Goal: Communication & Community: Answer question/provide support

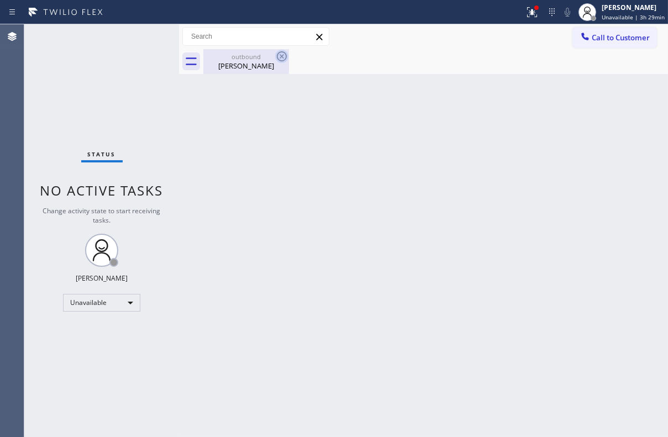
click at [280, 57] on icon at bounding box center [281, 56] width 13 height 13
click at [625, 41] on span "Call to Customer" at bounding box center [620, 38] width 58 height 10
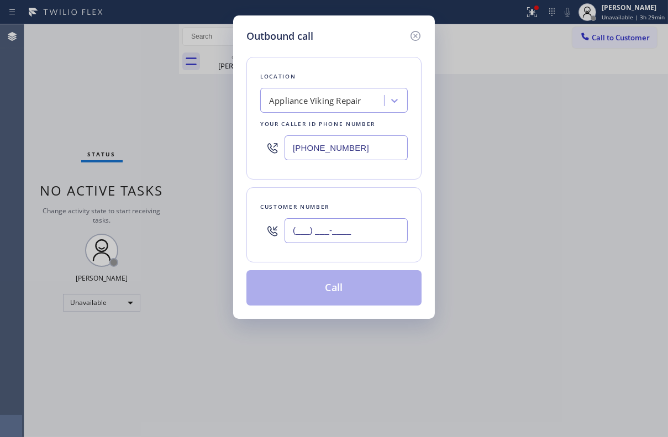
click at [320, 229] on input "(___) ___-____" at bounding box center [345, 230] width 123 height 25
paste input "609) 468-5131"
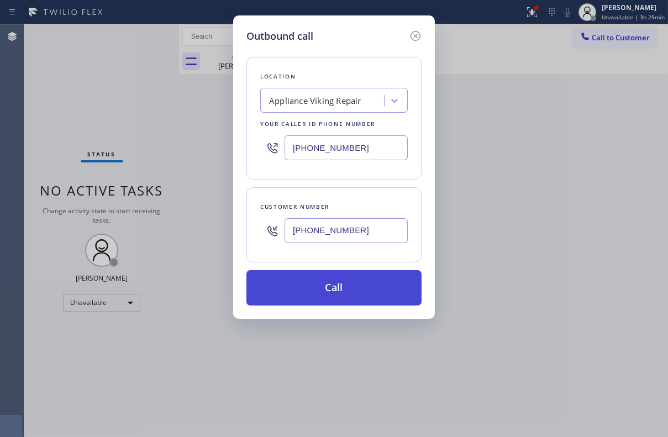
type input "[PHONE_NUMBER]"
click at [315, 294] on button "Call" at bounding box center [333, 287] width 175 height 35
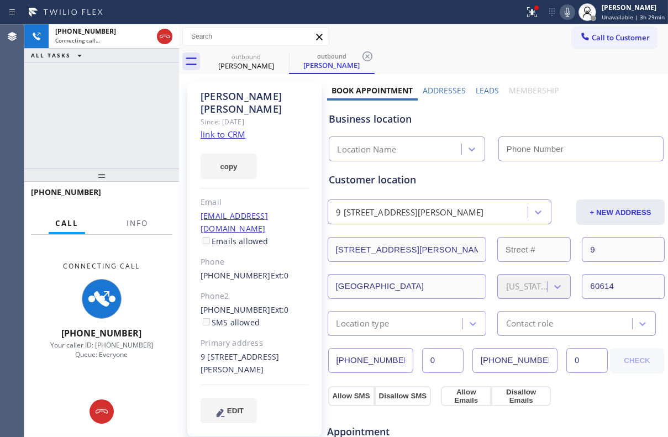
click at [560, 10] on icon at bounding box center [566, 12] width 13 height 13
type input "[PHONE_NUMBER]"
click at [478, 88] on label "Leads" at bounding box center [486, 90] width 23 height 10
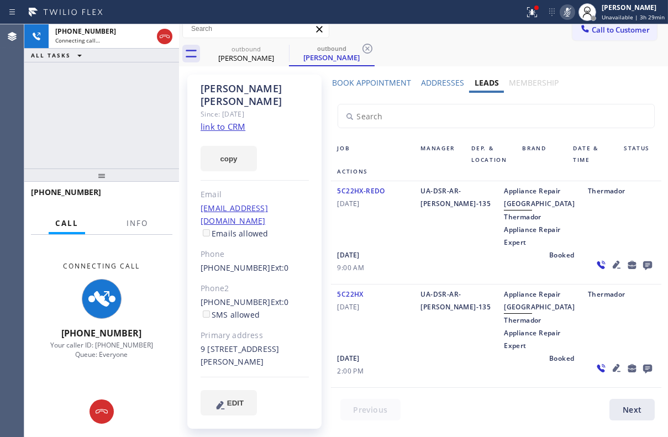
scroll to position [50, 0]
click at [562, 15] on icon at bounding box center [566, 12] width 13 height 13
click at [610, 374] on icon at bounding box center [616, 367] width 13 height 13
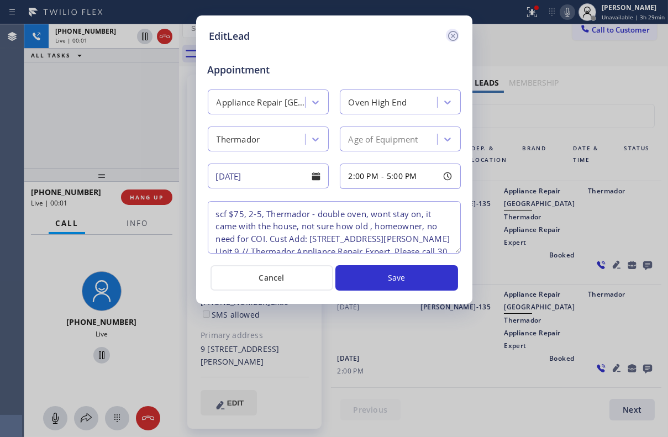
click at [451, 35] on icon at bounding box center [452, 35] width 13 height 13
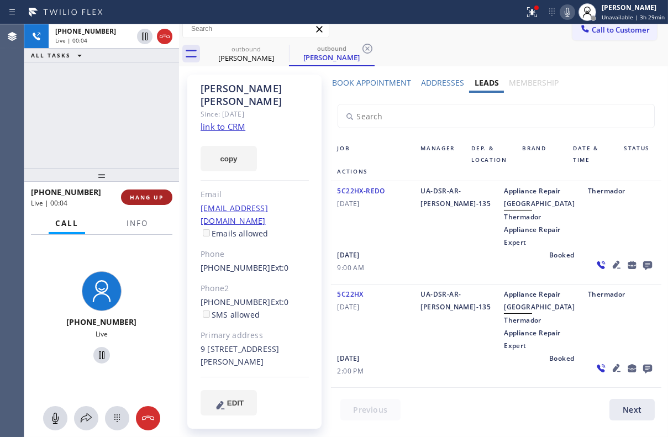
click at [147, 204] on button "HANG UP" at bounding box center [146, 196] width 51 height 15
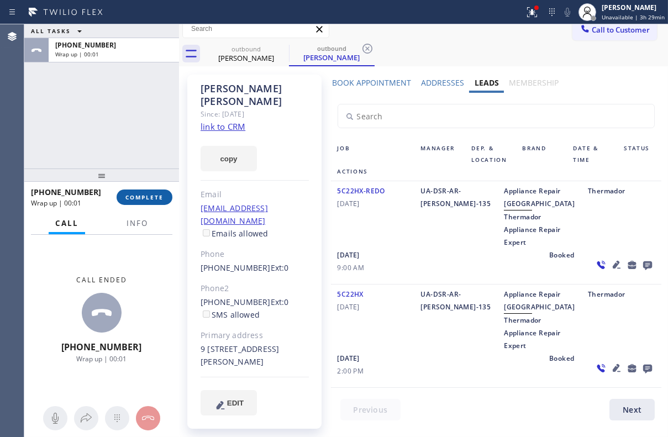
click at [158, 199] on span "COMPLETE" at bounding box center [144, 197] width 38 height 8
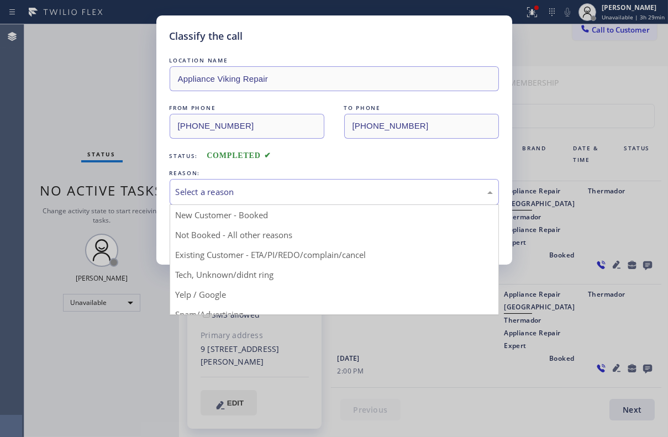
click at [227, 193] on div "Select a reason" at bounding box center [334, 192] width 317 height 13
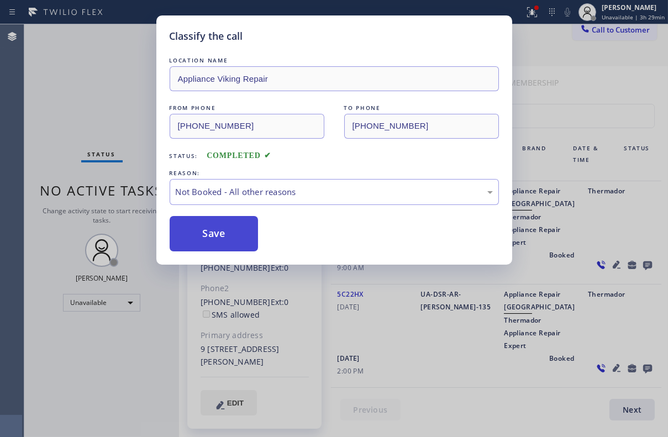
click at [224, 229] on button "Save" at bounding box center [214, 233] width 89 height 35
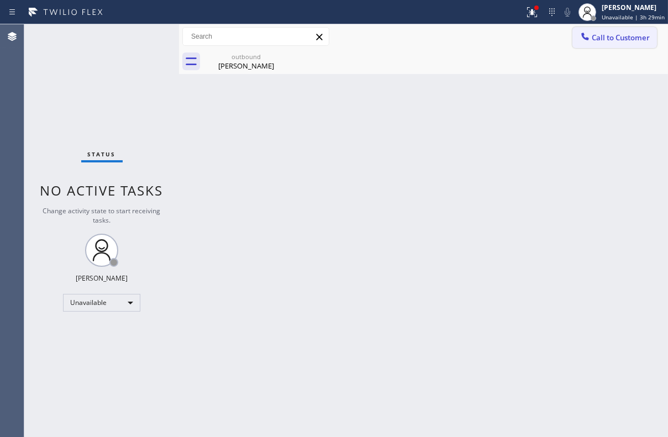
click at [616, 33] on span "Call to Customer" at bounding box center [620, 38] width 58 height 10
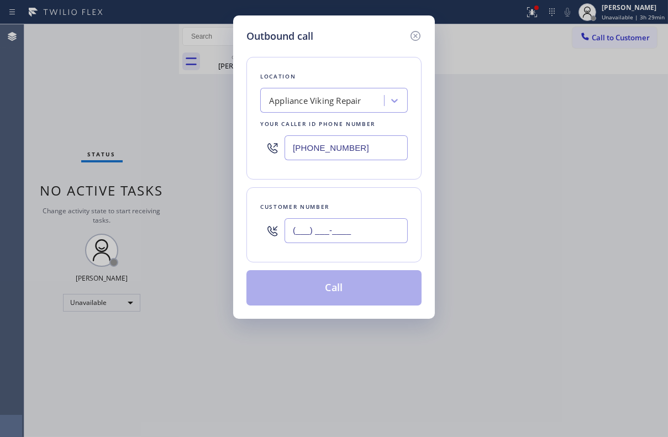
click at [328, 239] on input "(___) ___-____" at bounding box center [345, 230] width 123 height 25
paste input "310) 392-8663"
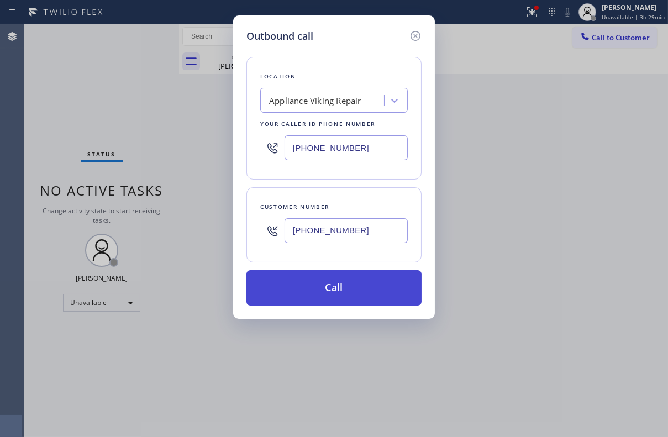
type input "[PHONE_NUMBER]"
click at [337, 292] on button "Call" at bounding box center [333, 287] width 175 height 35
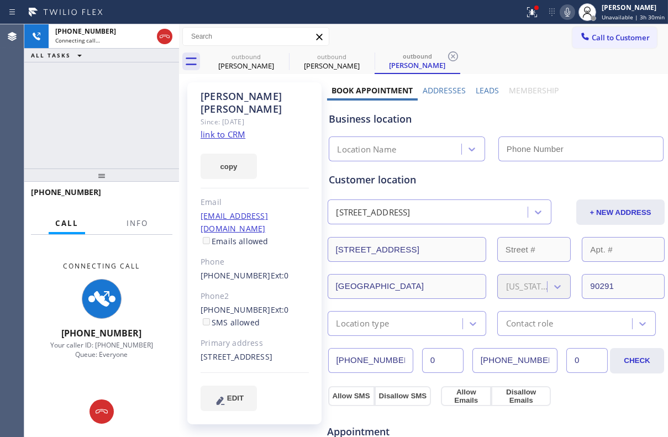
click at [480, 88] on label "Leads" at bounding box center [486, 90] width 23 height 10
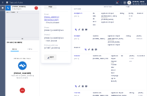
scroll to position [251, 0]
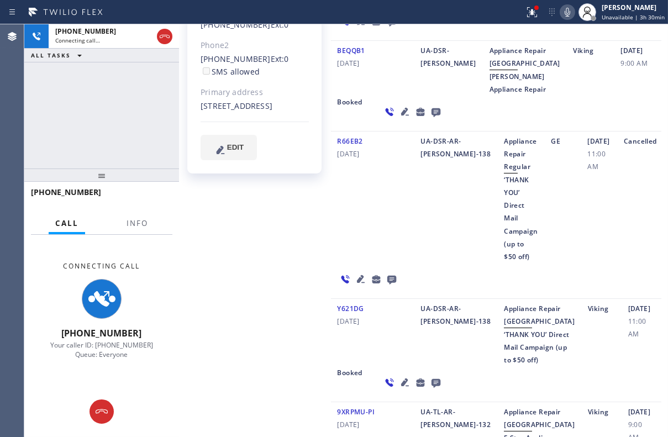
click at [358, 282] on icon at bounding box center [360, 278] width 8 height 8
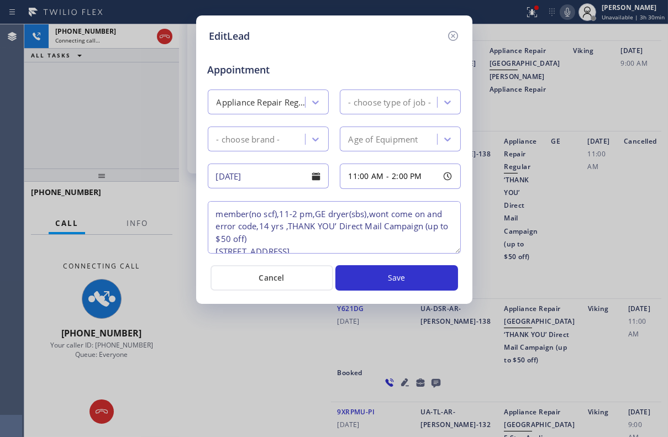
type textarea "member(no scf),11-2 pm,GE dryer(sbs),wont come on and error code,14 yrs ,THANK‌…"
click at [452, 34] on icon at bounding box center [452, 35] width 13 height 13
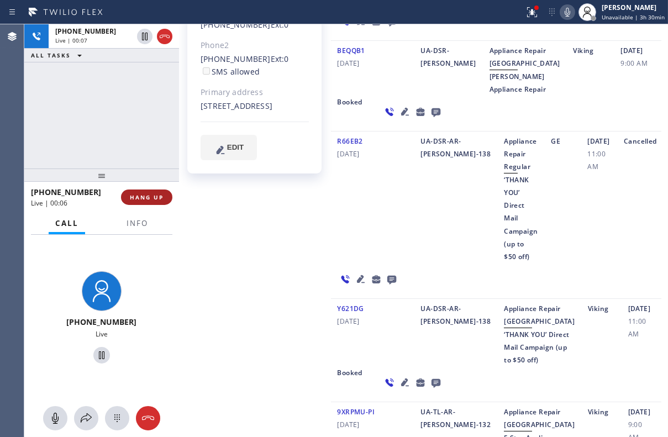
click at [153, 194] on span "HANG UP" at bounding box center [147, 197] width 34 height 8
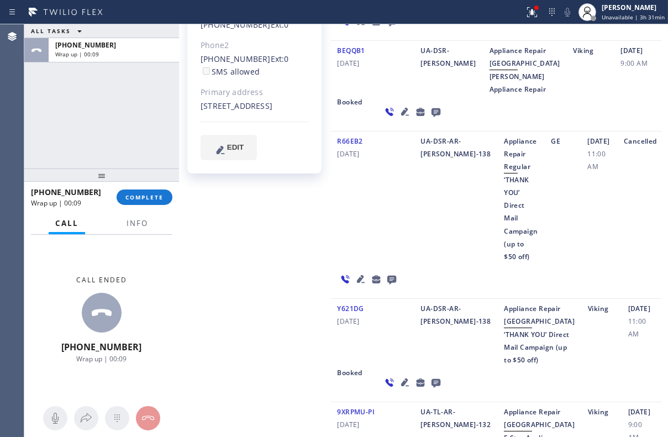
click at [402, 96] on div "BEQQB1 [DATE]" at bounding box center [372, 69] width 83 height 51
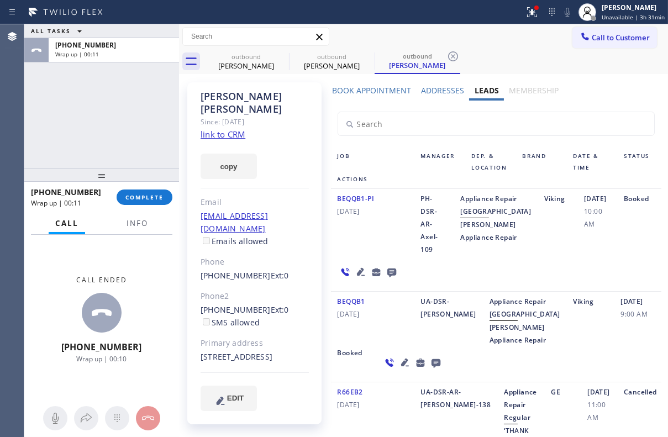
click at [388, 279] on icon at bounding box center [391, 272] width 13 height 14
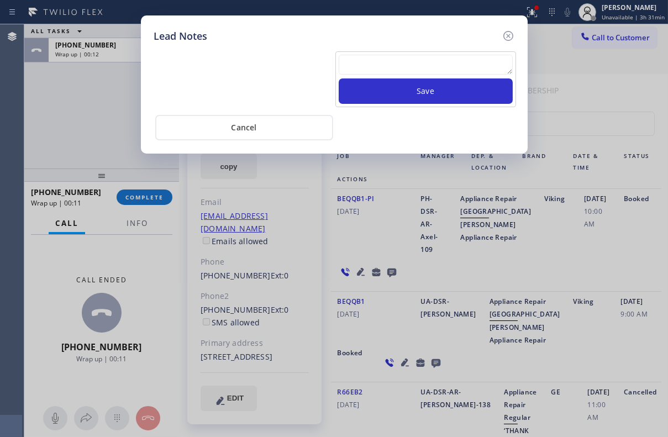
click at [378, 62] on textarea at bounding box center [426, 65] width 174 height 20
paste textarea "Routed to Voice mail// If CX will call back please transfer to me- Love:*"
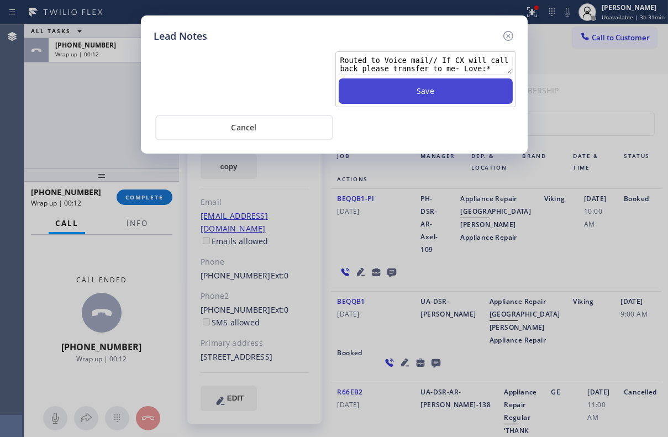
type textarea "Routed to Voice mail// If CX will call back please transfer to me- Love:*"
click at [401, 91] on button "Save" at bounding box center [426, 90] width 174 height 25
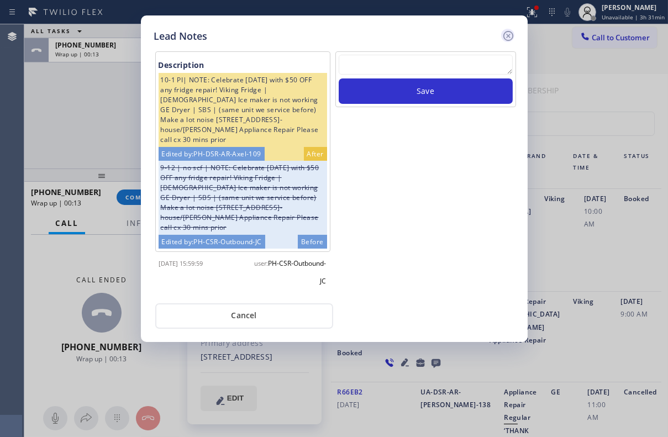
click at [511, 35] on icon at bounding box center [507, 35] width 13 height 13
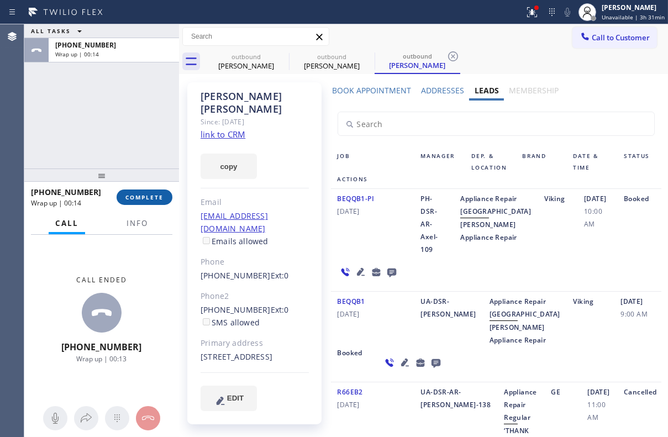
click at [136, 199] on span "COMPLETE" at bounding box center [144, 197] width 38 height 8
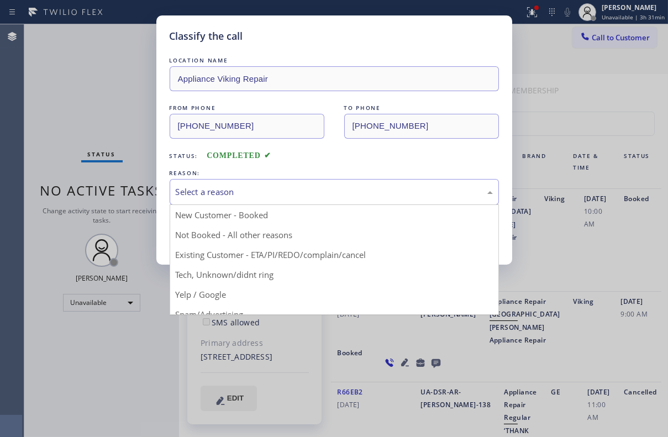
click at [239, 193] on div "Select a reason" at bounding box center [334, 192] width 317 height 13
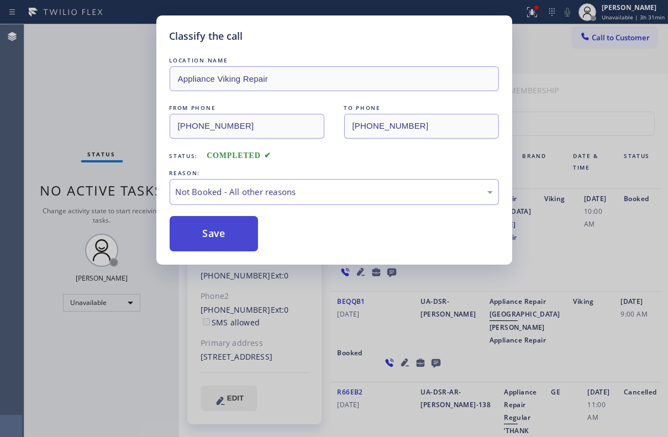
click at [219, 234] on button "Save" at bounding box center [214, 233] width 89 height 35
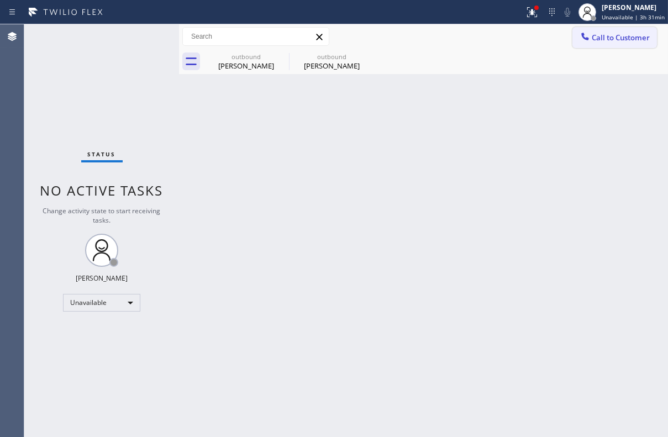
click at [623, 40] on span "Call to Customer" at bounding box center [620, 38] width 58 height 10
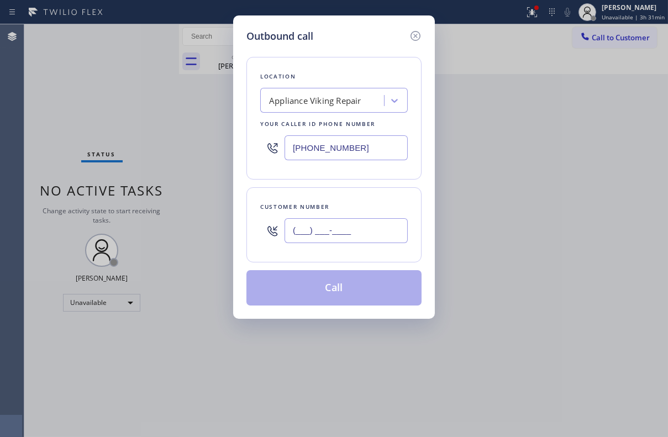
click at [314, 235] on input "(___) ___-____" at bounding box center [345, 230] width 123 height 25
paste input "626) 278-9150"
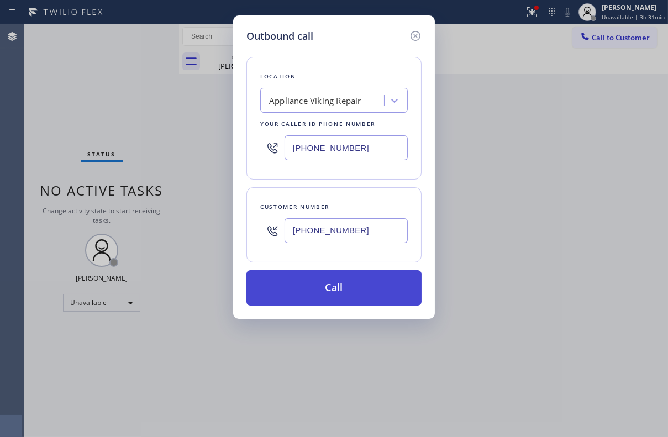
type input "[PHONE_NUMBER]"
click at [345, 293] on button "Call" at bounding box center [333, 287] width 175 height 35
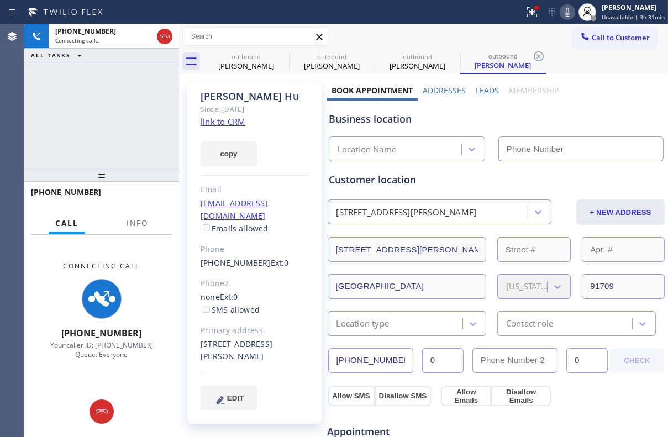
type input "[PHONE_NUMBER]"
click at [485, 91] on label "Leads" at bounding box center [486, 90] width 23 height 10
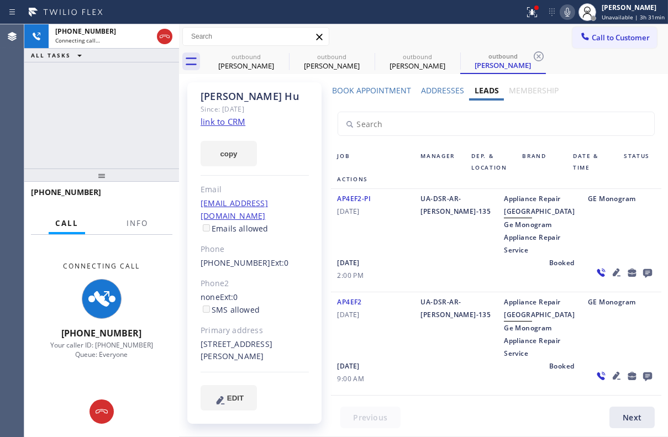
scroll to position [75, 0]
click at [610, 379] on icon at bounding box center [616, 375] width 13 height 13
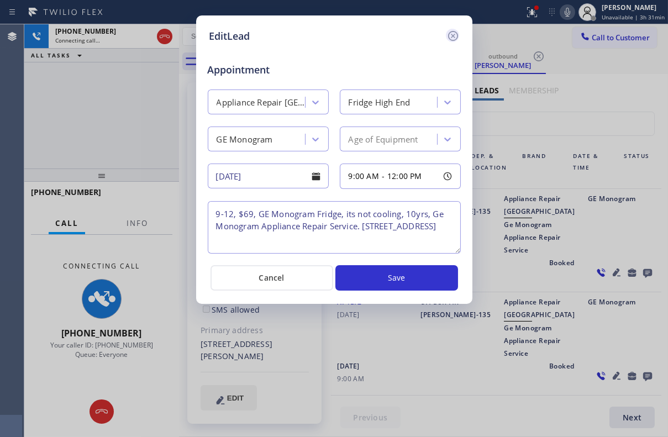
click at [457, 35] on icon at bounding box center [452, 36] width 10 height 10
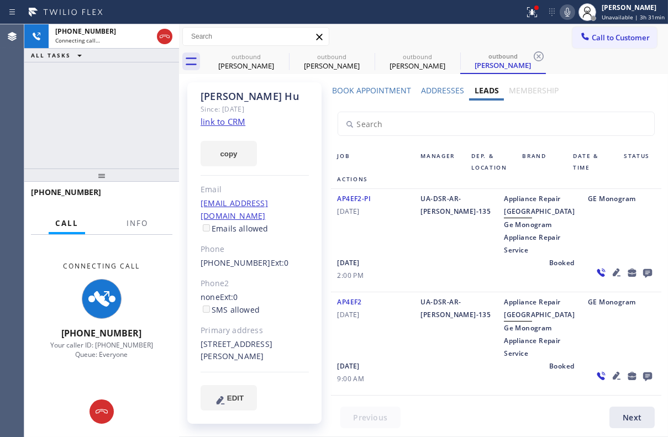
scroll to position [0, 0]
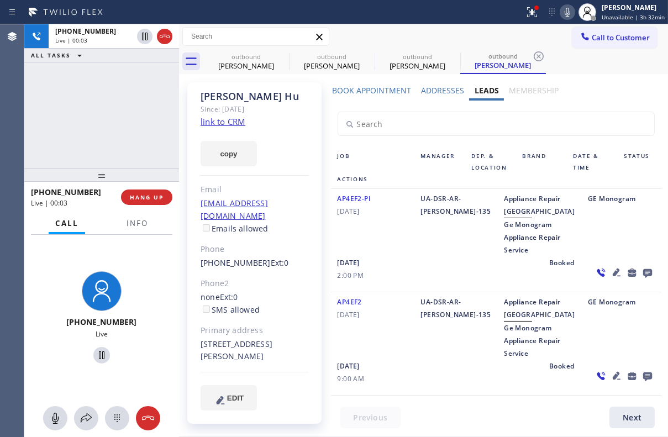
click at [641, 279] on icon at bounding box center [647, 273] width 13 height 14
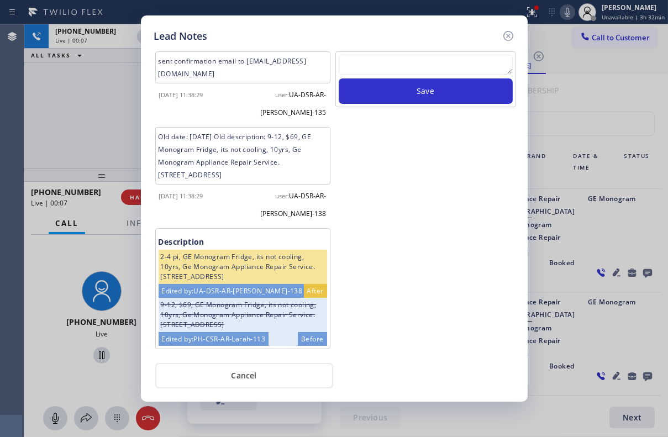
click at [387, 77] on div at bounding box center [426, 67] width 174 height 24
click at [387, 66] on textarea at bounding box center [426, 65] width 174 height 20
paste textarea "[PHONE_NUMBER]"
drag, startPoint x: 410, startPoint y: 55, endPoint x: 242, endPoint y: 55, distance: 167.9
click at [242, 55] on div "sent confirmation email to [EMAIL_ADDRESS][DOMAIN_NAME] [DATE] 11:38:29 user: U…" at bounding box center [334, 202] width 366 height 306
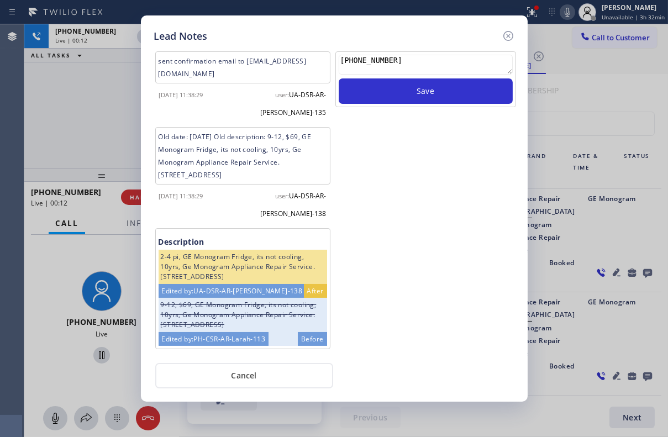
paste textarea "Routed to Voice mail// If CX will call back please transfer to me- Love:*"
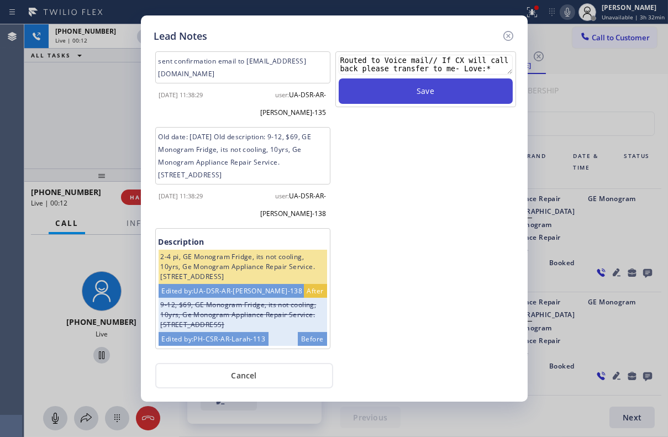
type textarea "Routed to Voice mail// If CX will call back please transfer to me- Love:*"
click at [412, 96] on button "Save" at bounding box center [426, 90] width 174 height 25
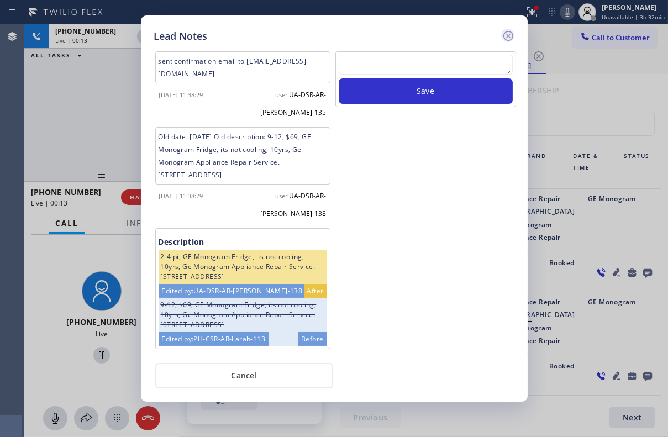
click at [503, 36] on icon at bounding box center [508, 36] width 10 height 10
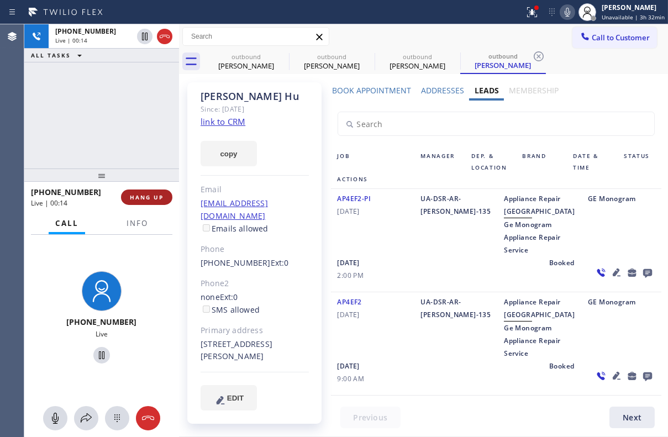
click at [136, 199] on span "HANG UP" at bounding box center [147, 197] width 34 height 8
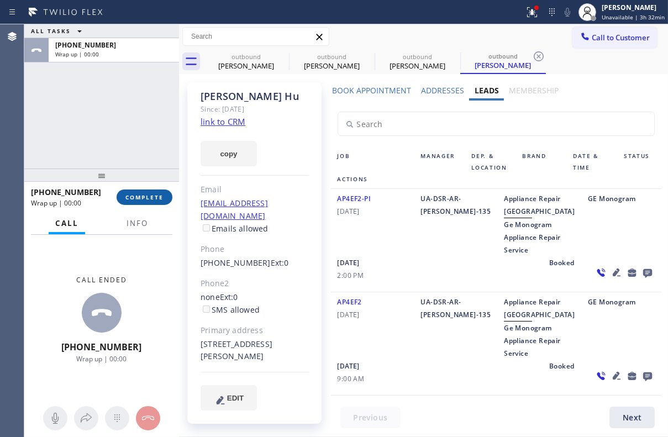
click at [148, 193] on button "COMPLETE" at bounding box center [145, 196] width 56 height 15
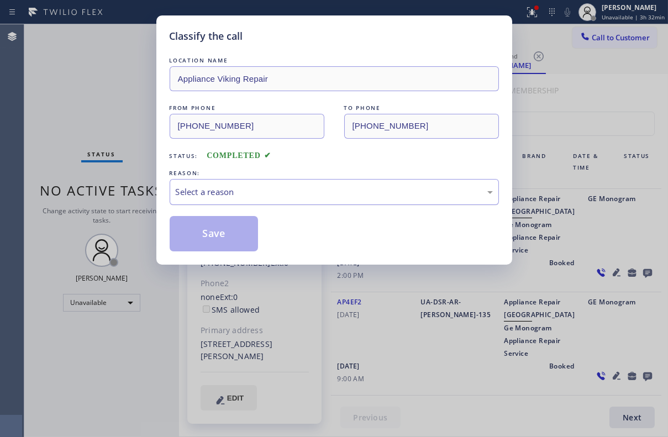
click at [286, 179] on div "Select a reason" at bounding box center [334, 192] width 329 height 26
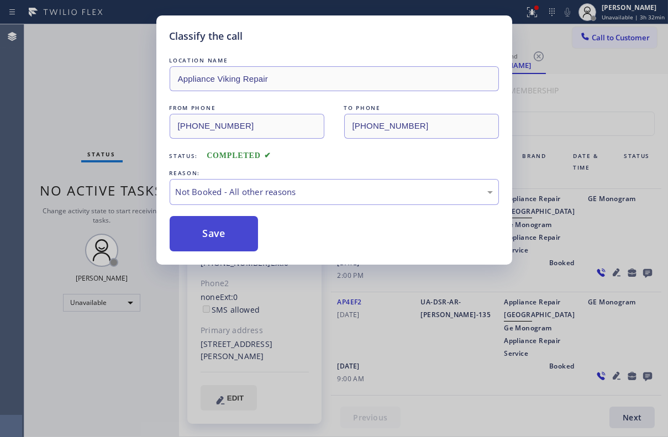
click at [224, 228] on button "Save" at bounding box center [214, 233] width 89 height 35
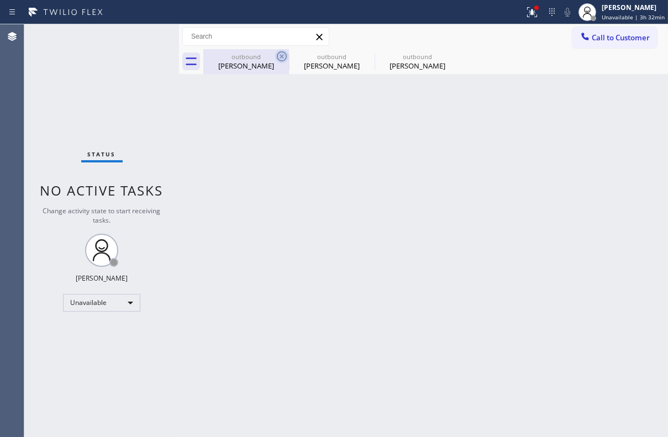
click at [279, 54] on icon at bounding box center [281, 56] width 13 height 13
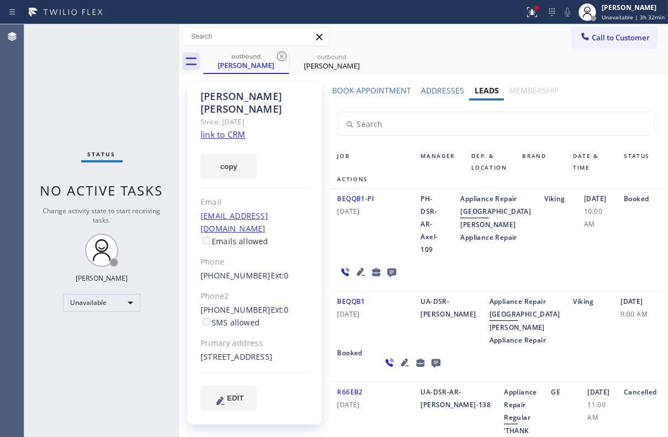
click at [279, 54] on icon at bounding box center [281, 56] width 13 height 13
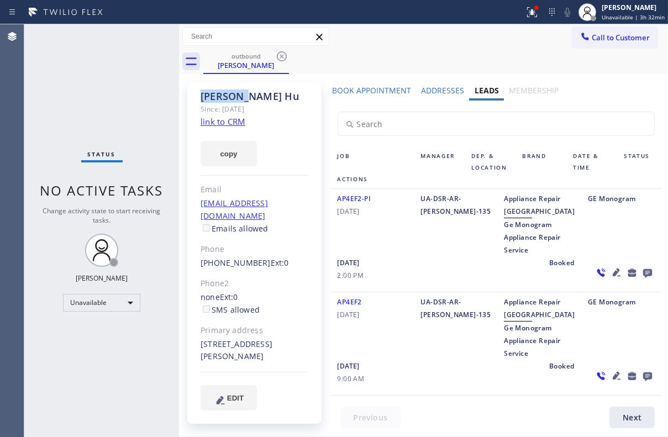
click at [279, 54] on icon at bounding box center [281, 56] width 13 height 13
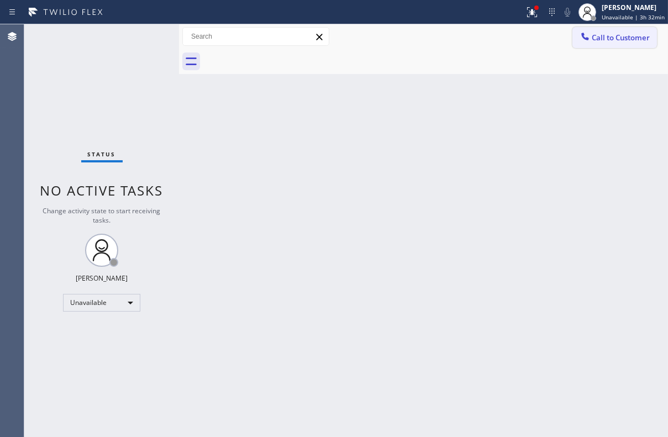
click at [622, 34] on span "Call to Customer" at bounding box center [620, 38] width 58 height 10
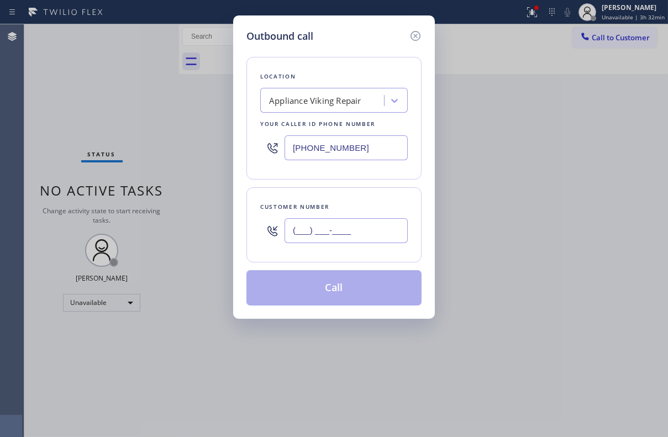
click at [373, 228] on input "(___) ___-____" at bounding box center [345, 230] width 123 height 25
paste input "925) 457-3506"
type input "[PHONE_NUMBER]"
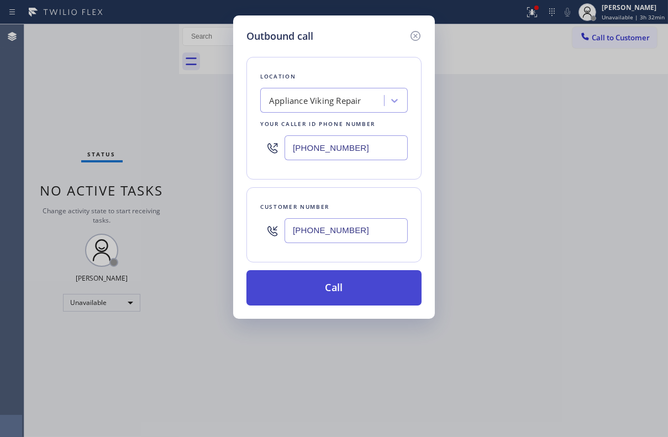
click at [379, 284] on button "Call" at bounding box center [333, 287] width 175 height 35
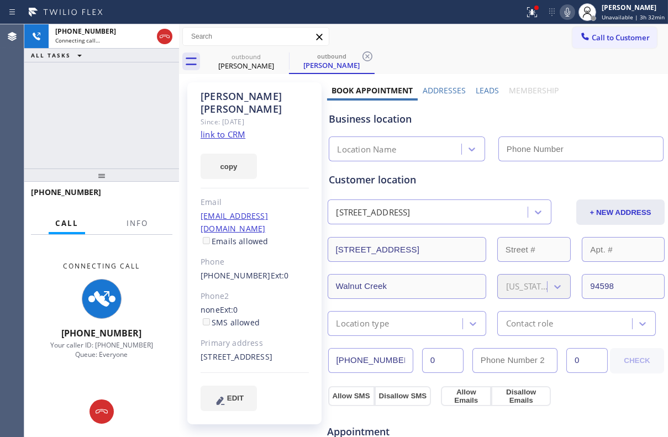
click at [483, 89] on label "Leads" at bounding box center [486, 90] width 23 height 10
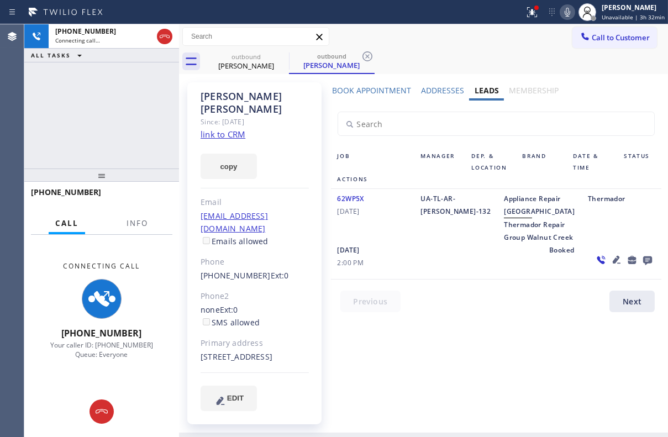
click at [610, 266] on icon at bounding box center [616, 259] width 13 height 13
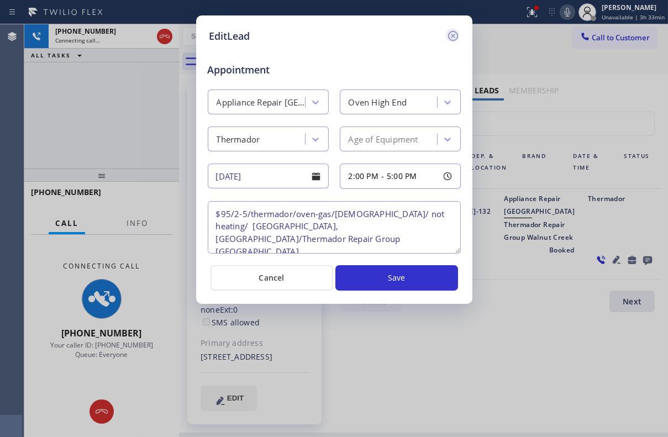
click at [448, 34] on icon at bounding box center [452, 36] width 10 height 10
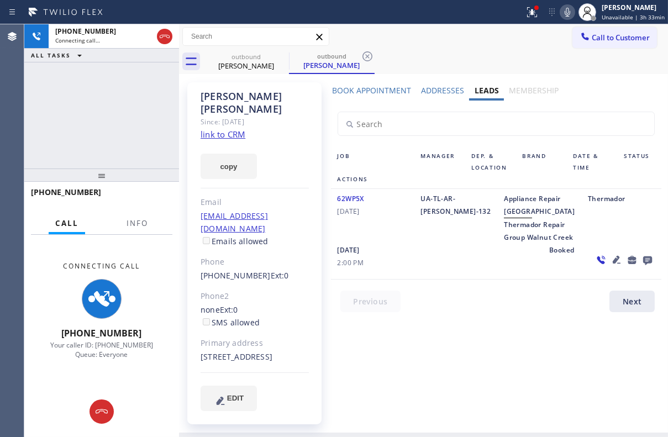
click at [610, 266] on icon at bounding box center [616, 259] width 13 height 13
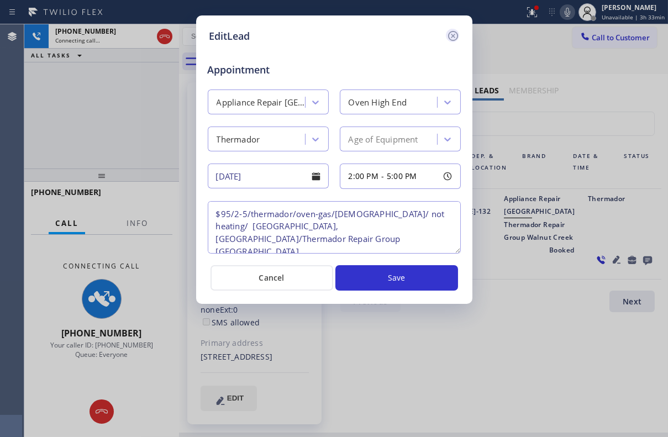
click at [455, 37] on icon at bounding box center [452, 35] width 13 height 13
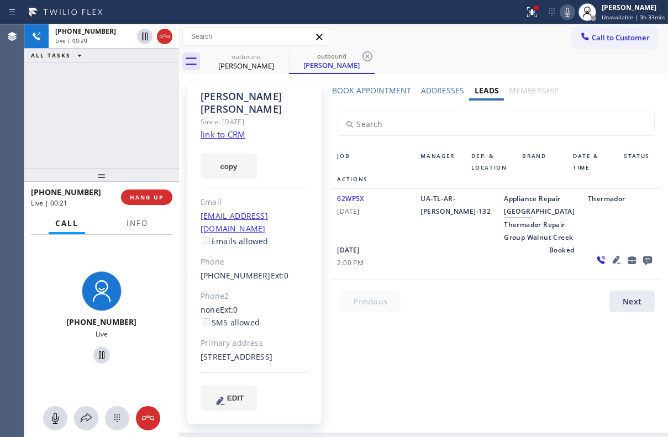
click at [641, 267] on icon at bounding box center [647, 260] width 13 height 14
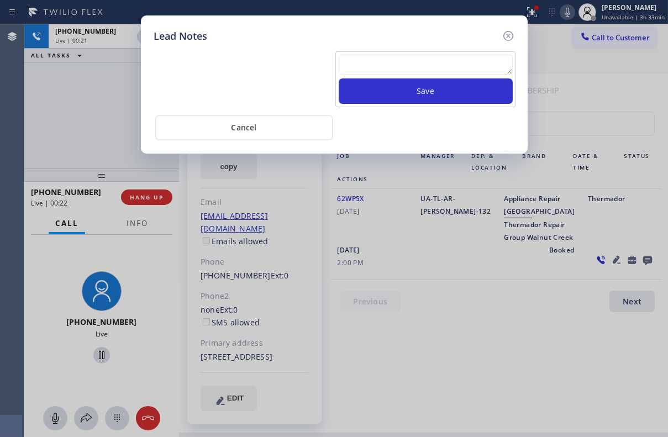
click at [379, 56] on textarea at bounding box center [426, 65] width 174 height 20
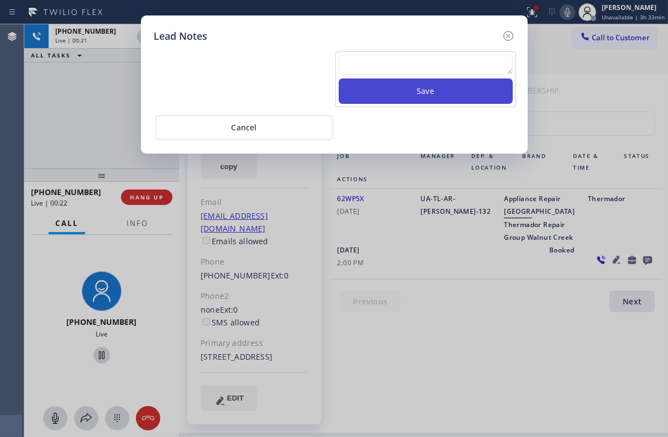
paste textarea "Routed to Voice mail// If CX will call back please transfer to me- Love:*"
type textarea "Routed to Voice mail// If CX will call back please transfer to me- Love:*"
click at [394, 87] on button "Save" at bounding box center [426, 90] width 174 height 25
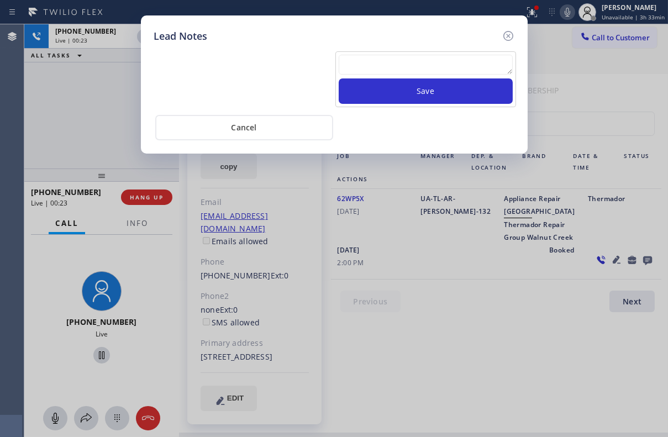
drag, startPoint x: 510, startPoint y: 34, endPoint x: 461, endPoint y: 34, distance: 49.1
click at [510, 34] on icon at bounding box center [507, 35] width 13 height 13
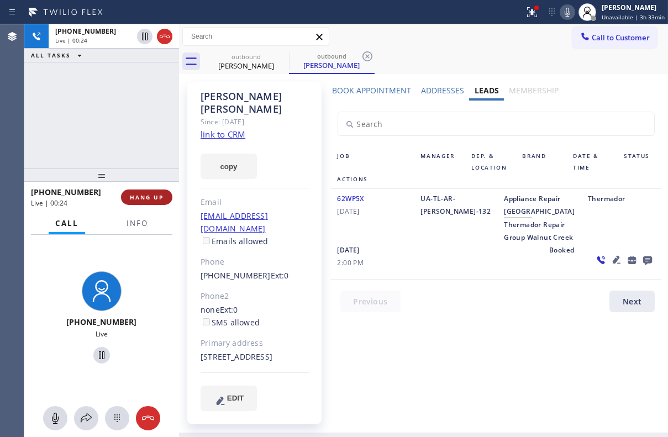
click at [140, 200] on span "HANG UP" at bounding box center [147, 197] width 34 height 8
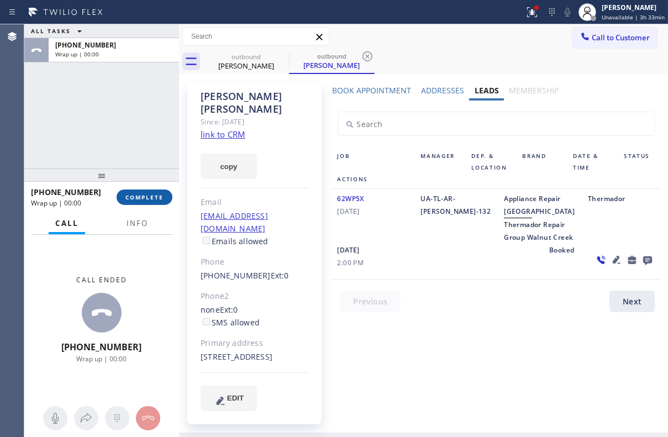
drag, startPoint x: 139, startPoint y: 199, endPoint x: 151, endPoint y: 204, distance: 12.8
click at [139, 199] on span "COMPLETE" at bounding box center [144, 197] width 38 height 8
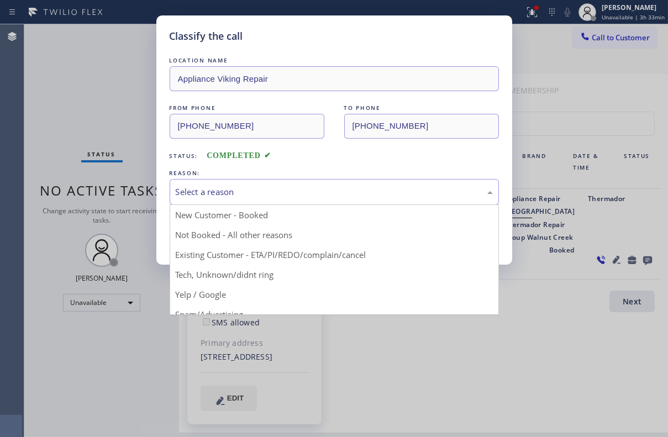
click at [231, 191] on div "Select a reason" at bounding box center [334, 192] width 317 height 13
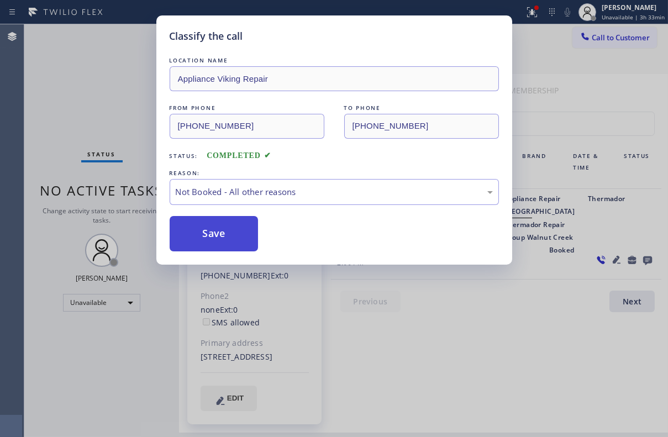
click at [206, 235] on button "Save" at bounding box center [214, 233] width 89 height 35
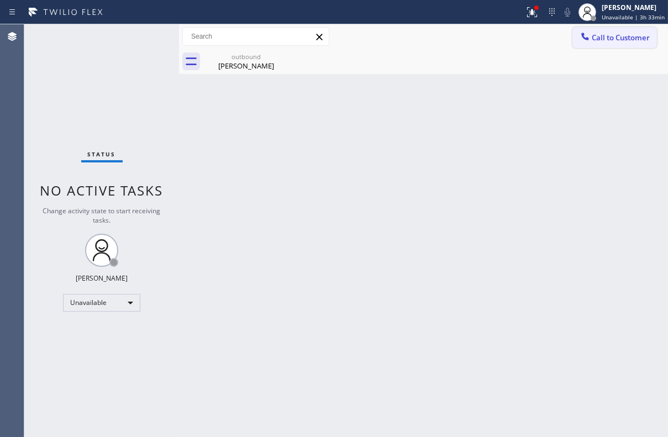
click at [627, 40] on span "Call to Customer" at bounding box center [620, 38] width 58 height 10
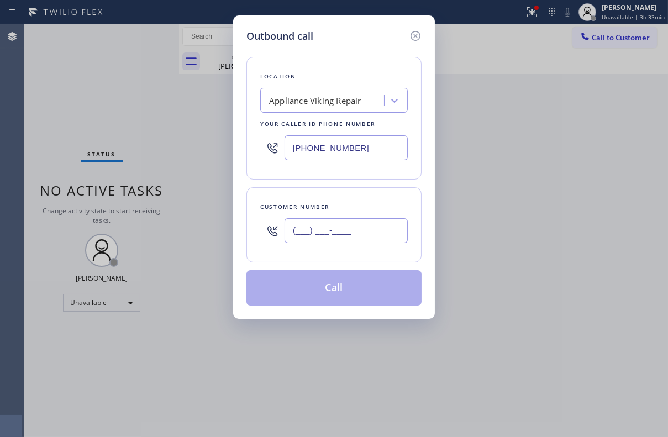
click at [316, 229] on input "(___) ___-____" at bounding box center [345, 230] width 123 height 25
paste input "408) 410-1025"
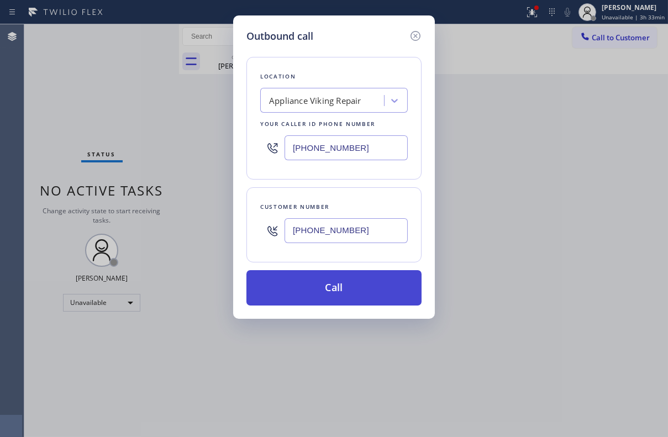
type input "[PHONE_NUMBER]"
click at [325, 281] on button "Call" at bounding box center [333, 287] width 175 height 35
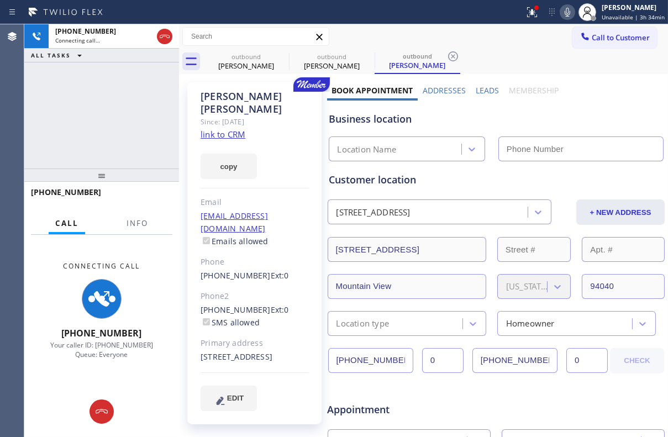
click at [480, 91] on label "Leads" at bounding box center [486, 90] width 23 height 10
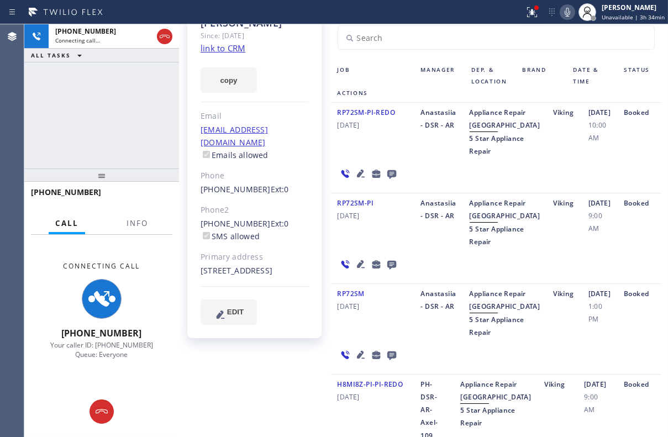
scroll to position [150, 0]
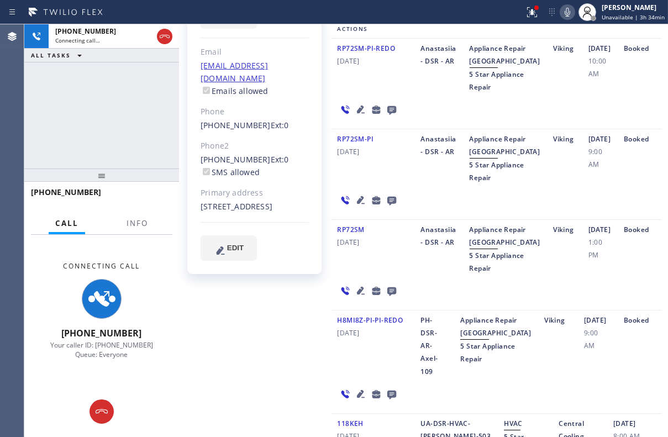
click at [358, 294] on icon at bounding box center [360, 291] width 8 height 8
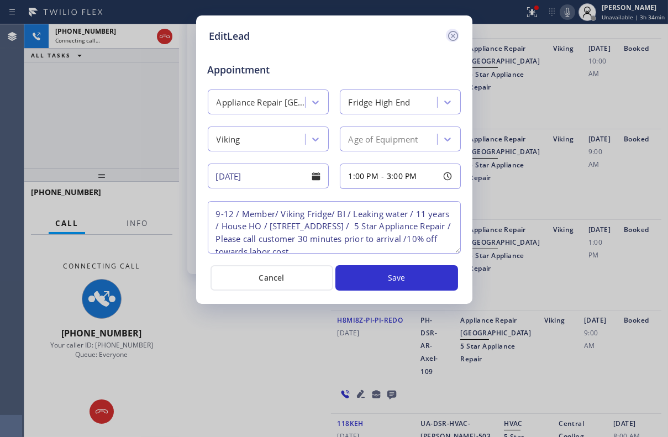
click at [454, 34] on icon at bounding box center [452, 36] width 10 height 10
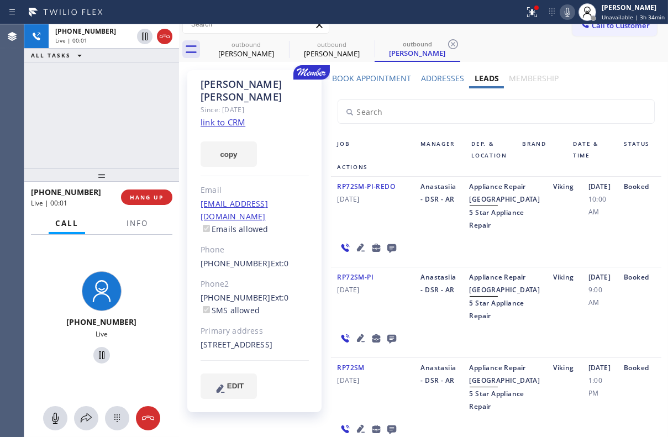
scroll to position [0, 0]
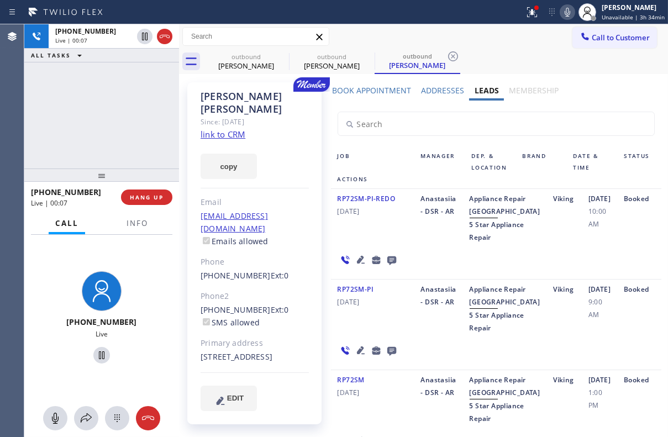
click at [389, 265] on icon at bounding box center [391, 260] width 9 height 9
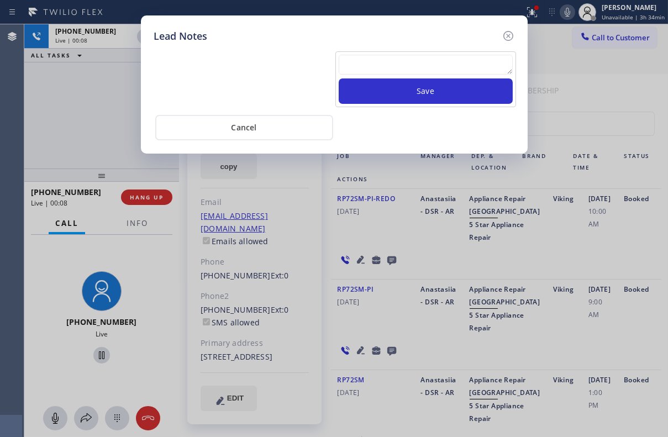
click at [405, 65] on textarea at bounding box center [426, 65] width 174 height 20
paste textarea "[PHONE_NUMBER]"
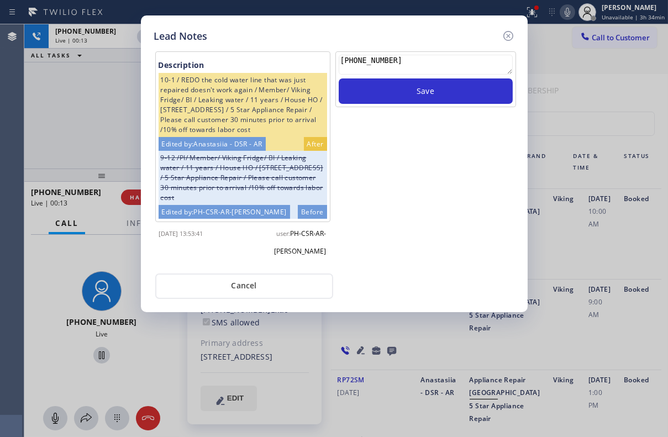
drag, startPoint x: 414, startPoint y: 62, endPoint x: 229, endPoint y: 46, distance: 185.7
click at [229, 46] on div "Description 10-1 / REDO the cold water line that was just repaired doesn't work…" at bounding box center [334, 171] width 360 height 255
paste textarea "Routed to Voice mail// If CX will call back please transfer to me- Love:*"
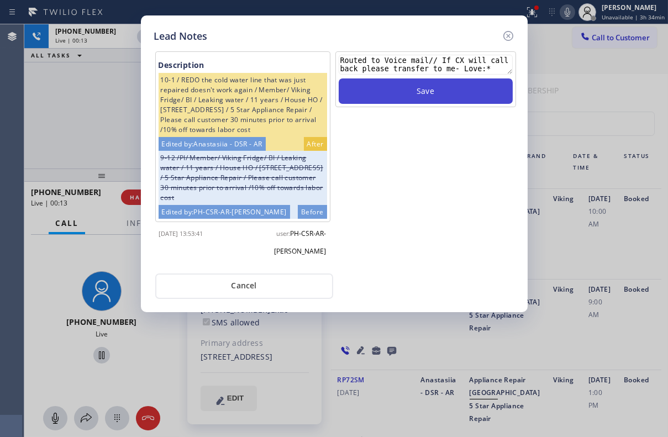
type textarea "Routed to Voice mail// If CX will call back please transfer to me- Love:*"
click at [415, 90] on button "Save" at bounding box center [426, 90] width 174 height 25
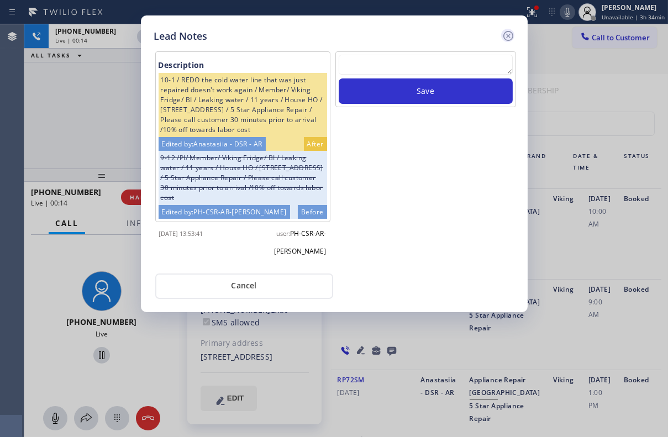
click at [505, 38] on icon at bounding box center [507, 35] width 13 height 13
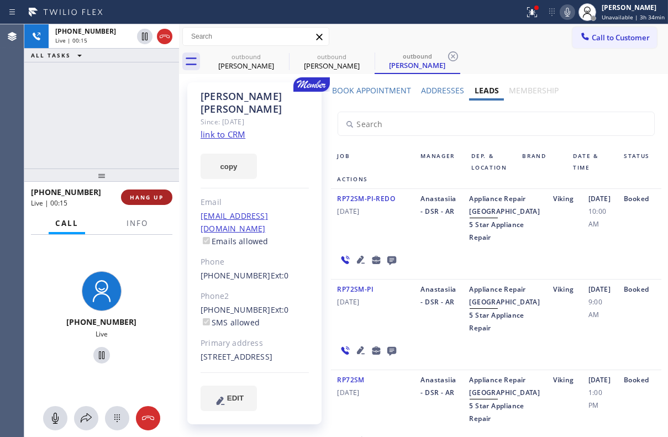
click at [147, 204] on button "HANG UP" at bounding box center [146, 196] width 51 height 15
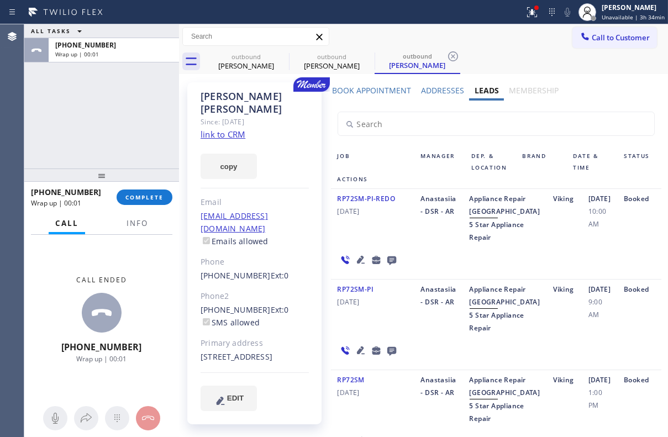
click at [113, 204] on div "[PHONE_NUMBER] Wrap up | 00:01" at bounding box center [74, 197] width 86 height 29
click at [120, 201] on button "COMPLETE" at bounding box center [145, 196] width 56 height 15
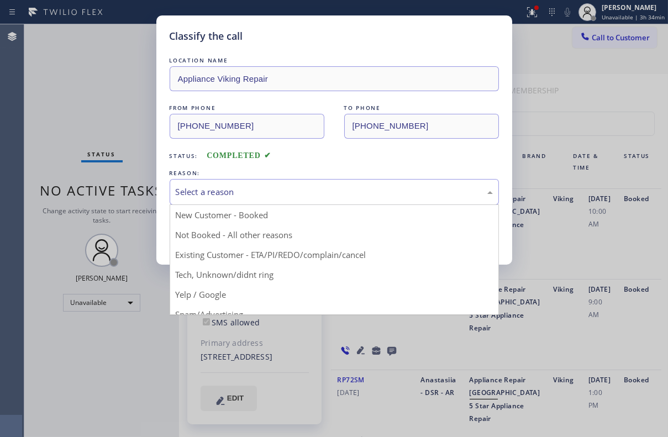
click at [258, 190] on div "Select a reason" at bounding box center [334, 192] width 317 height 13
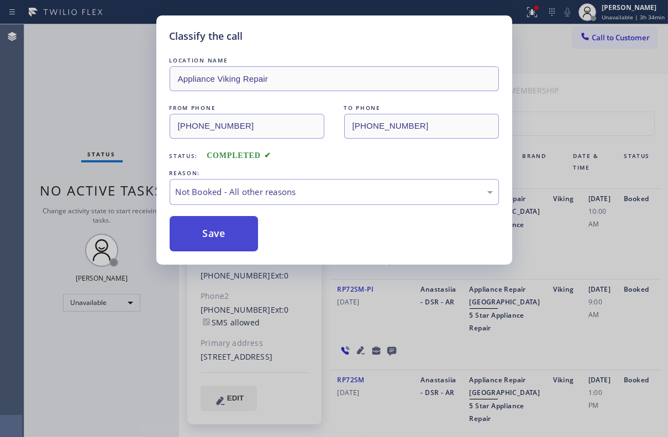
click at [224, 231] on button "Save" at bounding box center [214, 233] width 89 height 35
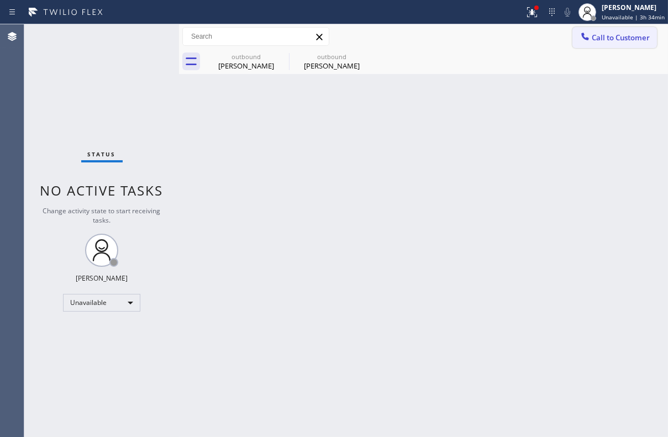
click at [610, 33] on span "Call to Customer" at bounding box center [620, 38] width 58 height 10
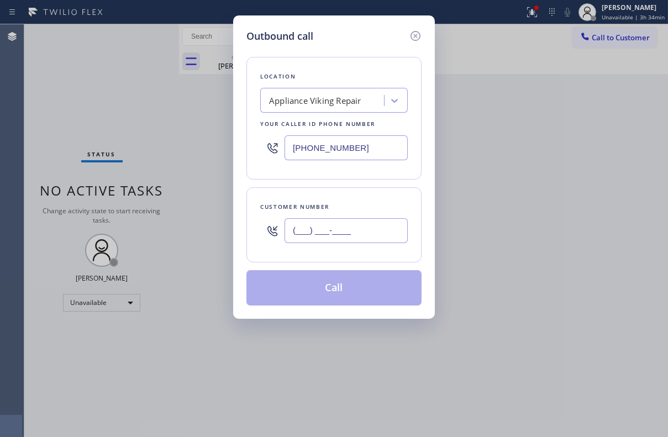
click at [337, 236] on input "(___) ___-____" at bounding box center [345, 230] width 123 height 25
paste input "650) 906-8649"
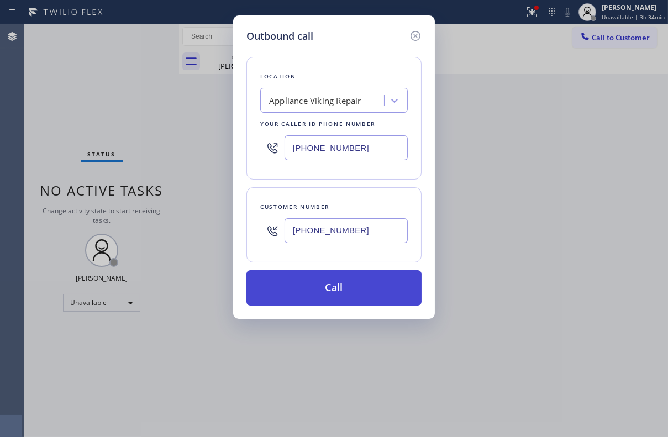
type input "[PHONE_NUMBER]"
click at [325, 285] on button "Call" at bounding box center [333, 287] width 175 height 35
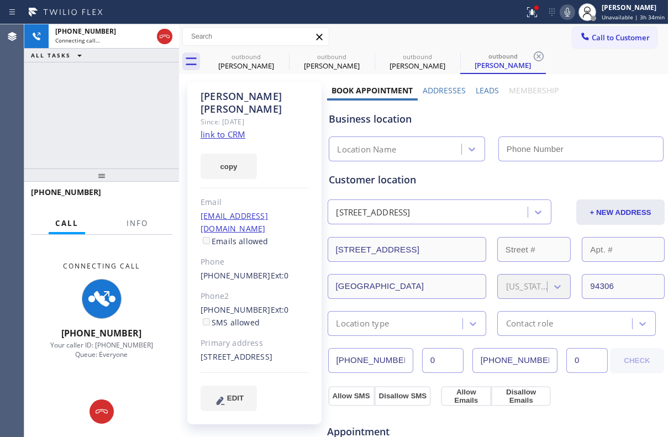
scroll to position [50, 0]
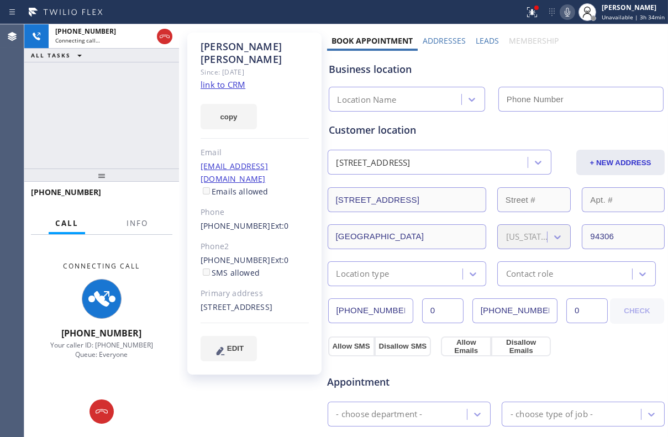
type input "[PHONE_NUMBER]"
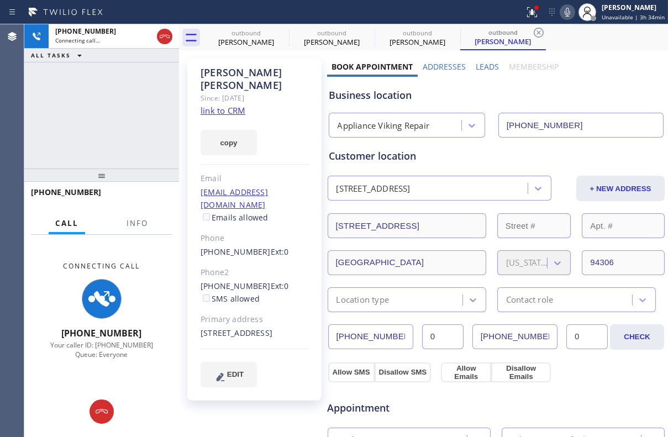
scroll to position [0, 0]
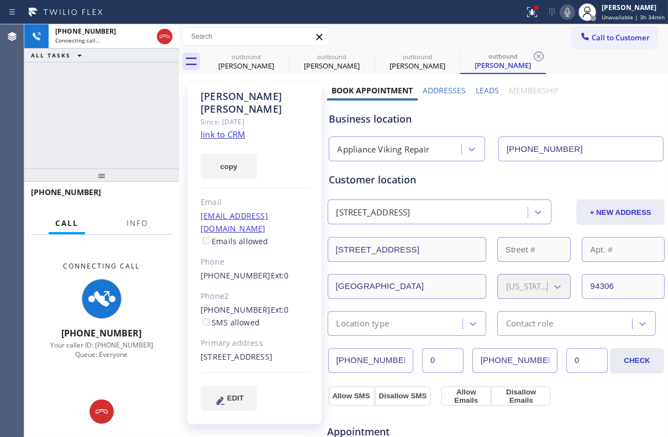
click at [475, 92] on label "Leads" at bounding box center [486, 90] width 23 height 10
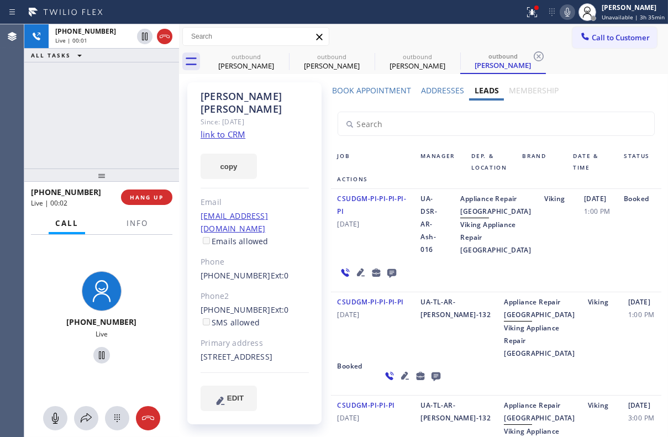
click at [385, 279] on icon at bounding box center [391, 273] width 13 height 14
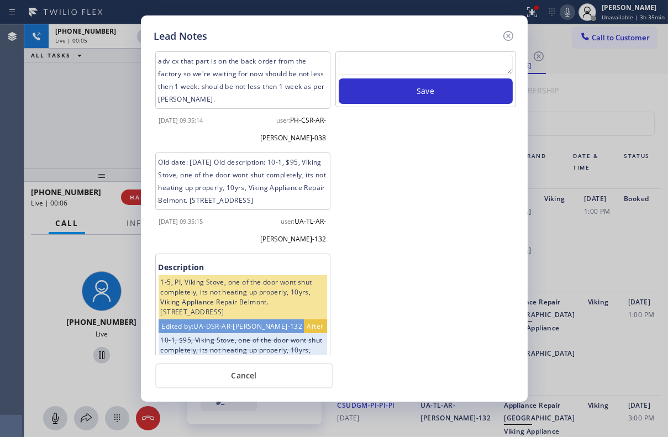
click at [387, 67] on textarea at bounding box center [426, 65] width 174 height 20
paste textarea "Routed to Voice mail// If CX will call back please transfer to me- Love:*"
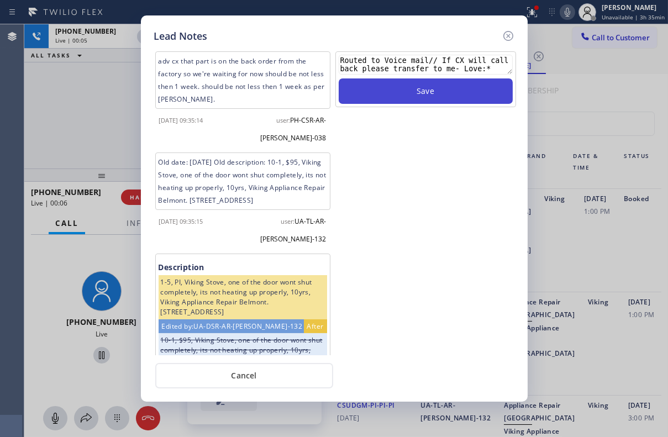
type textarea "Routed to Voice mail// If CX will call back please transfer to me- Love:*"
click at [392, 88] on button "Save" at bounding box center [426, 90] width 174 height 25
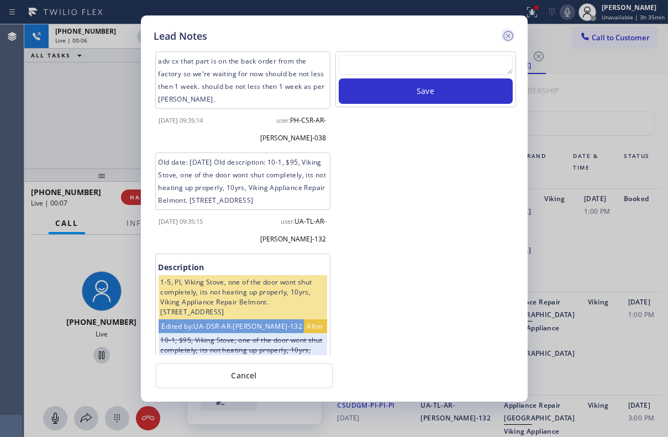
click at [509, 40] on icon at bounding box center [508, 36] width 10 height 10
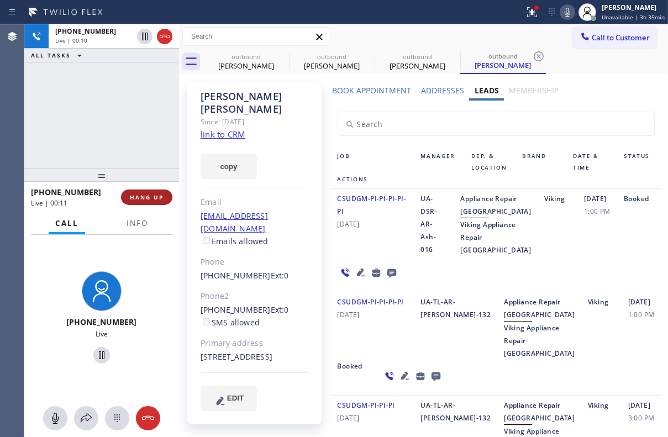
click at [137, 204] on button "HANG UP" at bounding box center [146, 196] width 51 height 15
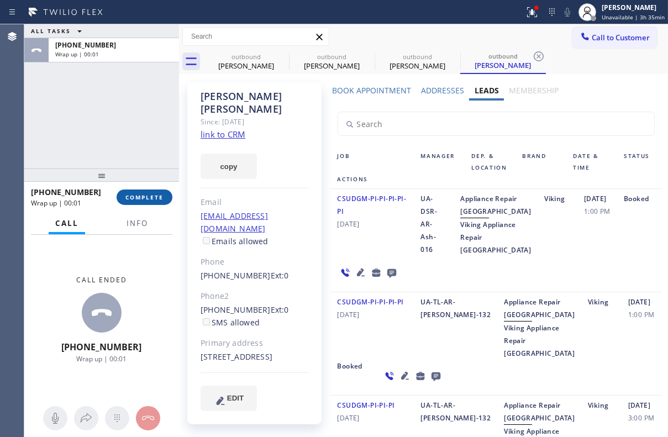
click at [139, 204] on button "COMPLETE" at bounding box center [145, 196] width 56 height 15
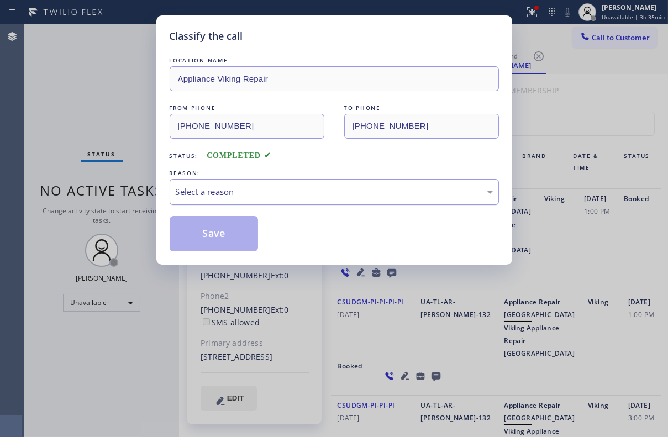
click at [228, 193] on div "Select a reason" at bounding box center [334, 192] width 317 height 13
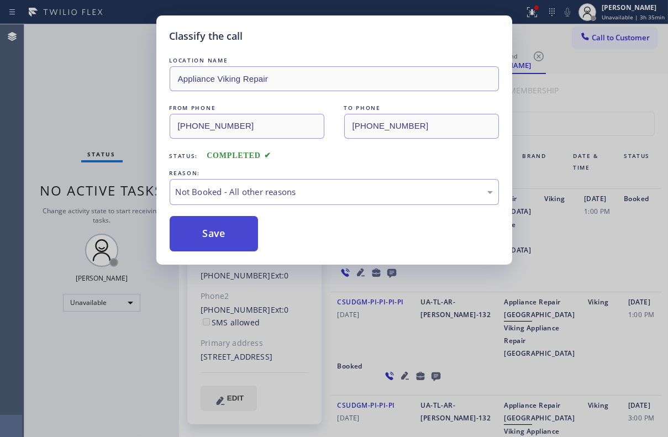
click at [210, 227] on button "Save" at bounding box center [214, 233] width 89 height 35
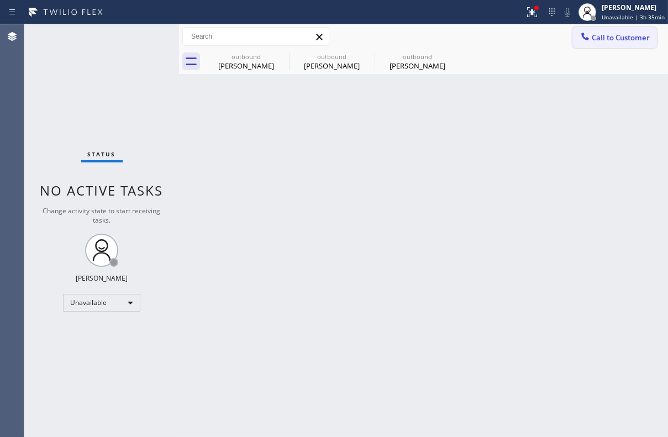
click at [597, 34] on span "Call to Customer" at bounding box center [620, 38] width 58 height 10
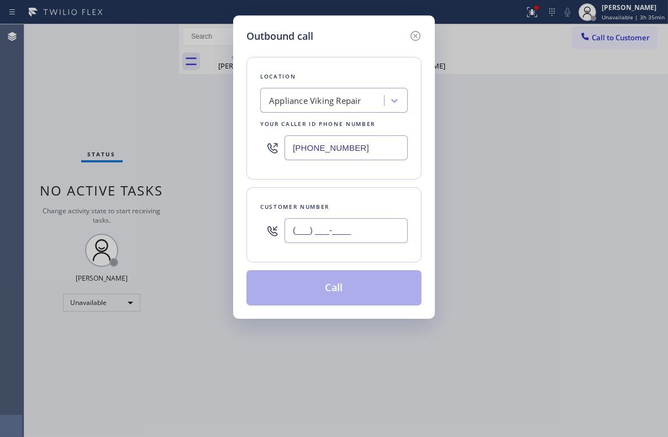
click at [390, 236] on input "(___) ___-____" at bounding box center [345, 230] width 123 height 25
paste input "310) 963-4556"
type input "[PHONE_NUMBER]"
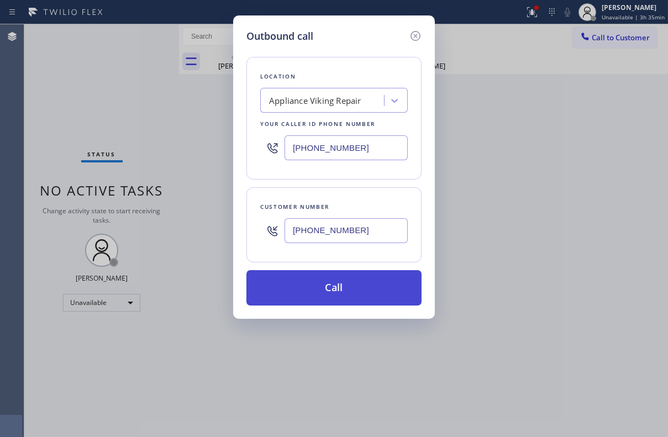
click at [340, 289] on button "Call" at bounding box center [333, 287] width 175 height 35
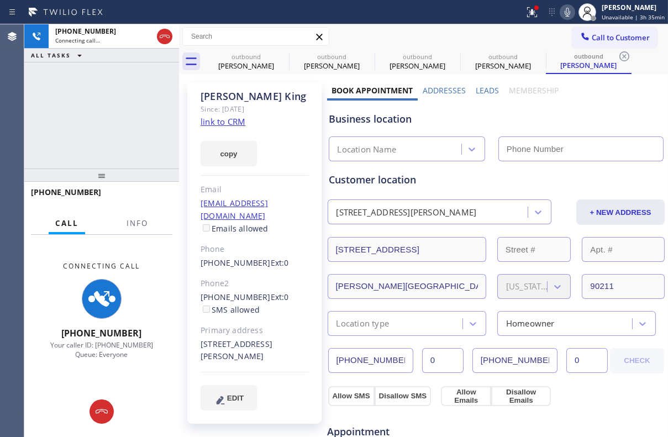
type input "[PHONE_NUMBER]"
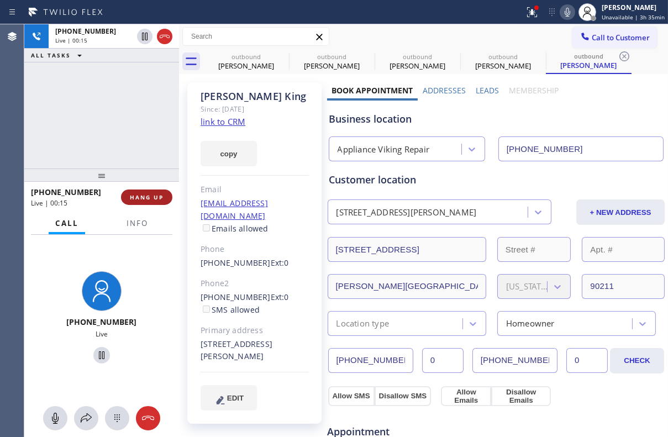
click at [149, 191] on button "HANG UP" at bounding box center [146, 196] width 51 height 15
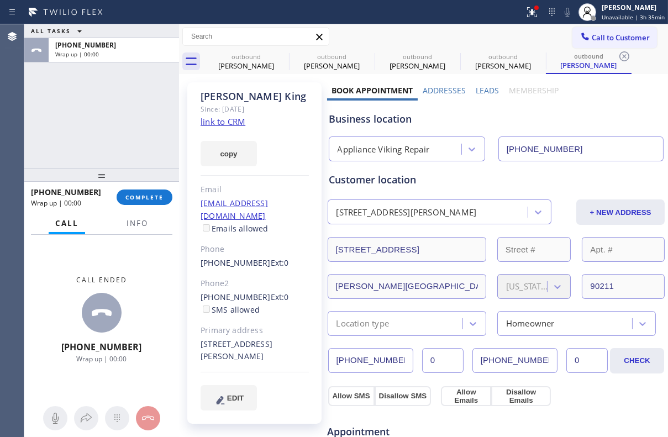
click at [484, 92] on label "Leads" at bounding box center [486, 90] width 23 height 10
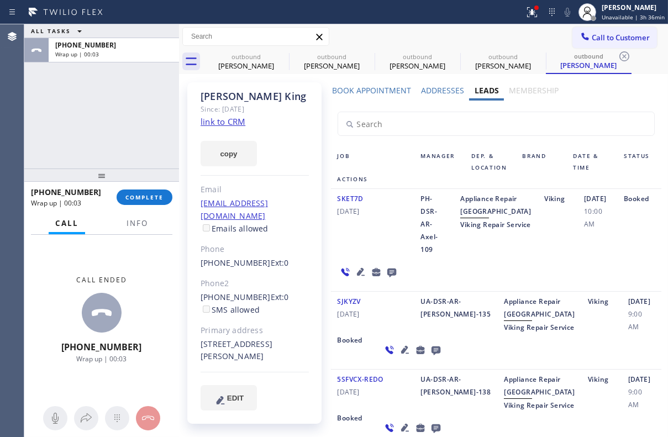
click at [388, 279] on icon at bounding box center [391, 272] width 13 height 14
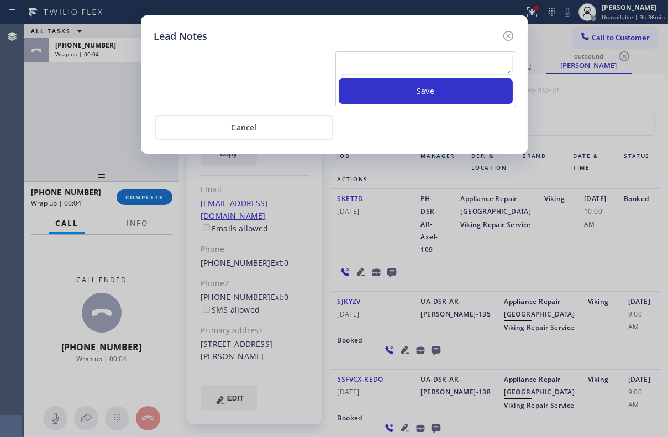
click at [359, 75] on textarea at bounding box center [426, 65] width 174 height 20
paste textarea "Routed to Voice mail// If CX will call back please transfer to me- Love:*"
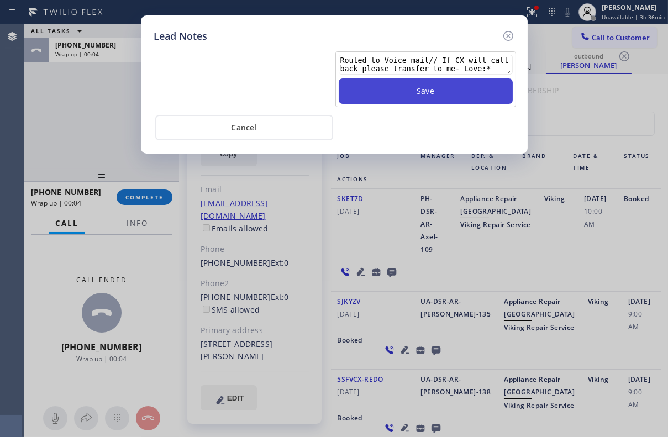
scroll to position [7, 0]
type textarea "Routed to Voice mail// If CX will call back please transfer to me- Love:*"
click at [388, 87] on button "Save" at bounding box center [426, 90] width 174 height 25
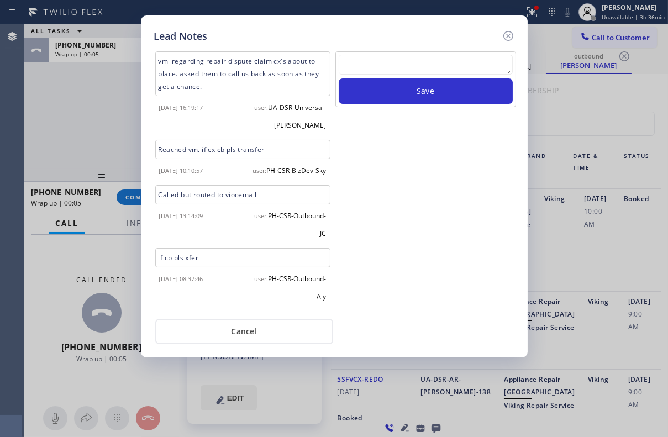
scroll to position [0, 0]
click at [512, 35] on icon at bounding box center [508, 36] width 10 height 10
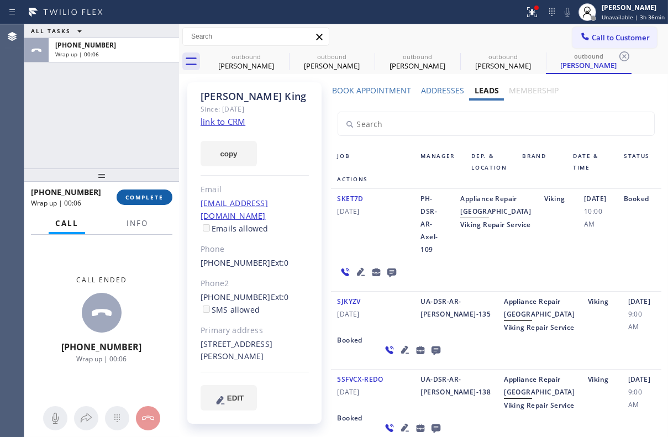
click at [138, 197] on span "COMPLETE" at bounding box center [144, 197] width 38 height 8
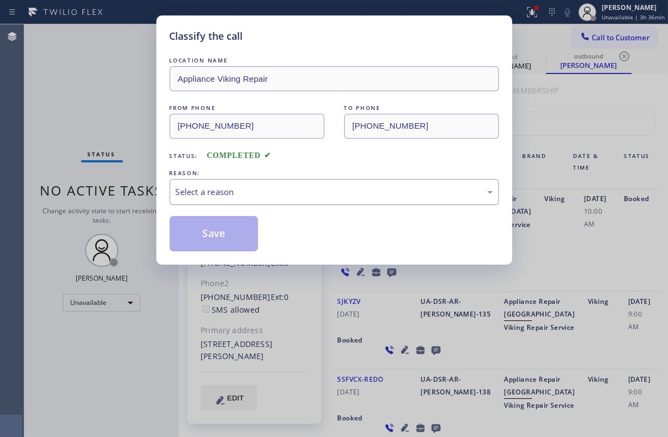
click at [311, 193] on div "Select a reason" at bounding box center [334, 192] width 317 height 13
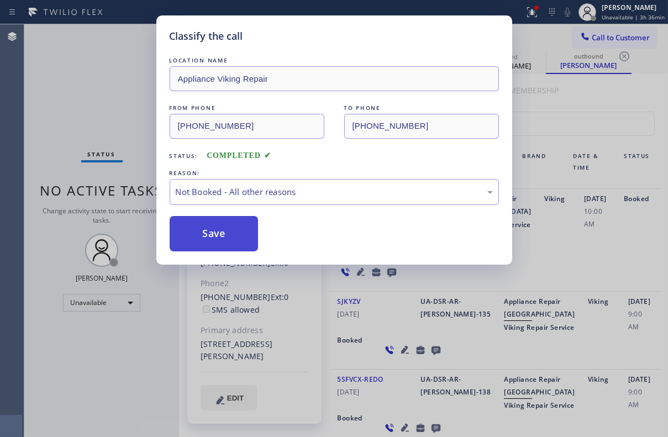
click at [205, 229] on button "Save" at bounding box center [214, 233] width 89 height 35
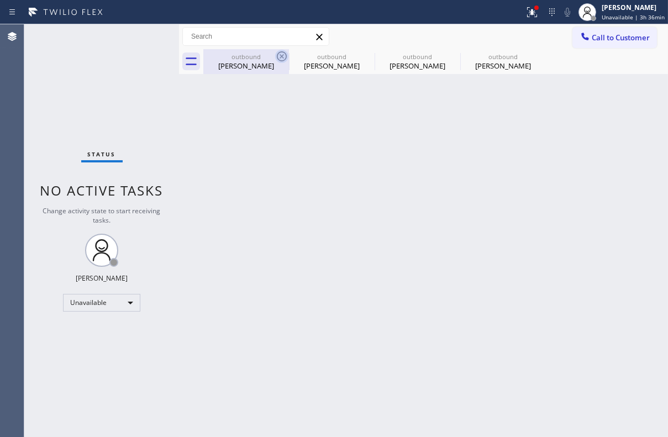
click at [282, 59] on icon at bounding box center [281, 56] width 13 height 13
click at [0, 0] on icon at bounding box center [0, 0] width 0 height 0
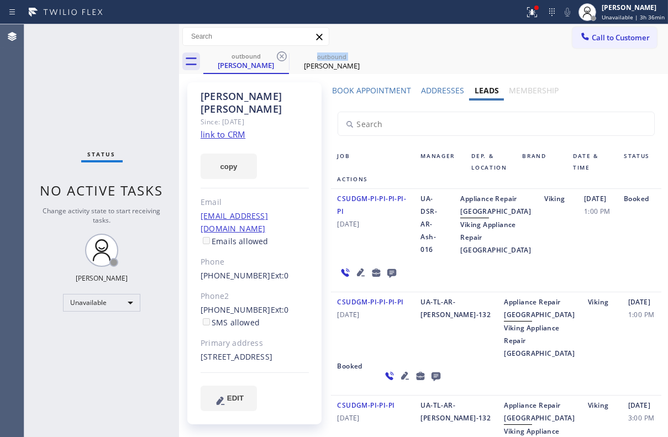
click at [282, 59] on icon at bounding box center [281, 56] width 13 height 13
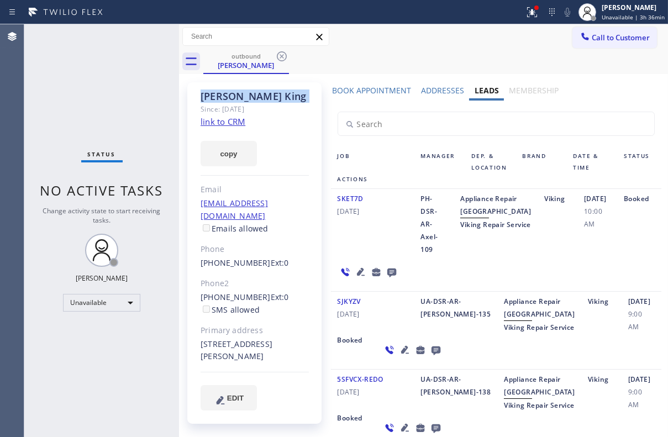
click at [282, 59] on icon at bounding box center [281, 56] width 13 height 13
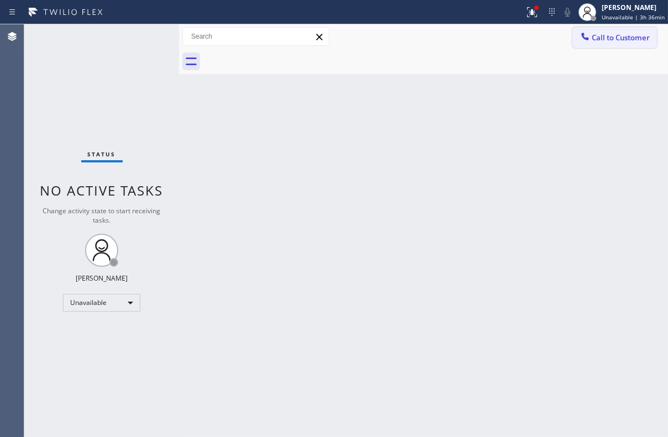
click at [593, 44] on button "Call to Customer" at bounding box center [614, 37] width 84 height 21
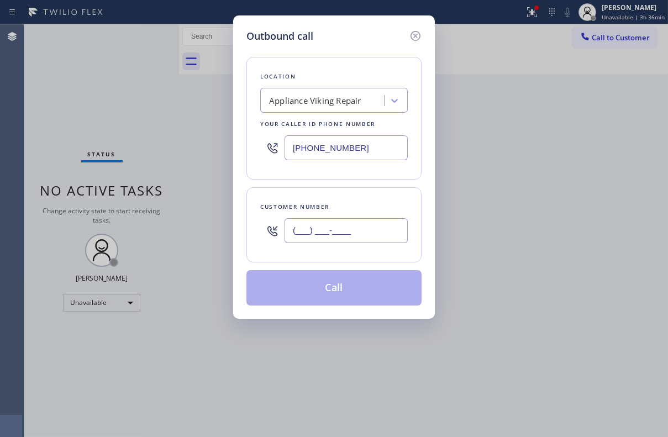
click at [305, 231] on input "(___) ___-____" at bounding box center [345, 230] width 123 height 25
paste input "305) 479-3747"
type input "[PHONE_NUMBER]"
click at [338, 288] on button "Call" at bounding box center [333, 287] width 175 height 35
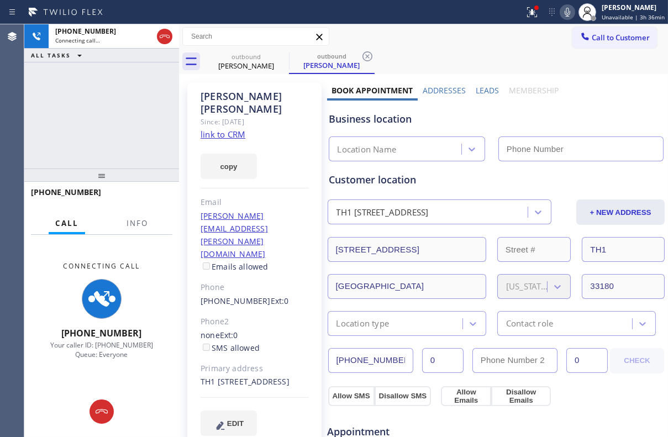
type input "[PHONE_NUMBER]"
click at [483, 89] on label "Leads" at bounding box center [486, 90] width 23 height 10
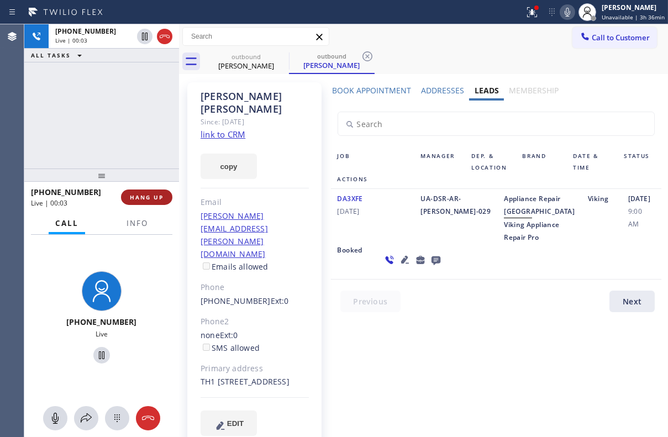
click at [144, 191] on button "HANG UP" at bounding box center [146, 196] width 51 height 15
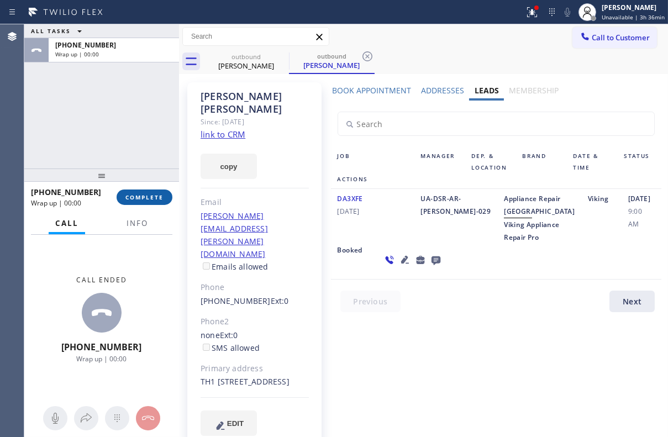
click at [150, 197] on span "COMPLETE" at bounding box center [144, 197] width 38 height 8
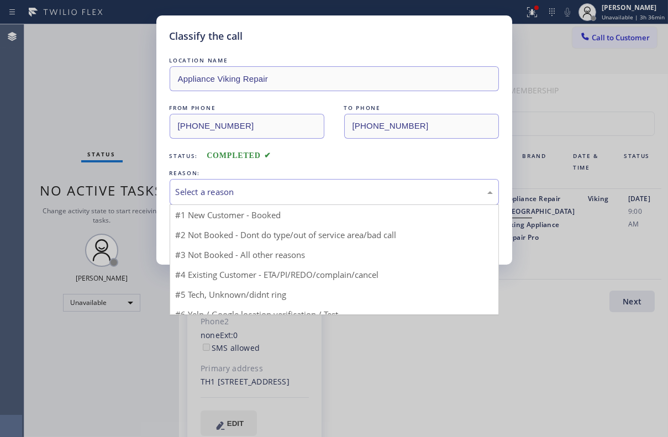
click at [221, 195] on div "Select a reason" at bounding box center [334, 192] width 317 height 13
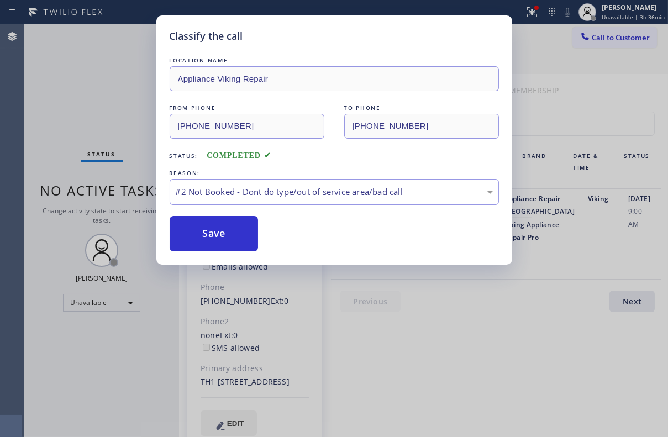
drag, startPoint x: 210, startPoint y: 232, endPoint x: 231, endPoint y: 72, distance: 162.1
click at [210, 232] on button "Save" at bounding box center [214, 233] width 89 height 35
drag, startPoint x: 244, startPoint y: 220, endPoint x: 388, endPoint y: 197, distance: 146.5
click at [365, 255] on div "Classify the call LOCATION NAME Appliance Viking Repair FROM PHONE [PHONE_NUMBE…" at bounding box center [334, 139] width 356 height 249
click at [389, 194] on div "#2 Not Booked - Dont do type/out of service area/bad call" at bounding box center [334, 192] width 317 height 13
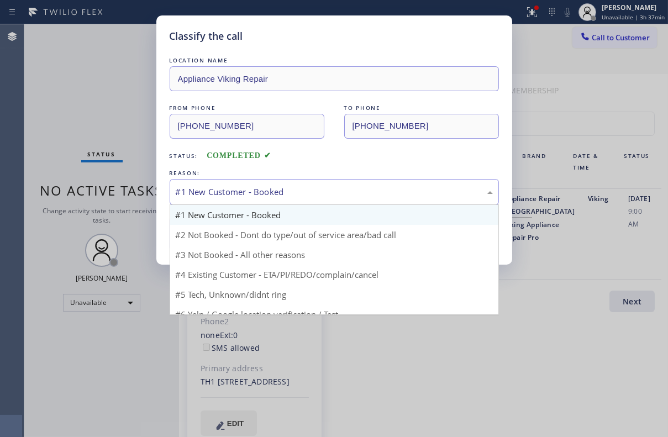
click at [332, 183] on div "#1 New Customer - Booked" at bounding box center [334, 192] width 329 height 26
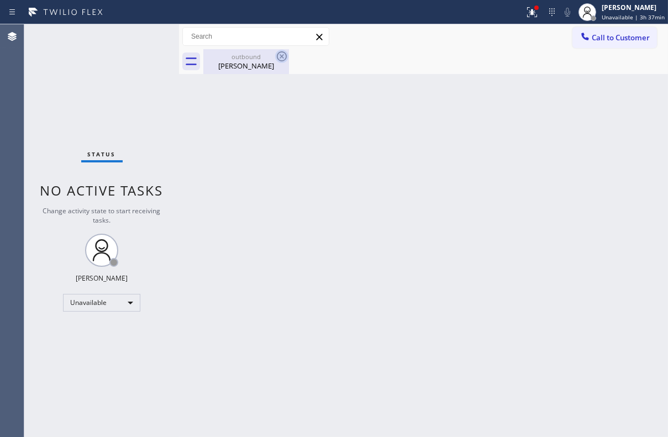
click at [281, 56] on icon at bounding box center [282, 56] width 10 height 10
click at [620, 44] on button "Call to Customer" at bounding box center [614, 37] width 84 height 21
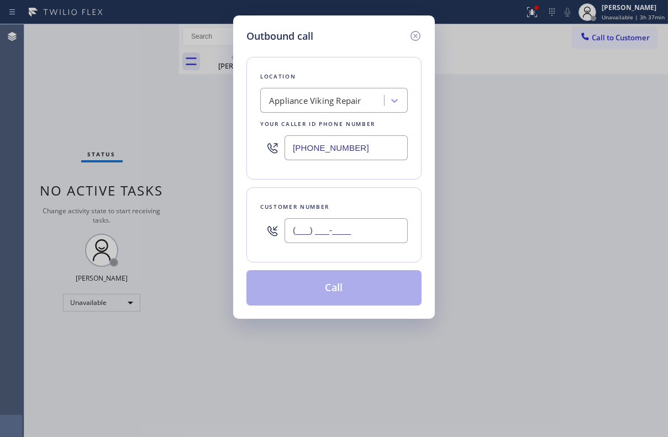
click at [350, 226] on input "(___) ___-____" at bounding box center [345, 230] width 123 height 25
paste input "480) 235-0032"
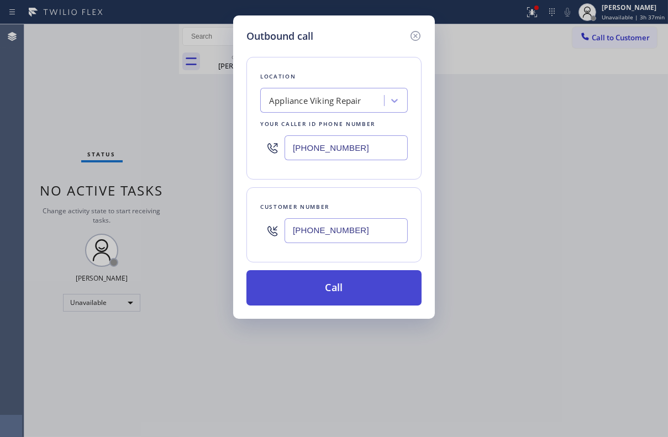
type input "[PHONE_NUMBER]"
click at [342, 284] on button "Call" at bounding box center [333, 287] width 175 height 35
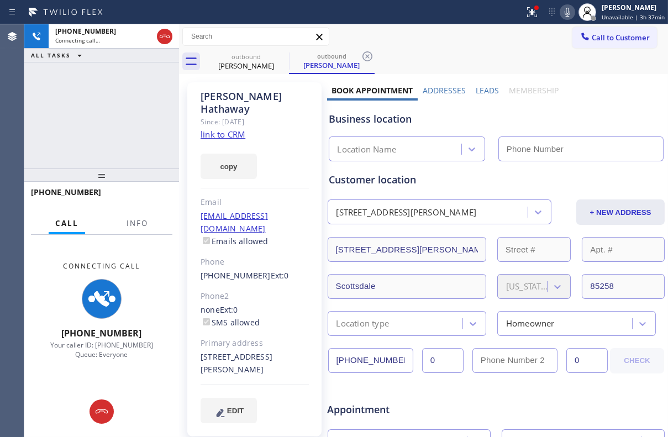
click at [484, 88] on label "Leads" at bounding box center [486, 90] width 23 height 10
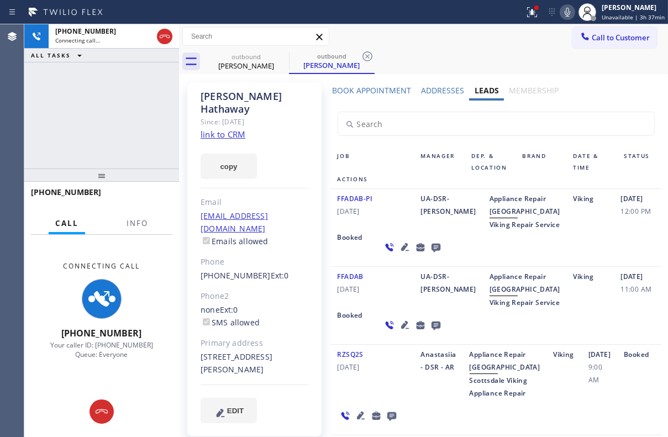
scroll to position [50, 0]
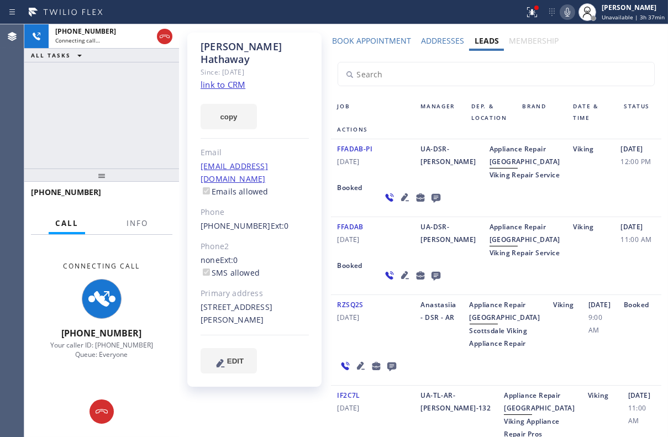
click at [398, 282] on icon at bounding box center [404, 274] width 13 height 13
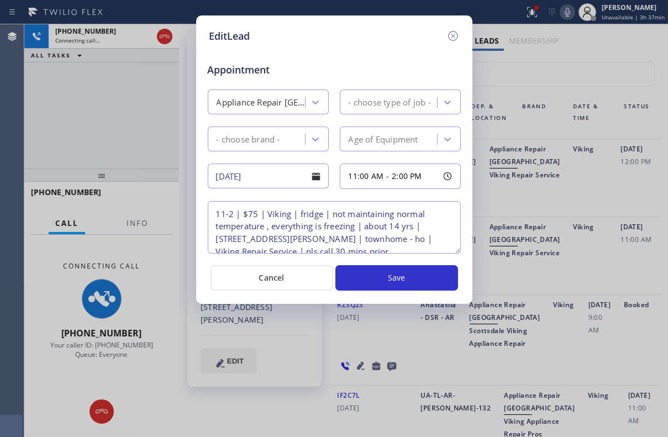
type textarea "11-2 | $75 | Viking | fridge | not maintaining normal temperature , everything …"
click at [451, 35] on icon at bounding box center [452, 35] width 13 height 13
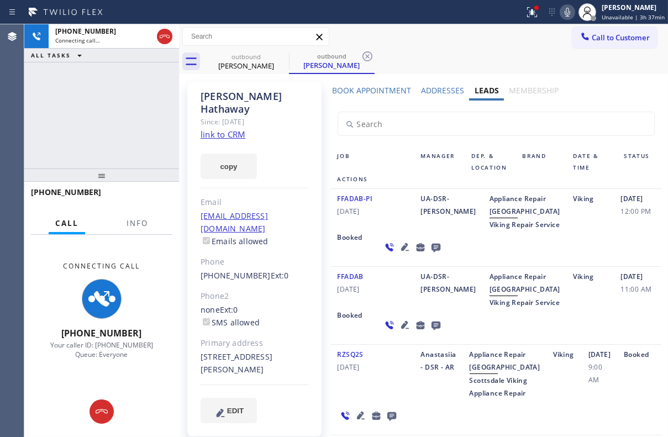
scroll to position [0, 0]
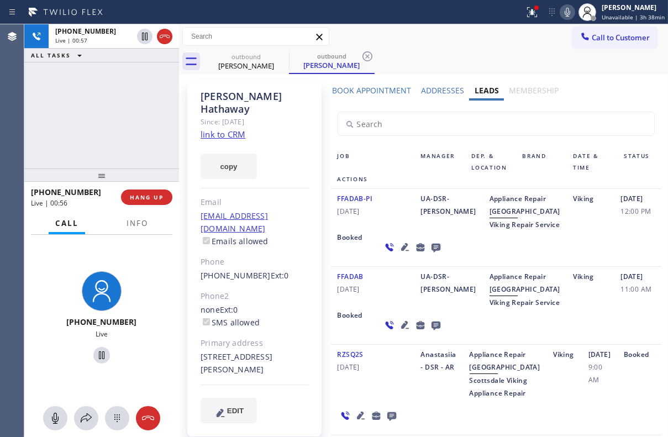
click at [431, 252] on icon at bounding box center [435, 248] width 9 height 9
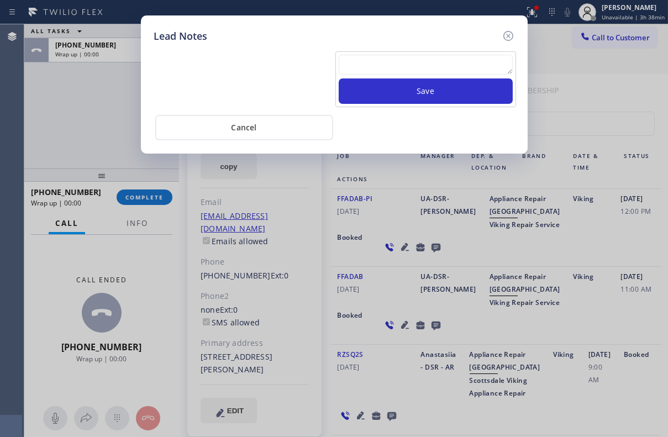
click at [379, 60] on textarea at bounding box center [426, 65] width 174 height 20
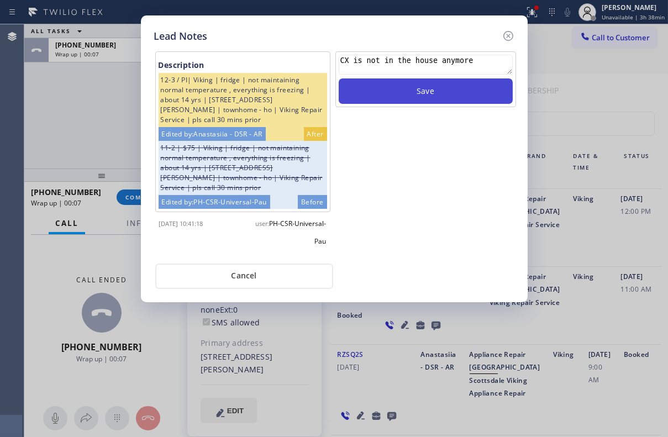
type textarea "CX is not in the house anymore"
click at [442, 84] on button "Save" at bounding box center [426, 90] width 174 height 25
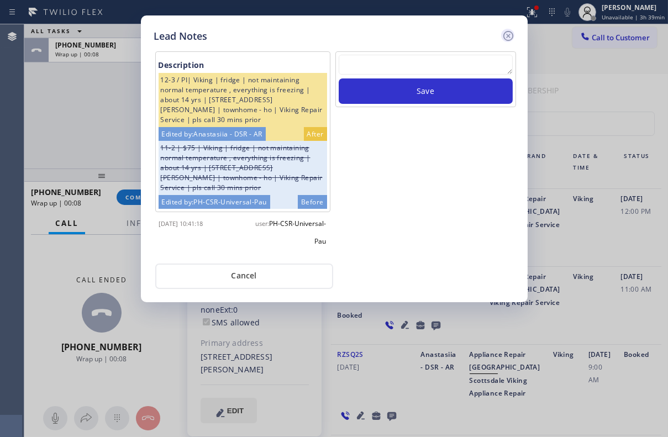
click at [504, 36] on icon at bounding box center [507, 35] width 13 height 13
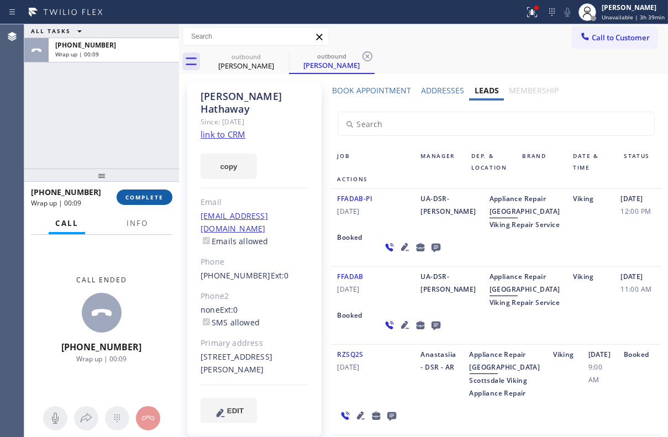
click at [139, 199] on span "COMPLETE" at bounding box center [144, 197] width 38 height 8
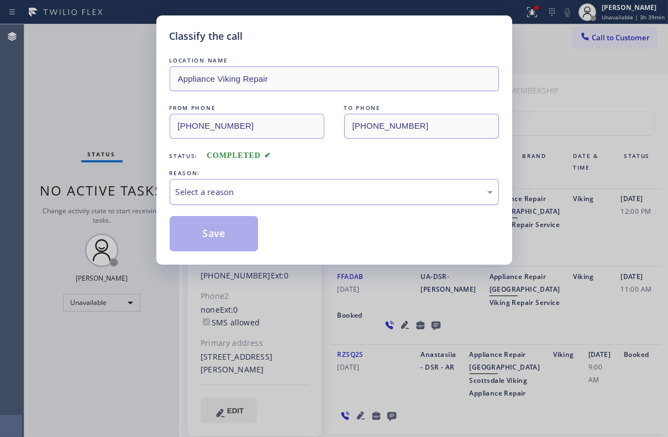
click at [266, 193] on div "Select a reason" at bounding box center [334, 192] width 317 height 13
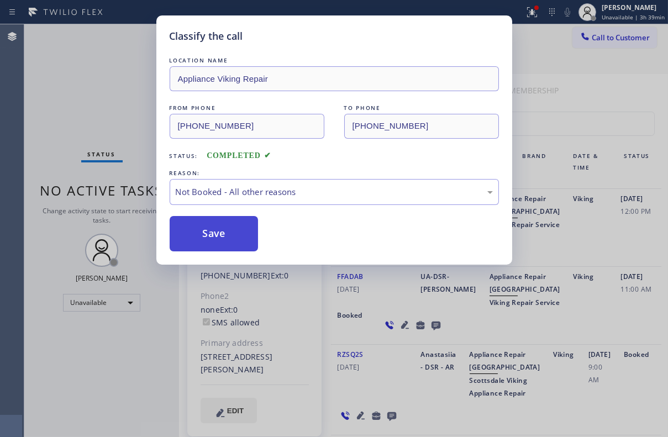
click at [218, 230] on button "Save" at bounding box center [214, 233] width 89 height 35
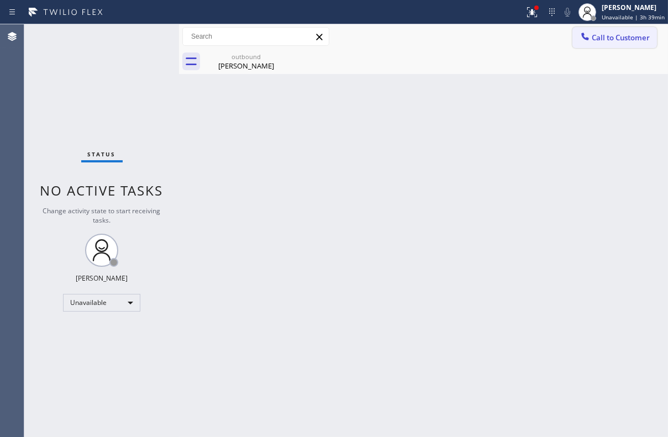
click at [584, 40] on icon at bounding box center [584, 36] width 11 height 11
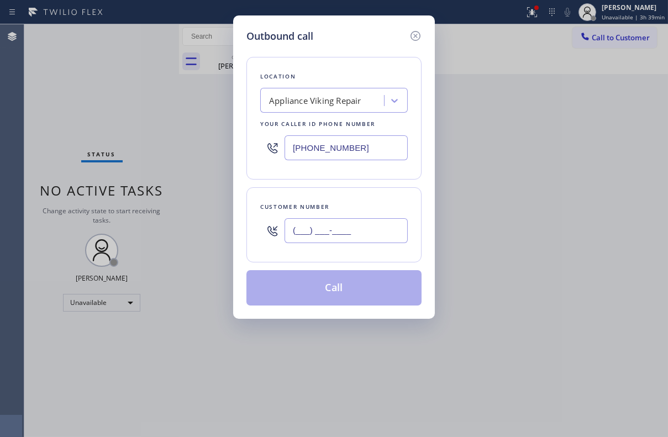
click at [357, 230] on input "(___) ___-____" at bounding box center [345, 230] width 123 height 25
paste input "480) 998-1384"
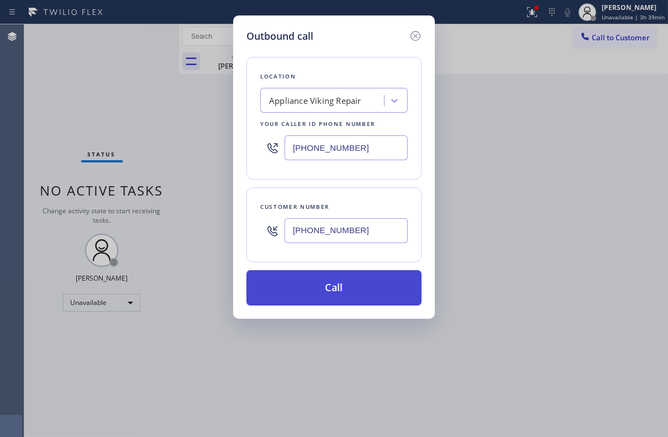
type input "[PHONE_NUMBER]"
click at [335, 279] on button "Call" at bounding box center [333, 287] width 175 height 35
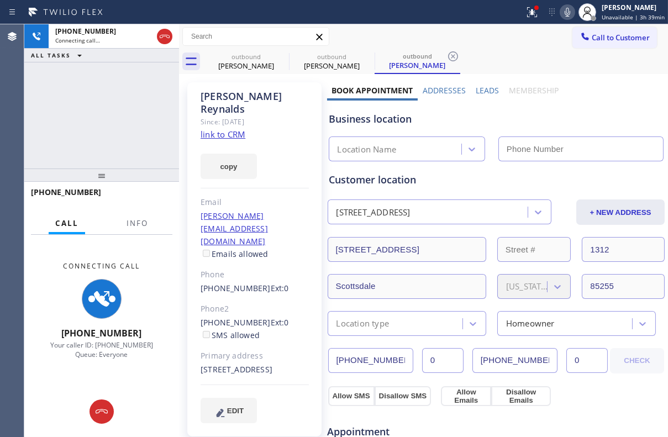
click at [476, 86] on label "Leads" at bounding box center [486, 90] width 23 height 10
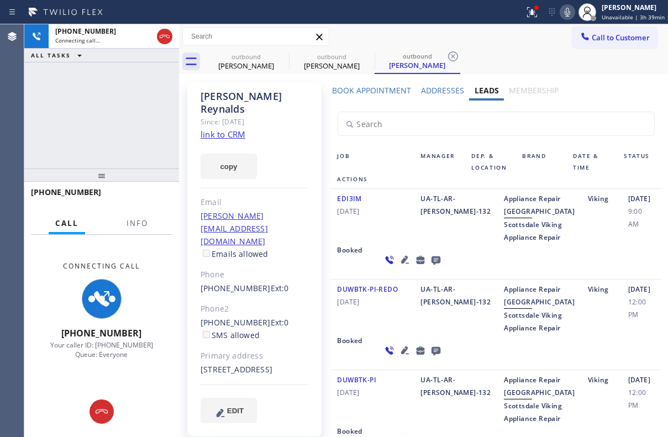
click at [400, 263] on icon at bounding box center [404, 260] width 8 height 8
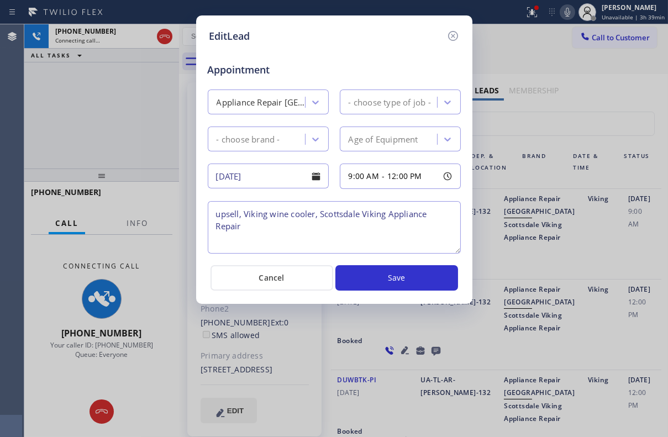
type textarea "upsell, Viking wine cooler, Scottsdale Viking Appliance Repair"
click at [454, 35] on icon at bounding box center [452, 35] width 13 height 13
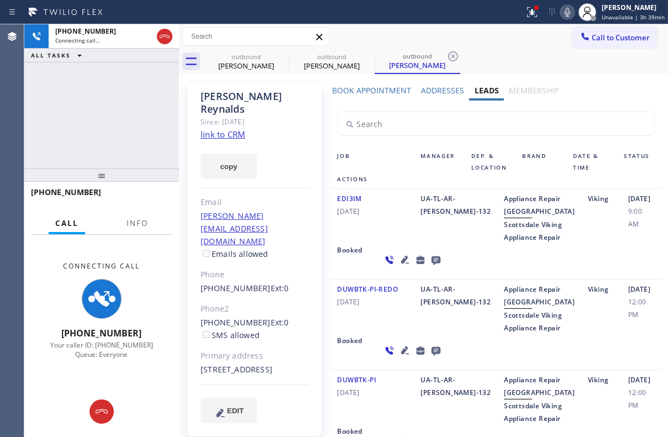
click at [400, 263] on icon at bounding box center [404, 260] width 8 height 8
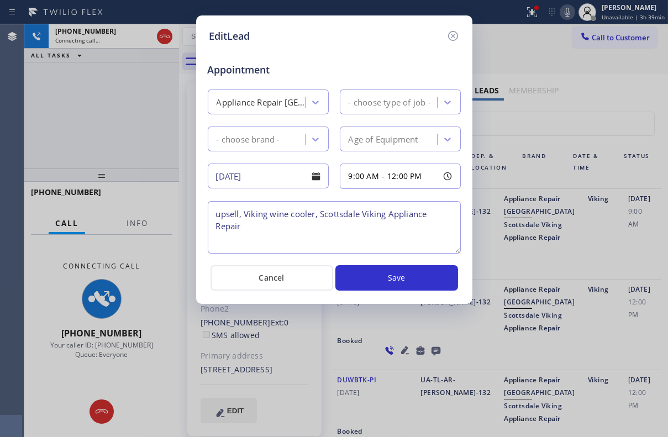
type textarea "upsell, Viking wine cooler, Scottsdale Viking Appliance Repair"
click at [448, 34] on icon at bounding box center [452, 35] width 13 height 13
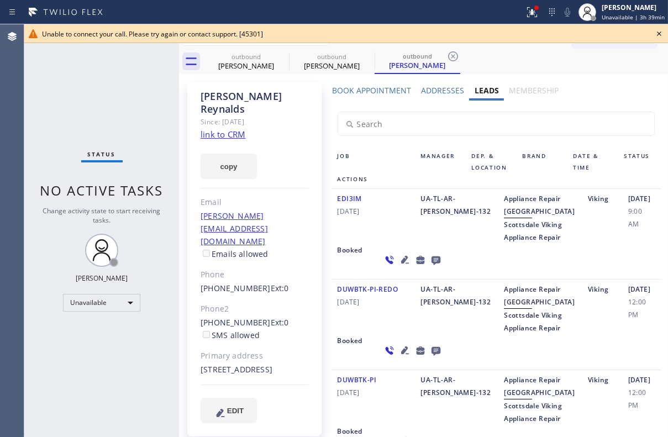
click at [660, 34] on icon at bounding box center [658, 33] width 13 height 13
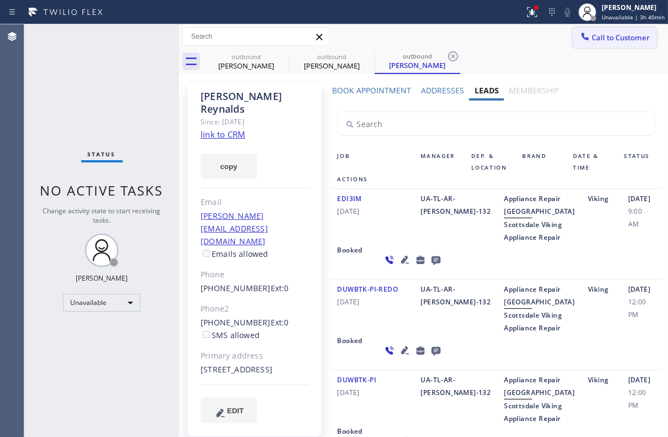
click at [609, 36] on span "Call to Customer" at bounding box center [620, 38] width 58 height 10
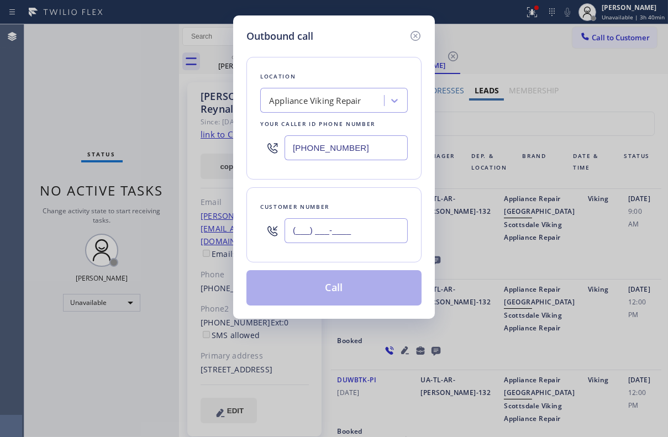
click at [344, 227] on input "(___) ___-____" at bounding box center [345, 230] width 123 height 25
paste input "text"
type input "(___) ___-____"
paste input "909) 579-7059"
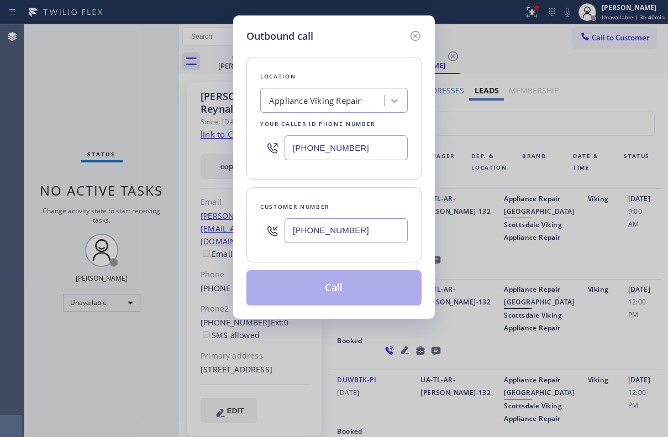
type input "[PHONE_NUMBER]"
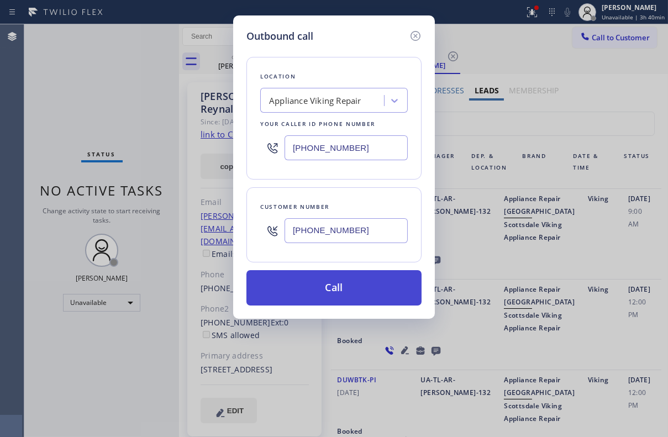
click at [345, 292] on button "Call" at bounding box center [333, 287] width 175 height 35
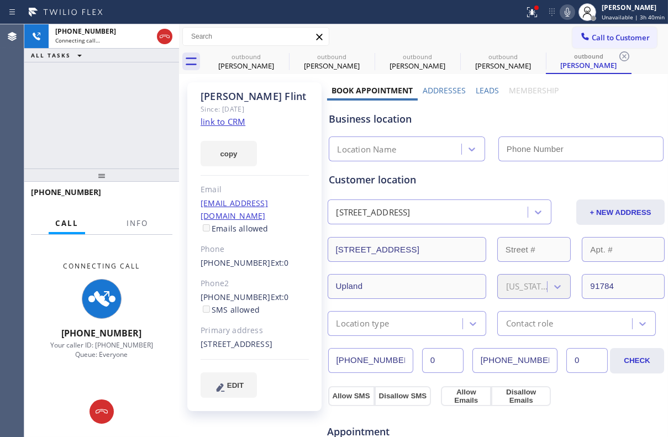
click at [486, 91] on label "Leads" at bounding box center [486, 90] width 23 height 10
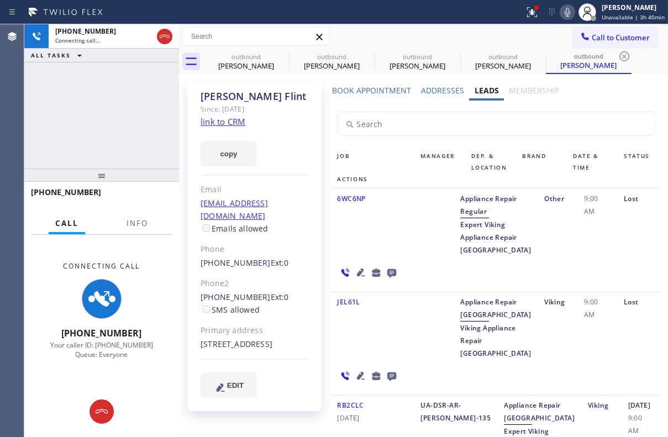
click at [349, 268] on icon at bounding box center [345, 272] width 8 height 8
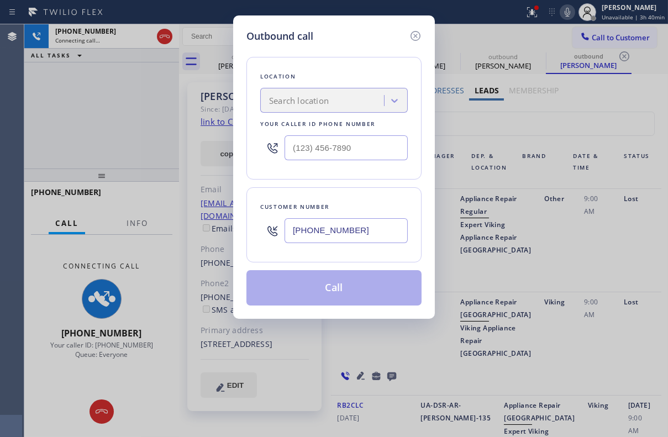
type input "[PHONE_NUMBER]"
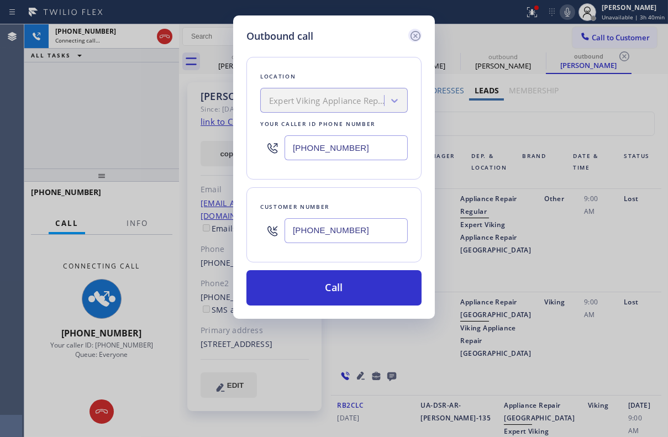
click at [418, 37] on icon at bounding box center [415, 35] width 13 height 13
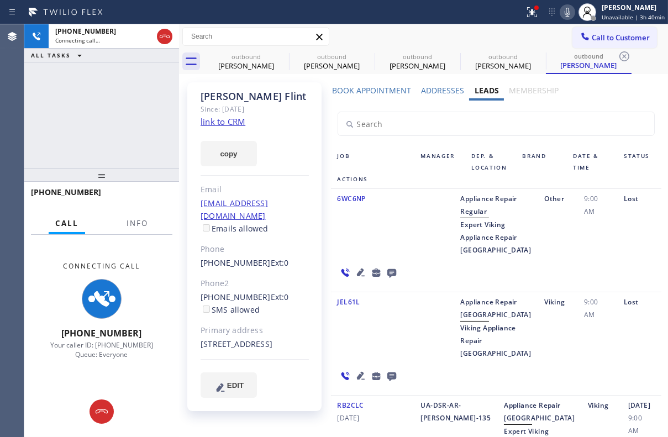
click at [227, 118] on link "link to CRM" at bounding box center [222, 121] width 45 height 11
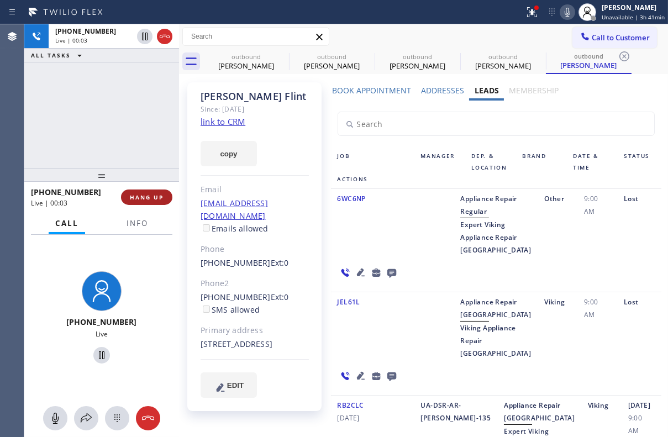
click at [144, 192] on button "HANG UP" at bounding box center [146, 196] width 51 height 15
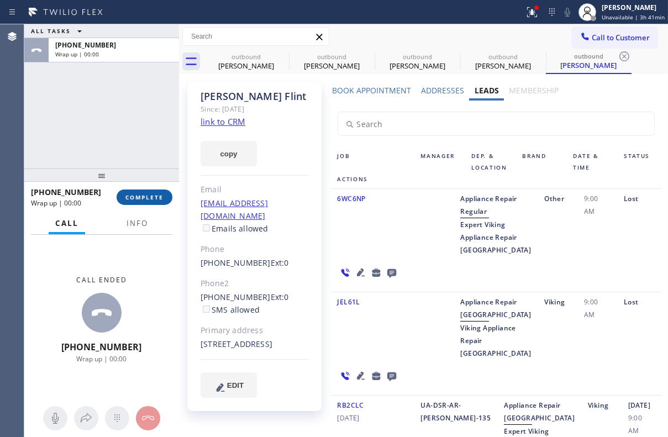
click at [141, 194] on span "COMPLETE" at bounding box center [144, 197] width 38 height 8
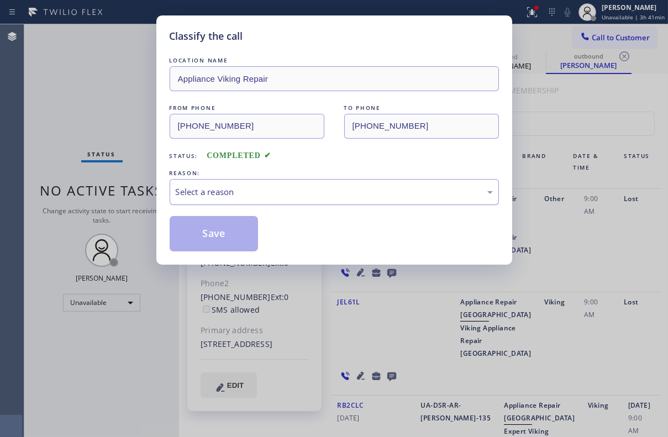
click at [309, 186] on div "Select a reason" at bounding box center [334, 192] width 317 height 13
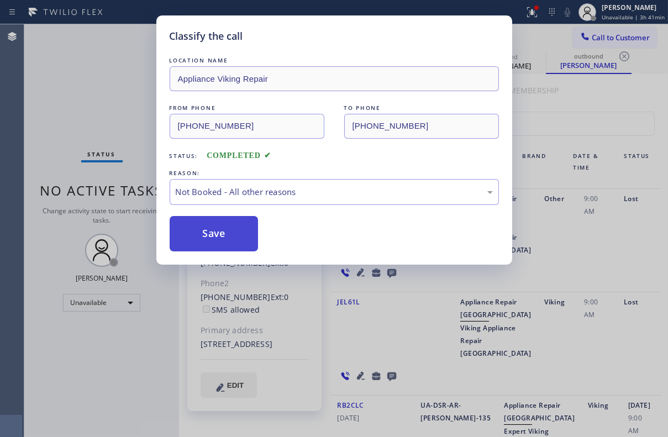
click at [223, 221] on button "Save" at bounding box center [214, 233] width 89 height 35
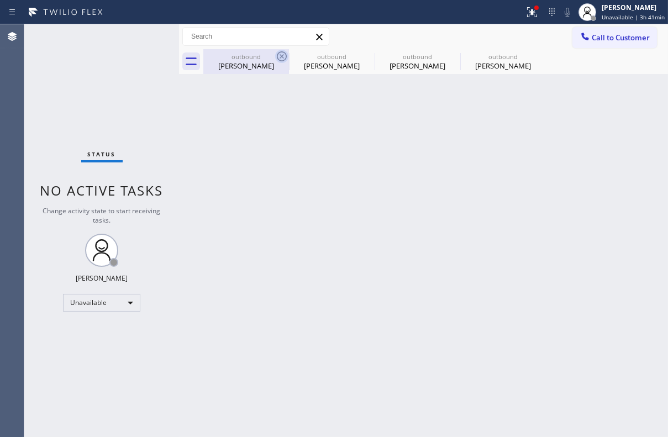
click at [283, 55] on icon at bounding box center [282, 56] width 10 height 10
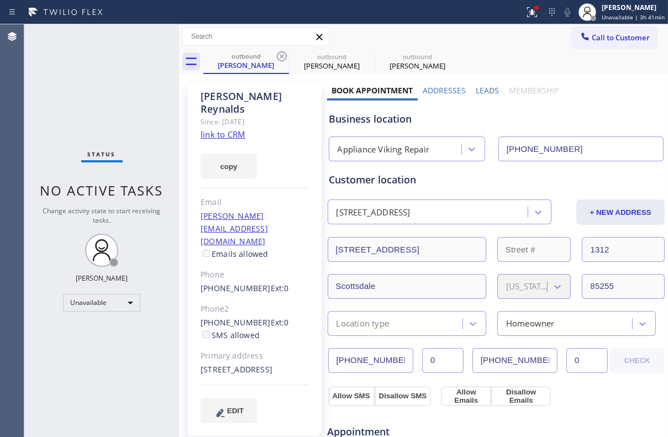
click at [283, 55] on icon at bounding box center [282, 56] width 10 height 10
click at [0, 0] on icon at bounding box center [0, 0] width 0 height 0
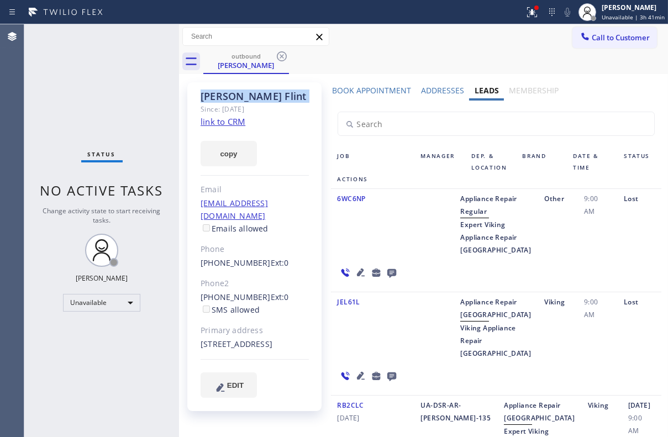
click at [283, 55] on icon at bounding box center [282, 56] width 10 height 10
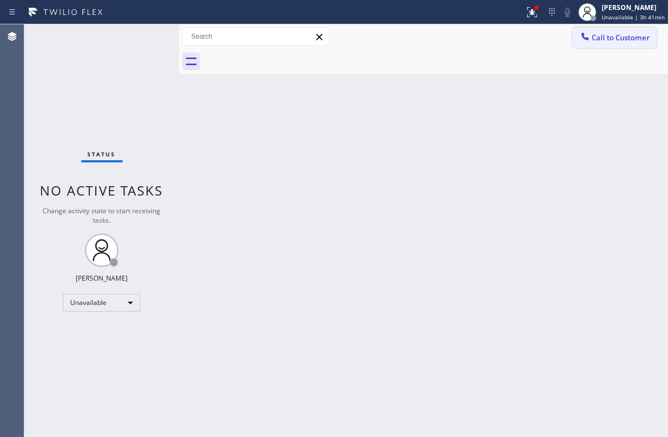
click at [590, 33] on icon at bounding box center [584, 36] width 11 height 11
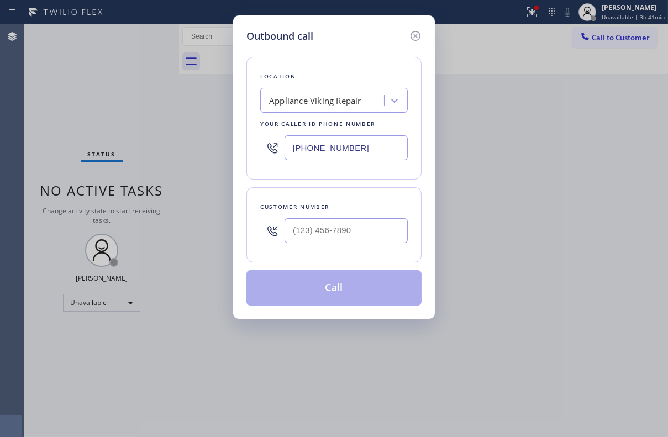
click at [345, 247] on div at bounding box center [345, 231] width 123 height 36
click at [350, 231] on input "(___) ___-____" at bounding box center [345, 230] width 123 height 25
paste input "646) 421-0556"
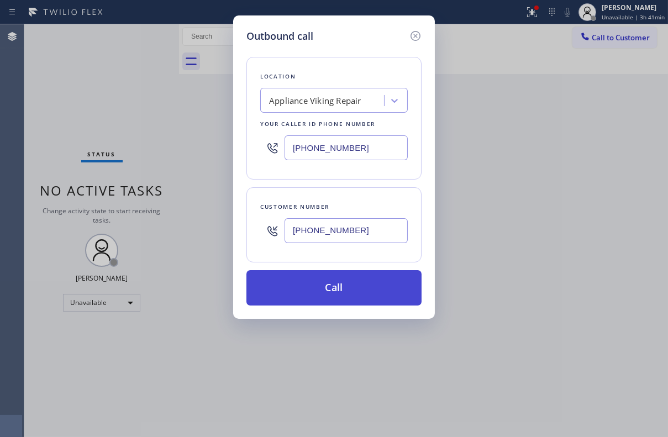
type input "[PHONE_NUMBER]"
click at [352, 279] on button "Call" at bounding box center [333, 287] width 175 height 35
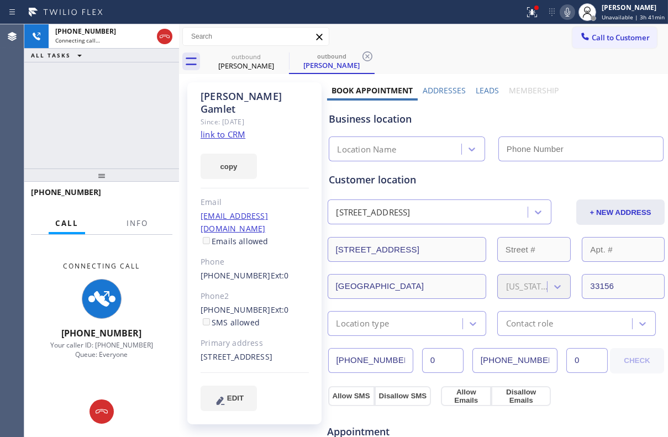
click at [477, 86] on label "Leads" at bounding box center [486, 90] width 23 height 10
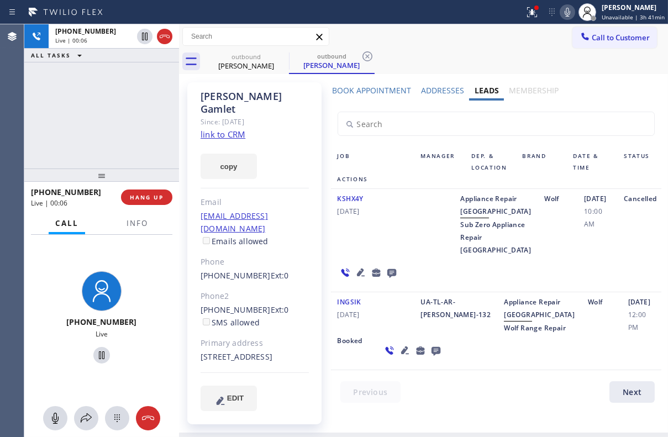
click at [356, 276] on icon at bounding box center [360, 272] width 8 height 8
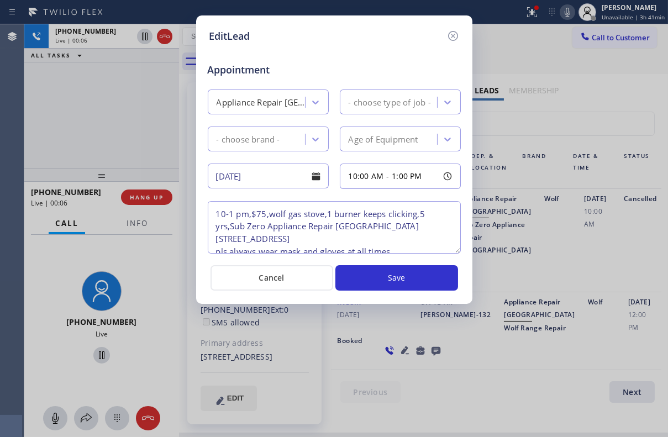
type textarea "10-1 pm,$75,wolf gas stove,1 burner keeps clicking,5 yrs,Sub Zero Appliance Rep…"
click at [448, 34] on icon at bounding box center [452, 36] width 10 height 10
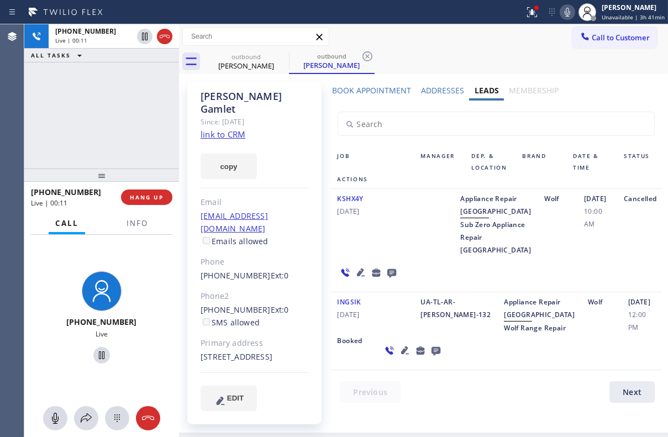
click at [358, 279] on icon at bounding box center [360, 272] width 13 height 13
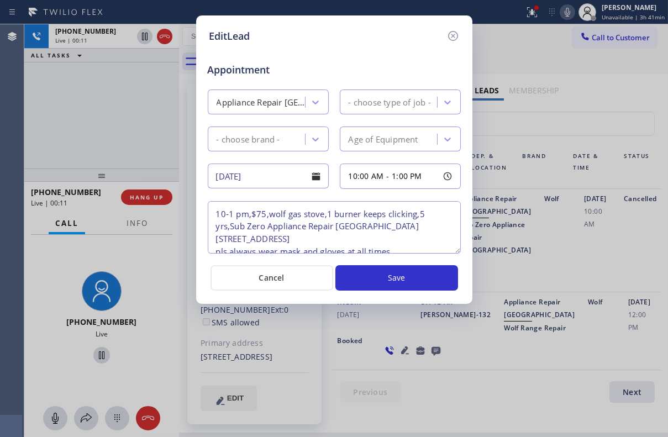
type textarea "10-1 pm,$75,wolf gas stove,1 burner keeps clicking,5 yrs,Sub Zero Appliance Rep…"
click at [456, 34] on icon at bounding box center [452, 35] width 13 height 13
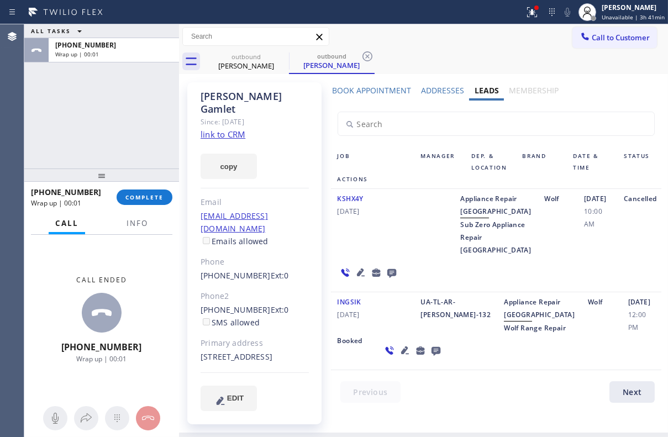
click at [387, 278] on icon at bounding box center [391, 273] width 9 height 9
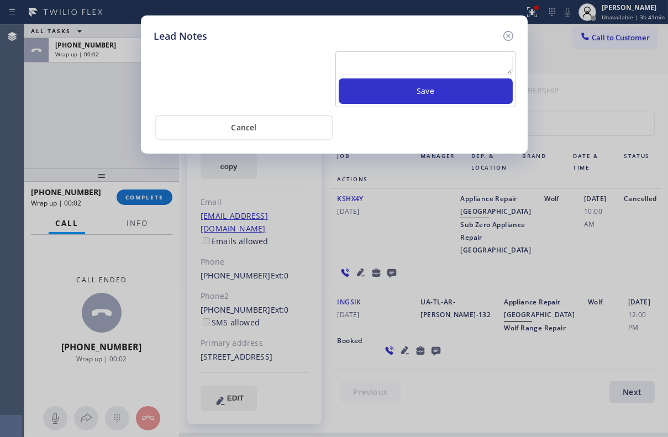
click at [362, 60] on textarea at bounding box center [426, 65] width 174 height 20
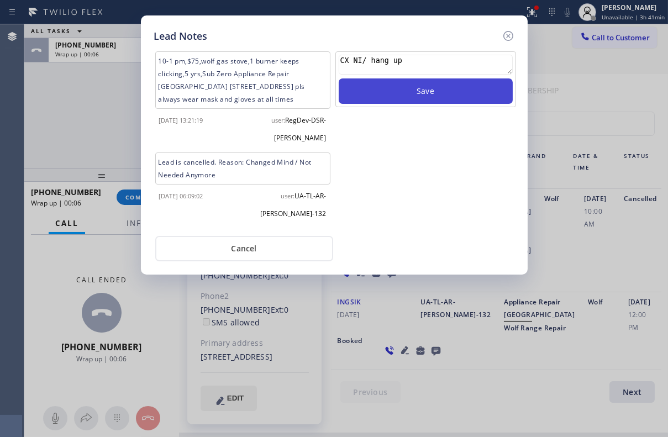
type textarea "CX NI/ hang up"
click at [424, 94] on button "Save" at bounding box center [426, 90] width 174 height 25
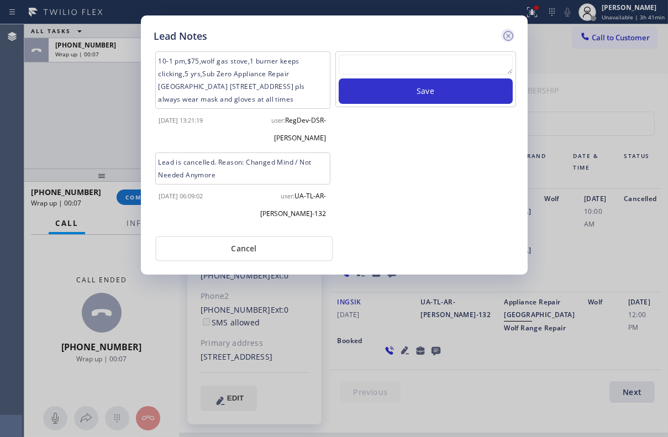
click at [508, 33] on icon at bounding box center [507, 35] width 13 height 13
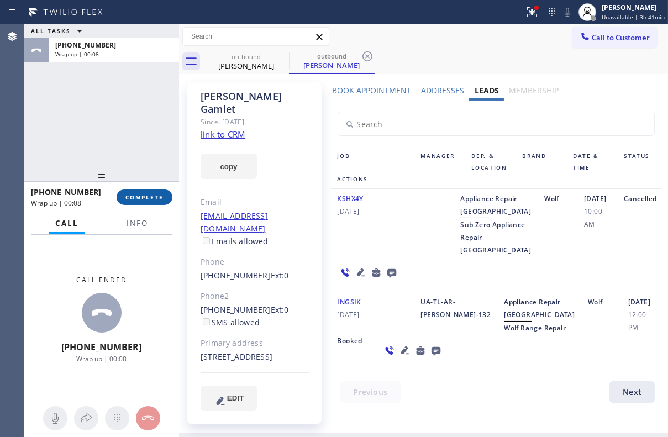
click at [157, 199] on span "COMPLETE" at bounding box center [144, 197] width 38 height 8
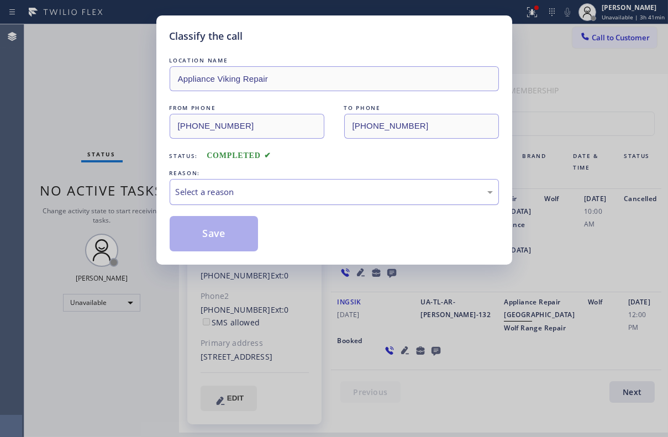
click at [338, 193] on div "Select a reason" at bounding box center [334, 192] width 317 height 13
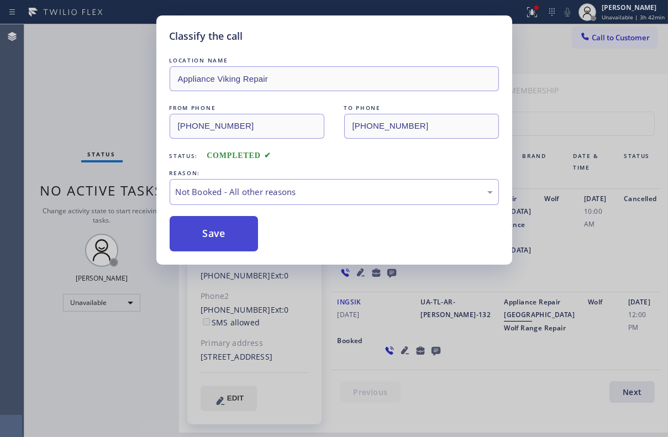
click at [231, 228] on button "Save" at bounding box center [214, 233] width 89 height 35
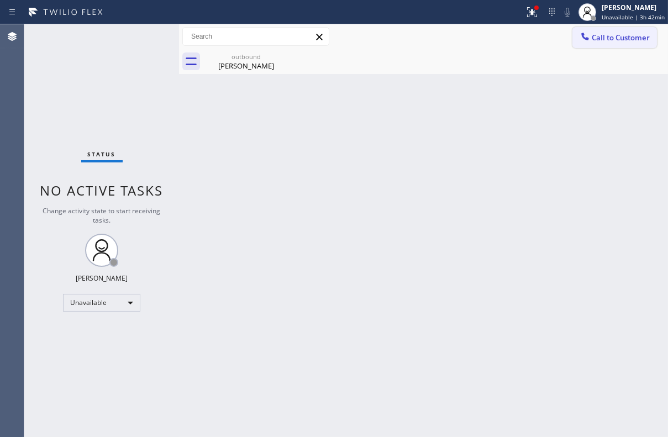
click at [617, 41] on span "Call to Customer" at bounding box center [620, 38] width 58 height 10
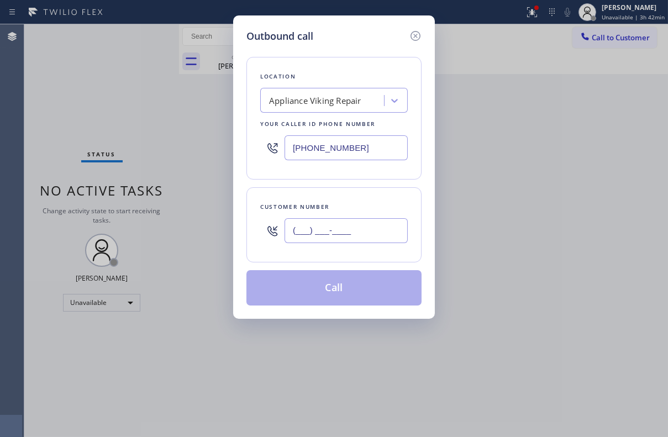
click at [334, 229] on input "(___) ___-____" at bounding box center [345, 230] width 123 height 25
paste input "305) 332-6279"
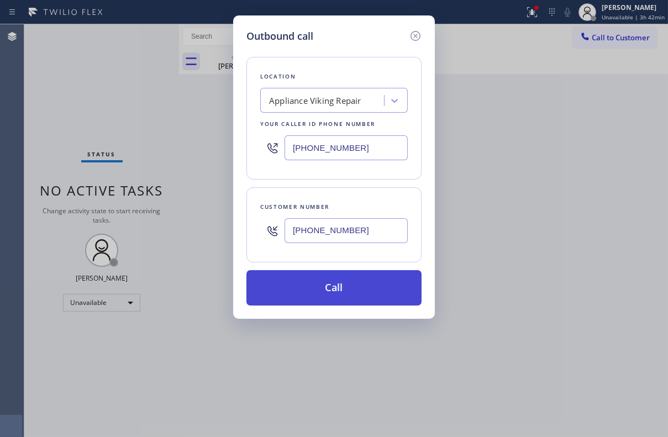
type input "[PHONE_NUMBER]"
click at [330, 281] on button "Call" at bounding box center [333, 287] width 175 height 35
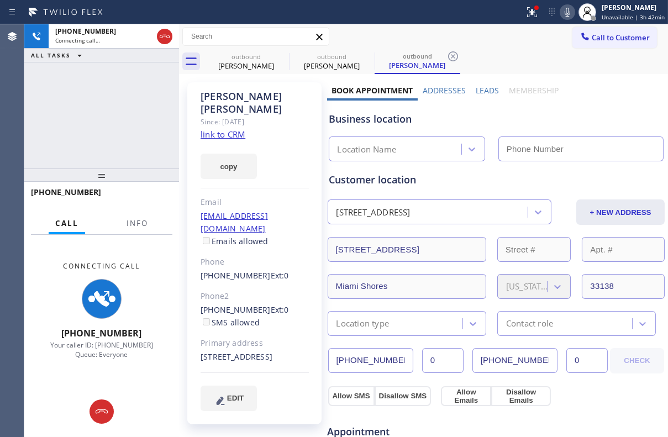
type input "[PHONE_NUMBER]"
click at [487, 89] on label "Leads" at bounding box center [486, 90] width 23 height 10
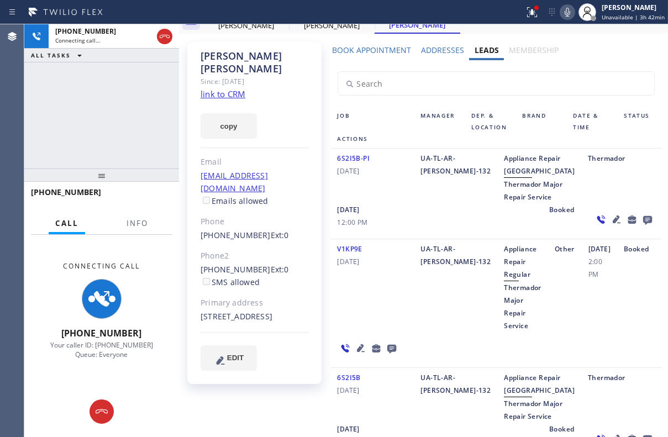
scroll to position [100, 0]
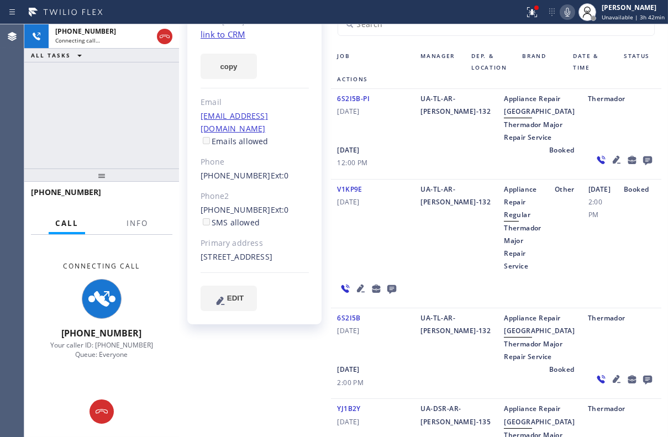
click at [356, 292] on icon at bounding box center [360, 288] width 8 height 8
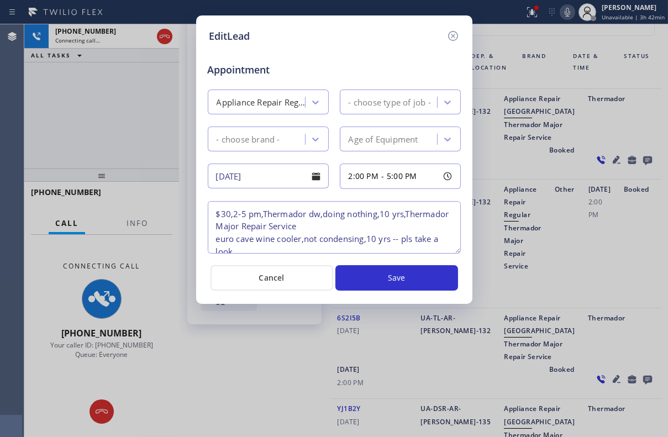
type textarea "$30,2-5 pm,Thermador dw,doing nothing,10 yrs,Thermador Major Repair Service eur…"
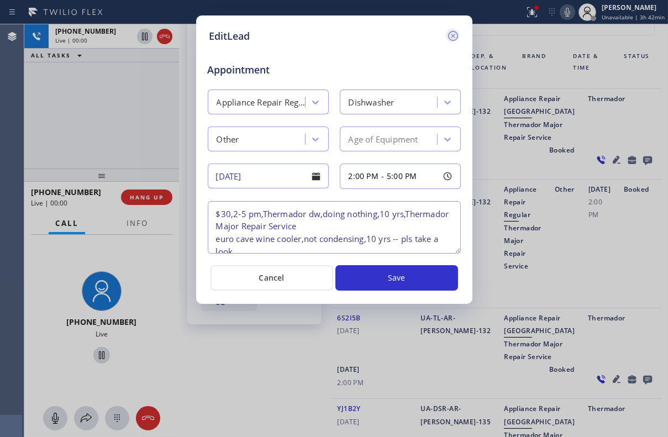
click at [453, 33] on icon at bounding box center [452, 35] width 13 height 13
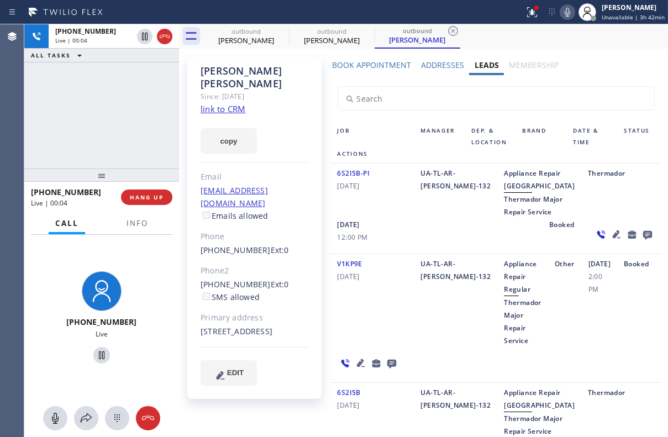
scroll to position [50, 0]
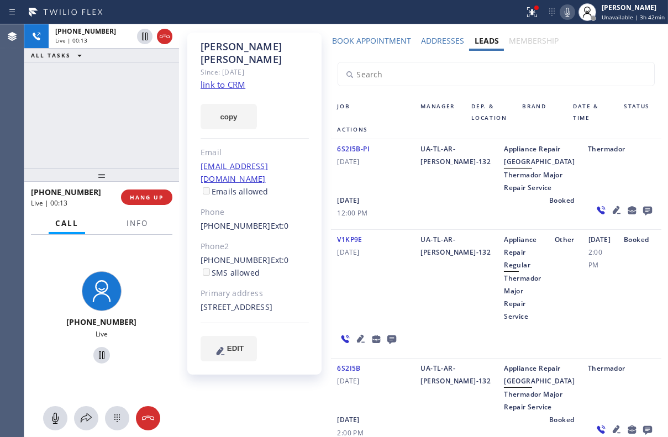
click at [422, 313] on div "UA-TL-AR-[PERSON_NAME]-132" at bounding box center [455, 277] width 83 height 89
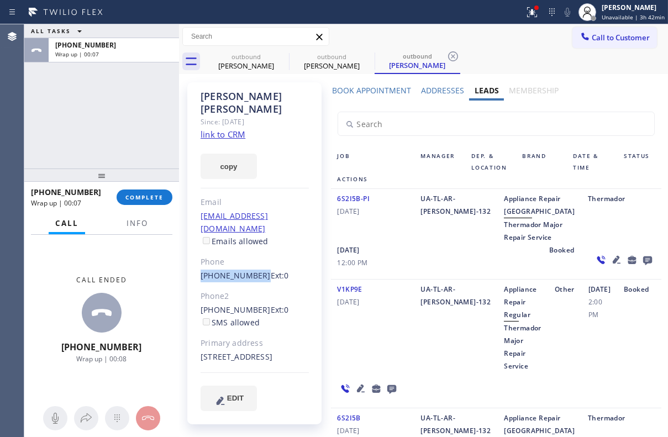
drag, startPoint x: 255, startPoint y: 251, endPoint x: 194, endPoint y: 252, distance: 60.2
click at [194, 252] on div "[PERSON_NAME] Since: [DATE] link to CRM copy Email [EMAIL_ADDRESS][DOMAIN_NAME]…" at bounding box center [254, 253] width 134 height 342
copy link "[PHONE_NUMBER]"
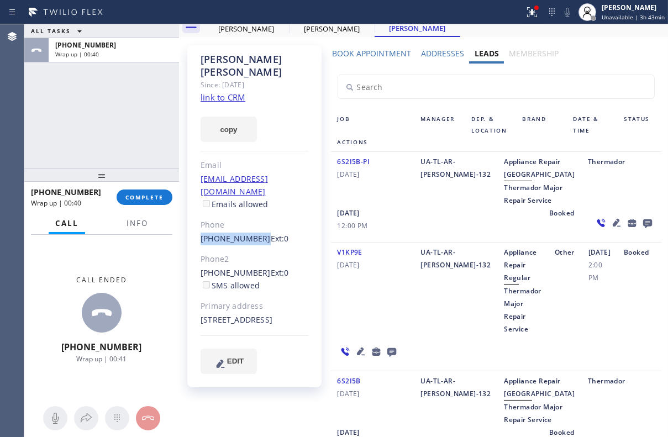
scroll to position [100, 0]
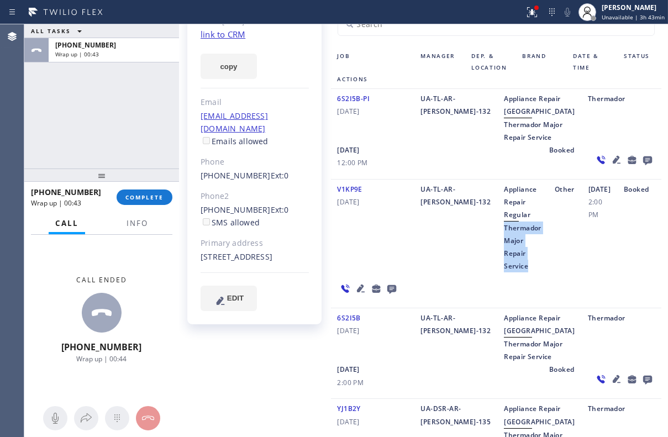
drag, startPoint x: 466, startPoint y: 266, endPoint x: 496, endPoint y: 303, distance: 48.6
click at [497, 272] on div "Appliance Repair Regular Thermador Major Repair Service" at bounding box center [522, 227] width 51 height 89
copy span "Thermador Major Repair Service"
click at [154, 194] on span "COMPLETE" at bounding box center [144, 197] width 38 height 8
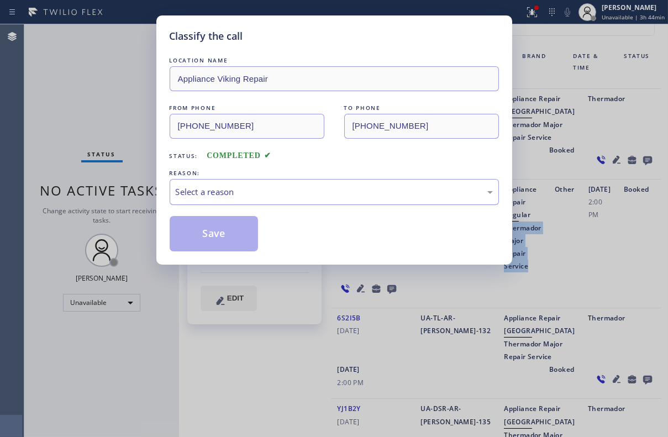
click at [230, 189] on div "Select a reason" at bounding box center [334, 192] width 317 height 13
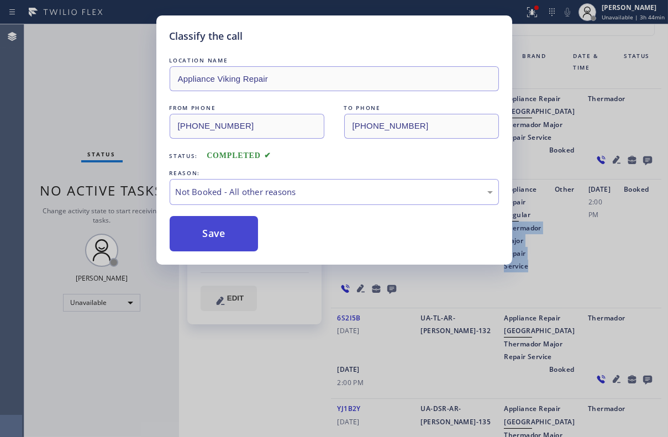
click at [207, 232] on button "Save" at bounding box center [214, 233] width 89 height 35
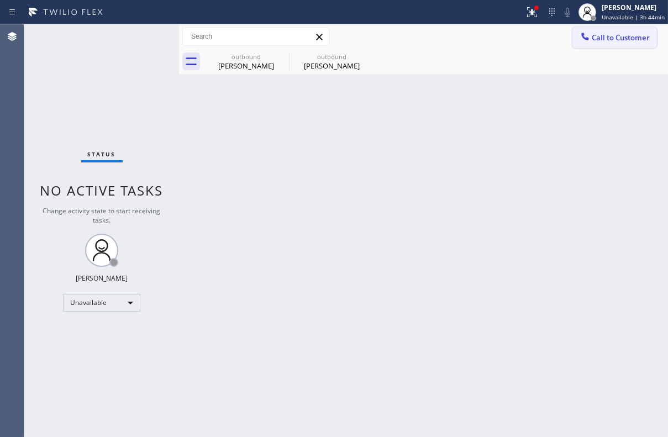
click at [579, 40] on icon at bounding box center [584, 36] width 11 height 11
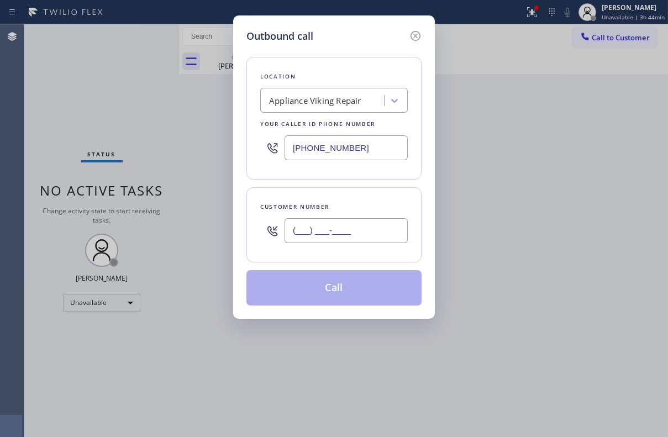
click at [342, 232] on input "(___) ___-____" at bounding box center [345, 230] width 123 height 25
paste input "646) 265-7345"
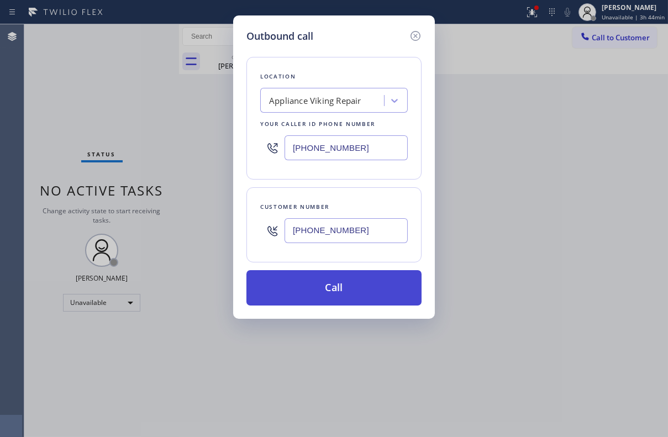
type input "[PHONE_NUMBER]"
click at [346, 278] on button "Call" at bounding box center [333, 287] width 175 height 35
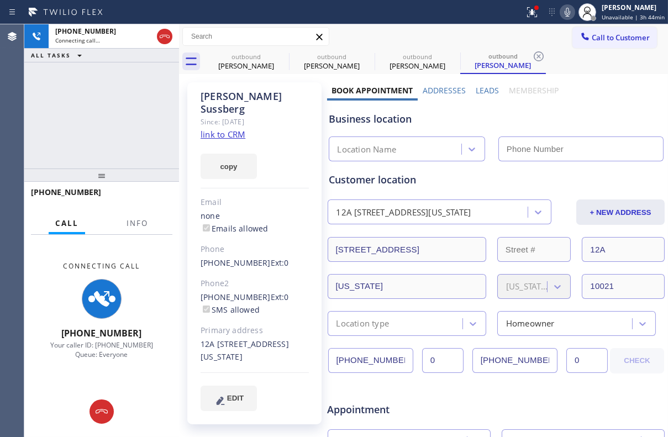
type input "[PHONE_NUMBER]"
click at [482, 94] on label "Leads" at bounding box center [486, 90] width 23 height 10
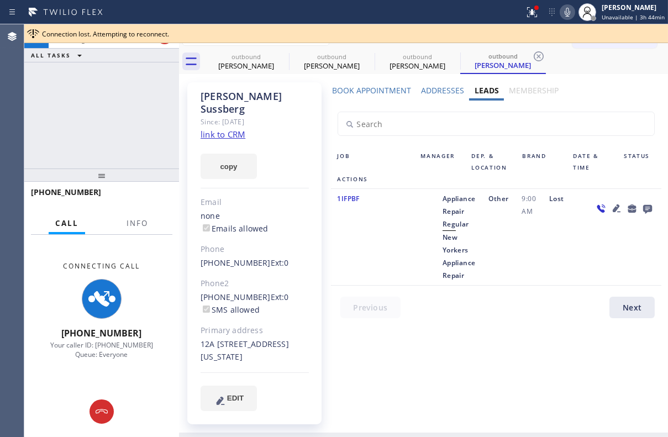
click at [502, 266] on div "Other" at bounding box center [498, 236] width 33 height 89
click at [511, 260] on div "Other" at bounding box center [498, 236] width 33 height 89
click at [620, 33] on div "Connection lost. Attempting to reconnect." at bounding box center [352, 33] width 621 height 9
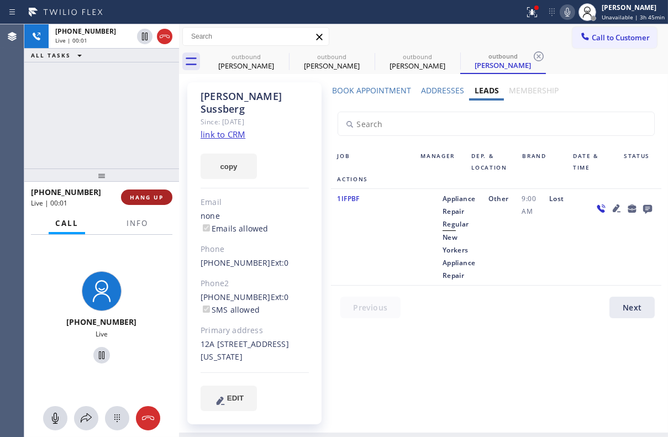
click at [150, 195] on span "HANG UP" at bounding box center [147, 197] width 34 height 8
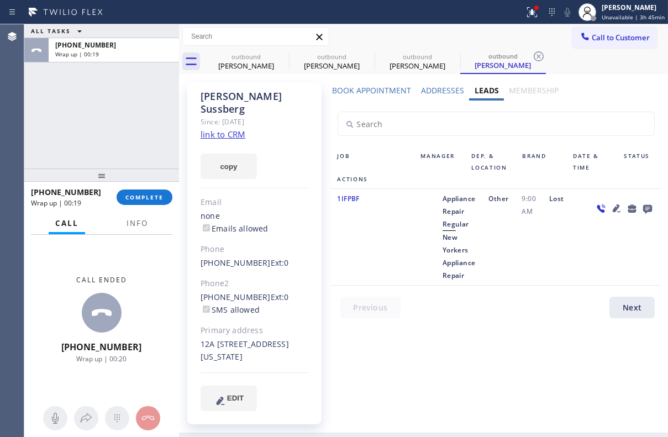
click at [410, 382] on div "Book Appointment Addresses Leads Membership Business location Appliance Viking …" at bounding box center [496, 257] width 339 height 345
click at [149, 193] on span "COMPLETE" at bounding box center [144, 197] width 38 height 8
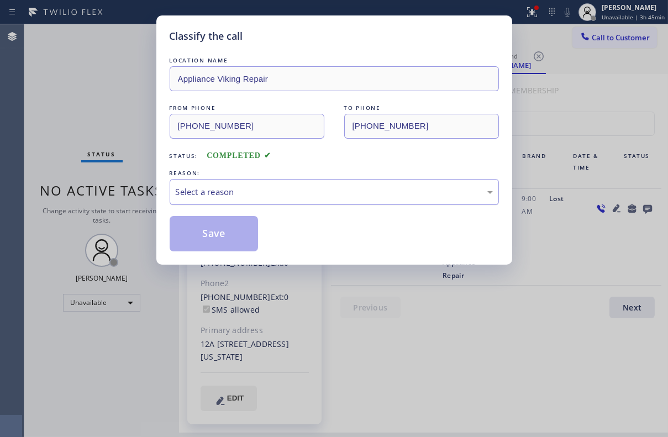
click at [229, 192] on div "Select a reason" at bounding box center [334, 192] width 317 height 13
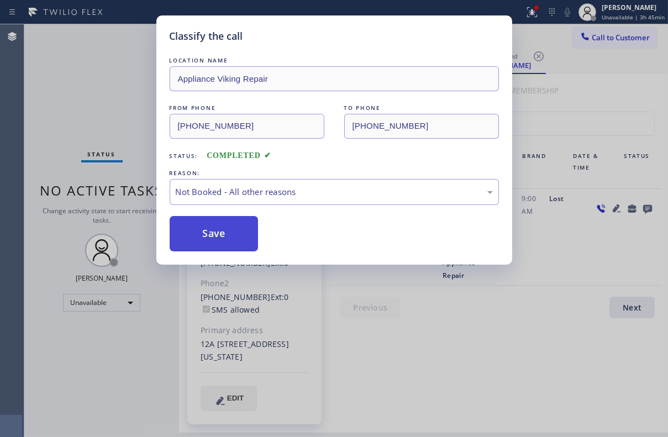
click at [187, 232] on button "Save" at bounding box center [214, 233] width 89 height 35
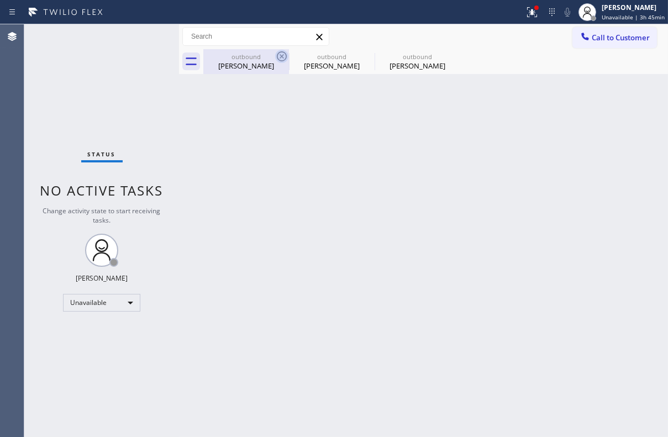
click at [279, 57] on icon at bounding box center [281, 56] width 13 height 13
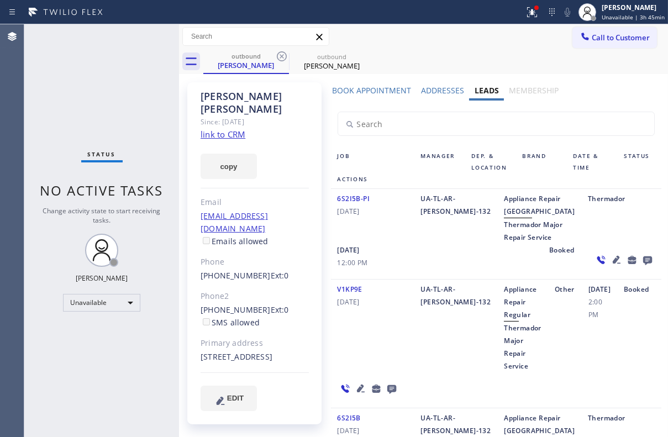
click at [279, 57] on icon at bounding box center [281, 56] width 13 height 13
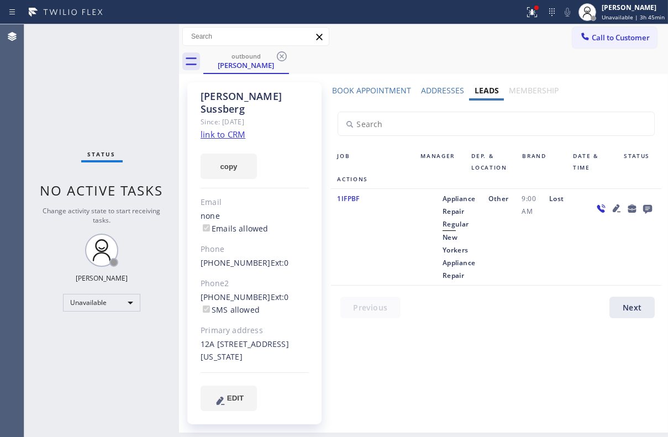
click at [279, 57] on icon at bounding box center [281, 56] width 13 height 13
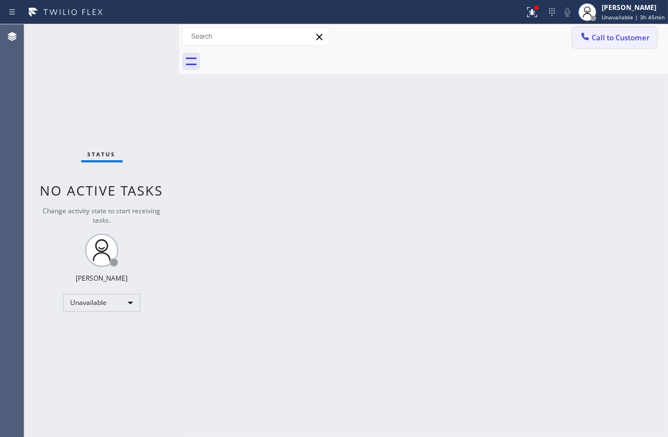
click at [613, 37] on span "Call to Customer" at bounding box center [620, 38] width 58 height 10
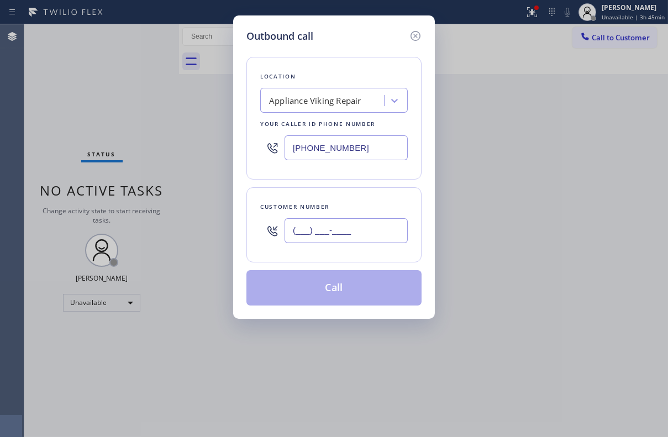
click at [336, 225] on input "(___) ___-____" at bounding box center [345, 230] width 123 height 25
paste input "561) 301-0423"
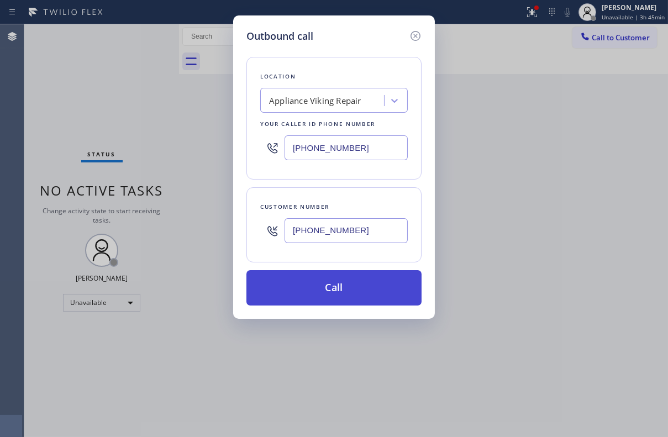
type input "[PHONE_NUMBER]"
click at [330, 290] on button "Call" at bounding box center [333, 287] width 175 height 35
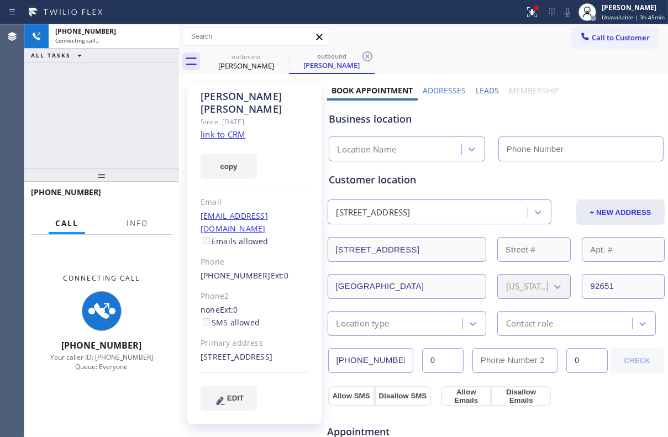
click at [478, 91] on label "Leads" at bounding box center [486, 90] width 23 height 10
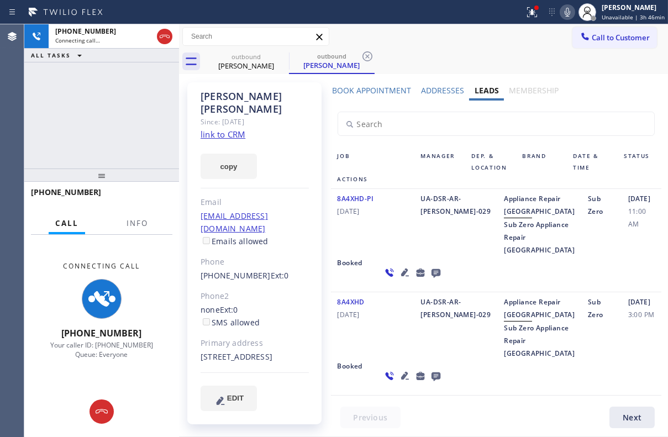
scroll to position [75, 0]
click at [400, 378] on icon at bounding box center [404, 376] width 8 height 8
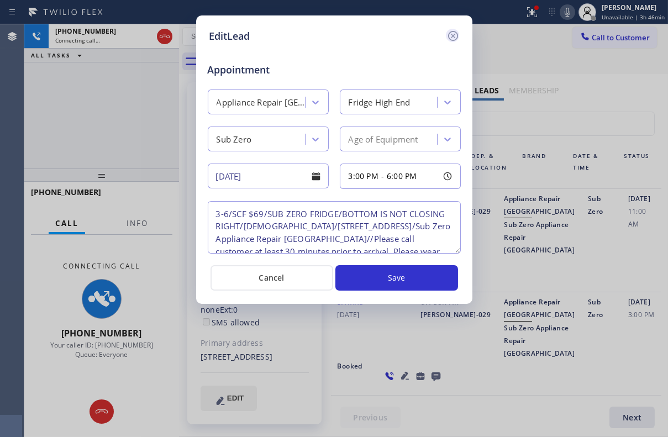
click at [451, 37] on icon at bounding box center [452, 36] width 10 height 10
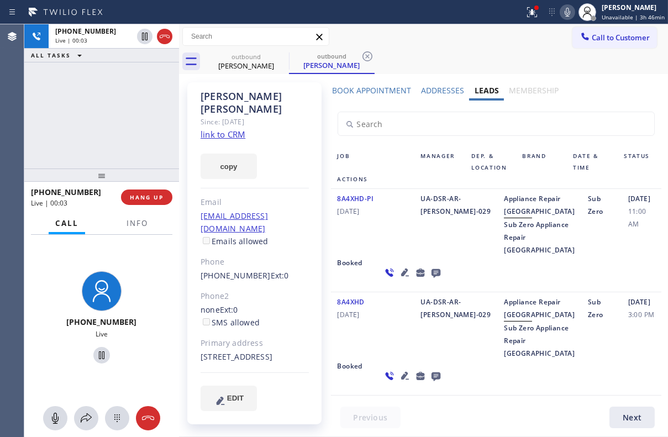
click at [431, 269] on icon at bounding box center [435, 273] width 9 height 9
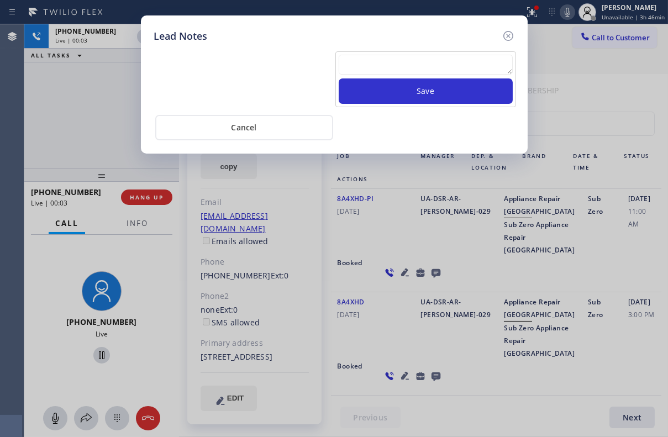
click at [392, 56] on textarea at bounding box center [426, 65] width 174 height 20
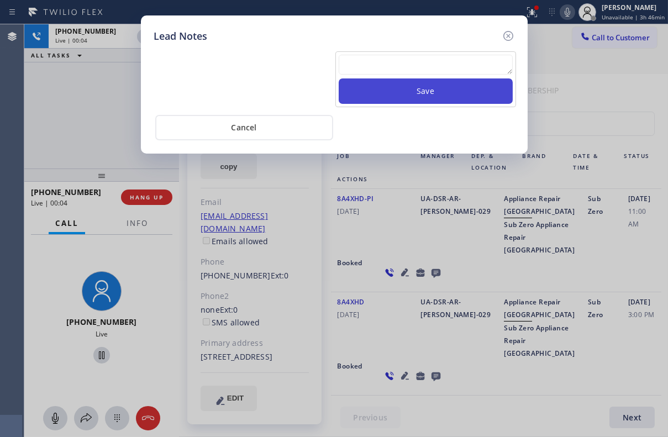
paste textarea "Routed to Voice mail// If CX will call back please transfer to me- Love:*"
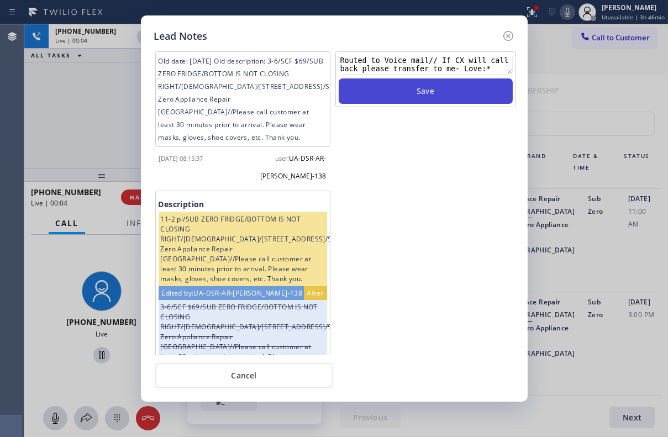
type textarea "Routed to Voice mail// If CX will call back please transfer to me- Love:*"
click at [415, 93] on button "Save" at bounding box center [426, 90] width 174 height 25
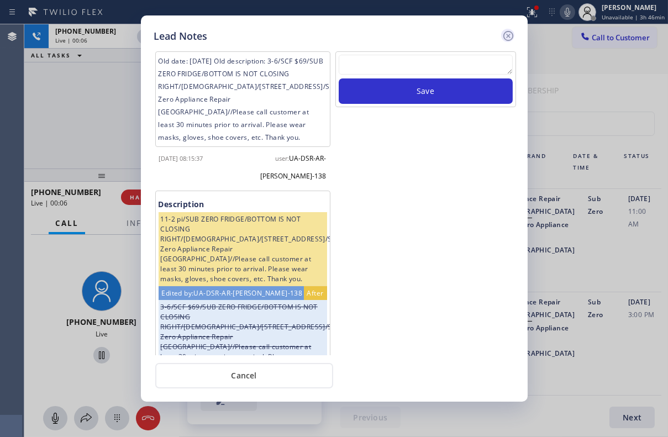
click at [506, 37] on icon at bounding box center [508, 36] width 10 height 10
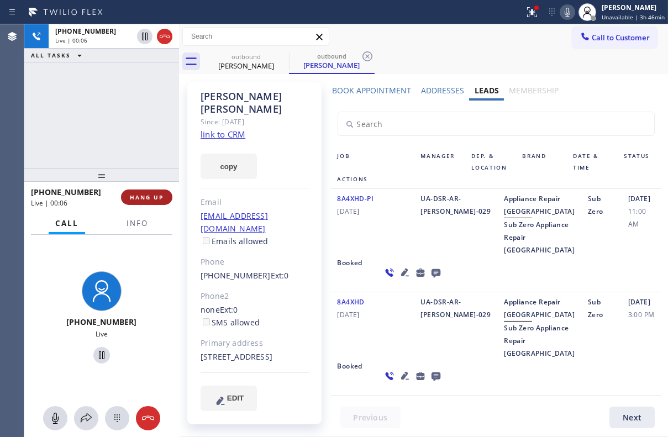
click at [146, 194] on span "HANG UP" at bounding box center [147, 197] width 34 height 8
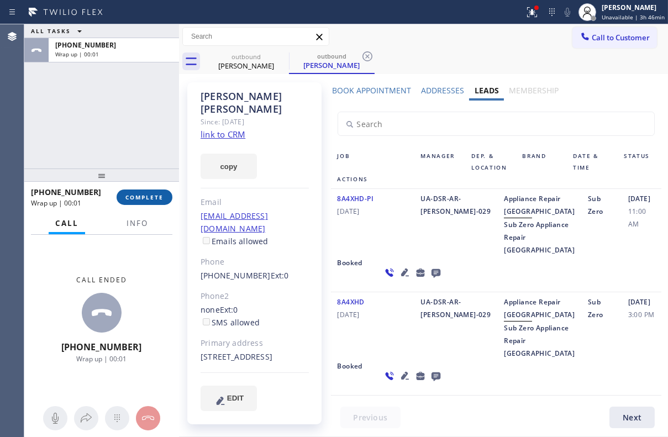
click at [154, 199] on span "COMPLETE" at bounding box center [144, 197] width 38 height 8
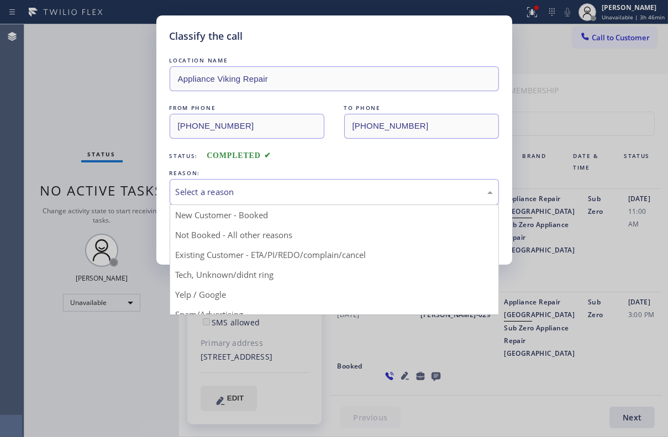
click at [225, 189] on div "Select a reason" at bounding box center [334, 192] width 317 height 13
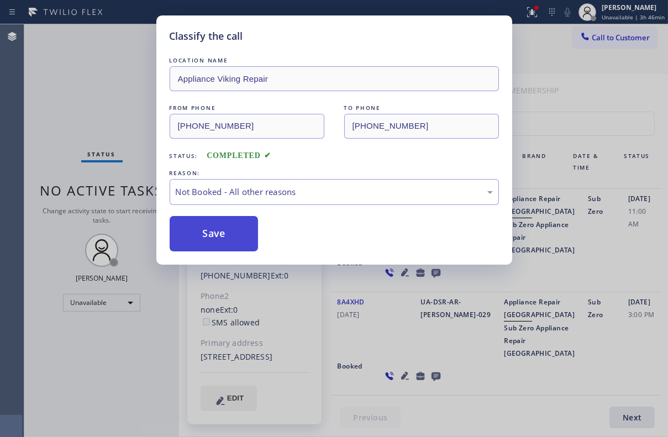
click at [206, 226] on button "Save" at bounding box center [214, 233] width 89 height 35
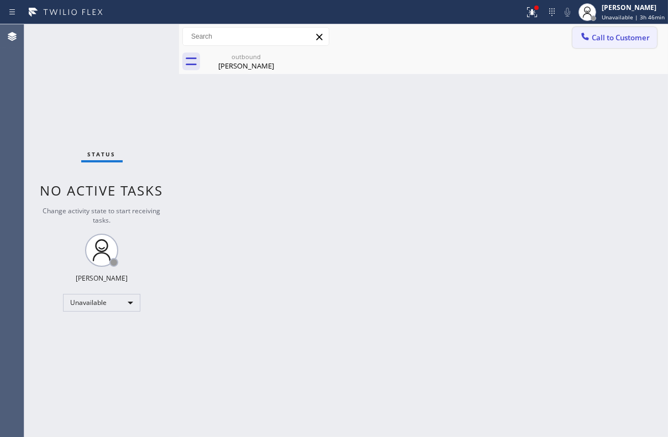
click at [607, 37] on span "Call to Customer" at bounding box center [620, 38] width 58 height 10
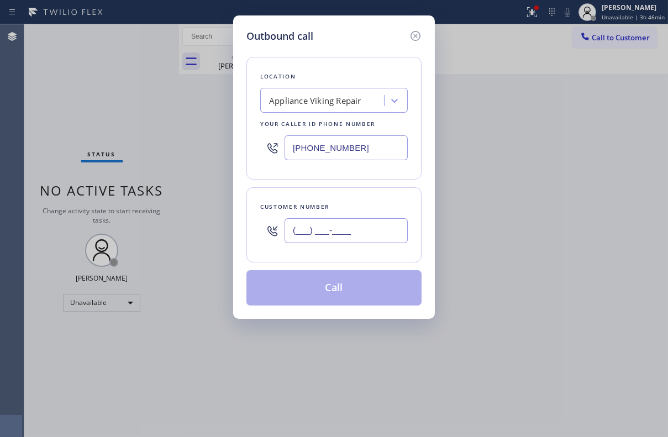
click at [336, 235] on input "(___) ___-____" at bounding box center [345, 230] width 123 height 25
paste input "314) 422-7142"
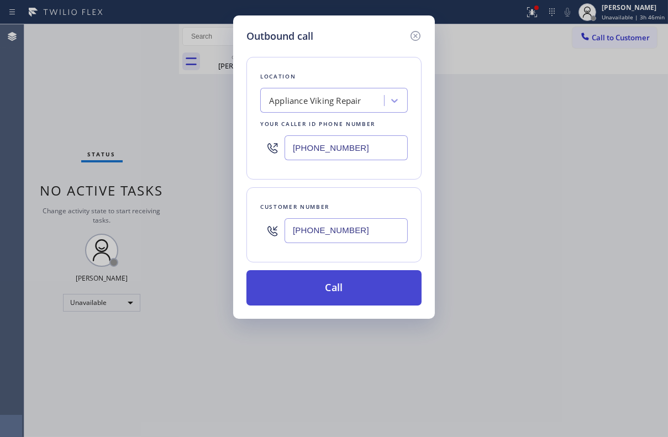
type input "[PHONE_NUMBER]"
click at [330, 277] on button "Call" at bounding box center [333, 287] width 175 height 35
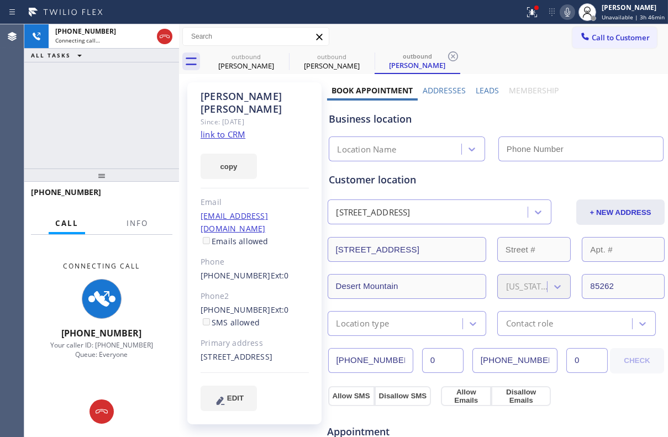
type input "[PHONE_NUMBER]"
click at [482, 88] on label "Leads" at bounding box center [486, 90] width 23 height 10
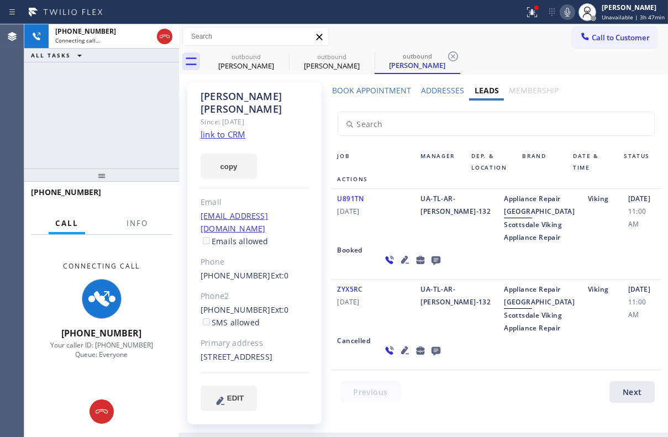
click at [431, 265] on icon at bounding box center [435, 260] width 9 height 9
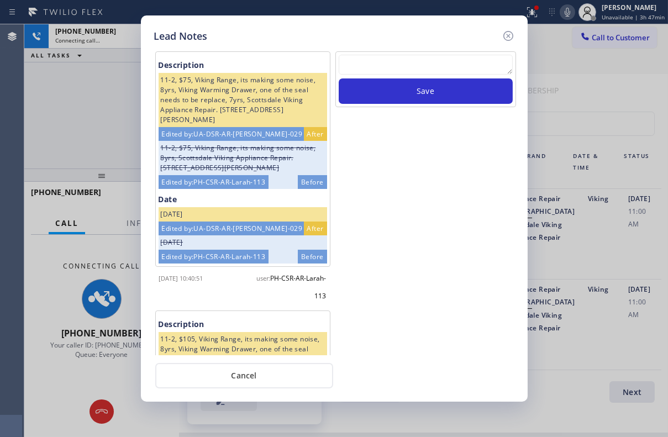
click at [425, 66] on textarea at bounding box center [426, 65] width 174 height 20
paste textarea "Routed to Voice mail// If CX will call back please transfer to me- Love:*"
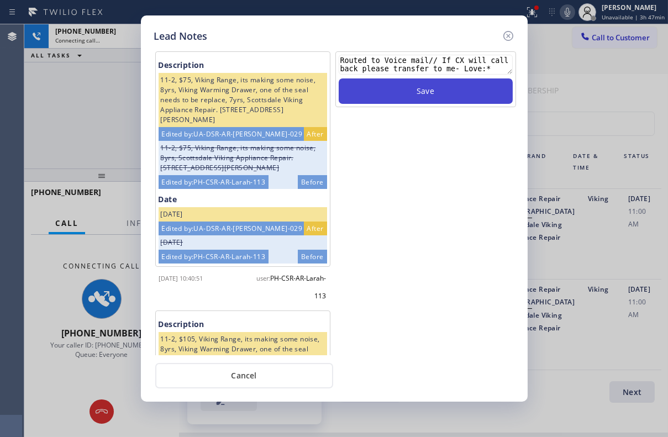
type textarea "Routed to Voice mail// If CX will call back please transfer to me- Love:*"
click at [426, 88] on button "Save" at bounding box center [426, 90] width 174 height 25
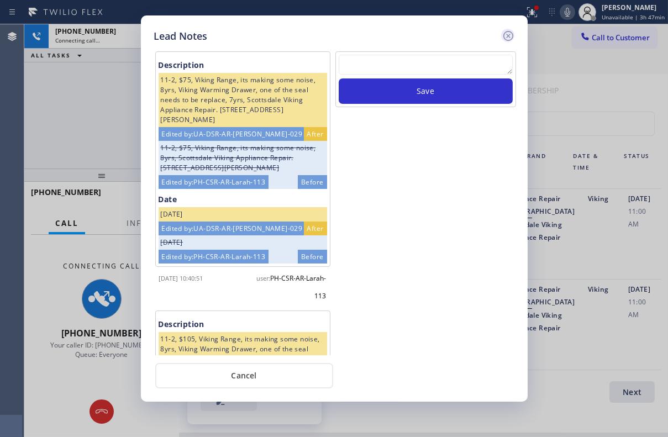
click at [510, 33] on icon at bounding box center [507, 35] width 13 height 13
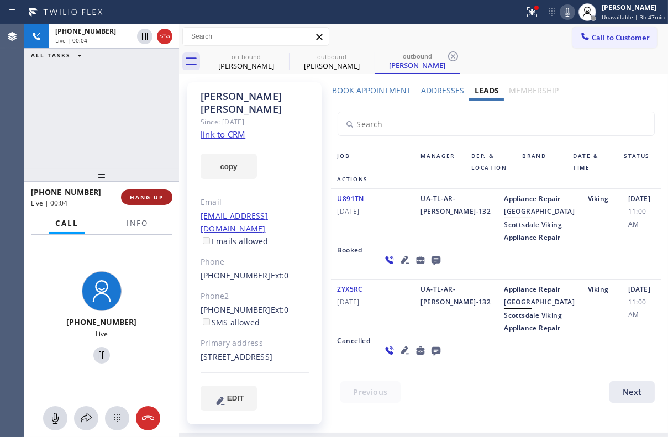
click at [145, 194] on span "HANG UP" at bounding box center [147, 197] width 34 height 8
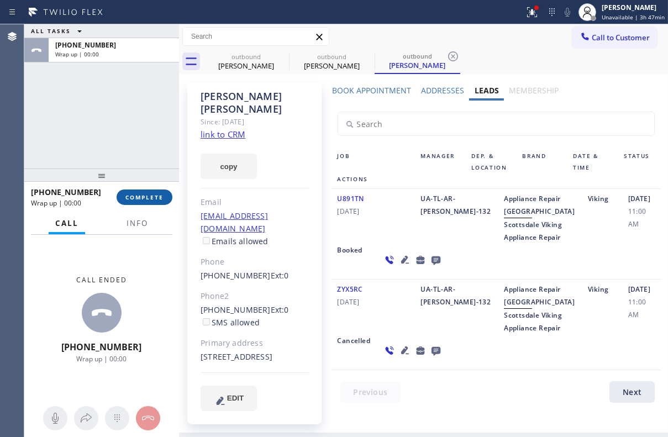
drag, startPoint x: 153, startPoint y: 197, endPoint x: 171, endPoint y: 193, distance: 18.1
click at [153, 197] on span "COMPLETE" at bounding box center [144, 197] width 38 height 8
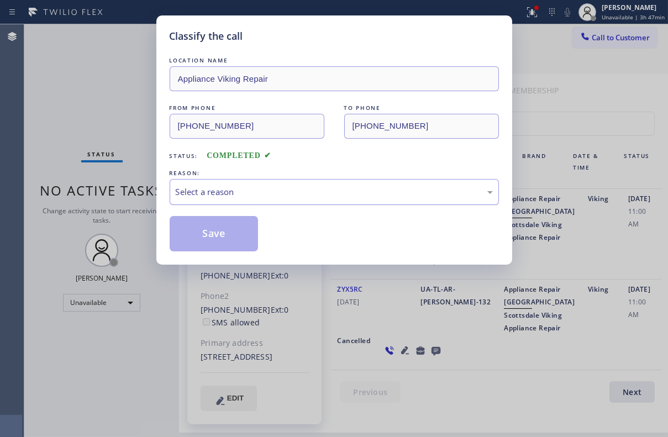
click at [230, 191] on div "Select a reason" at bounding box center [334, 192] width 317 height 13
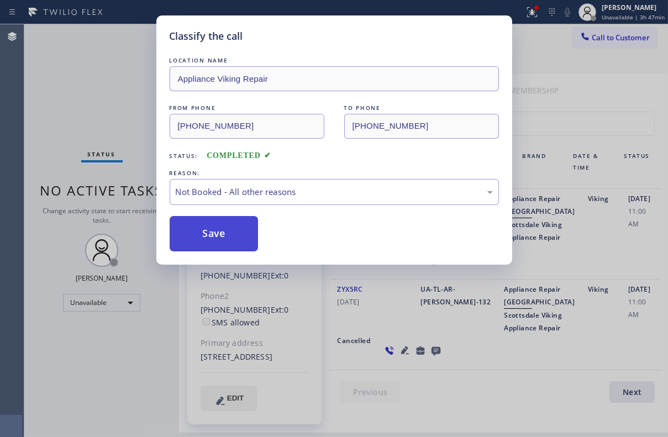
click at [213, 227] on button "Save" at bounding box center [214, 233] width 89 height 35
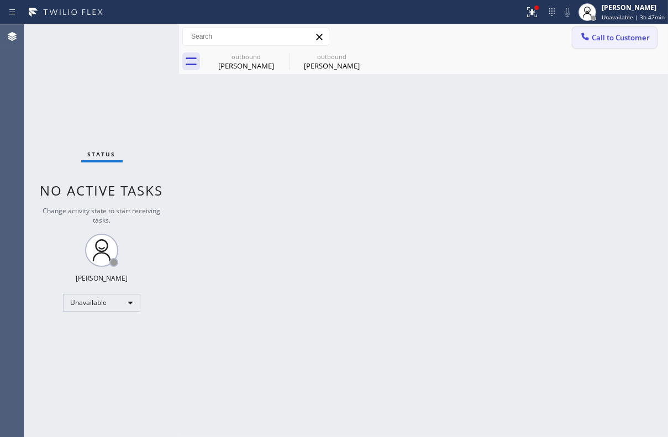
click at [604, 41] on span "Call to Customer" at bounding box center [620, 38] width 58 height 10
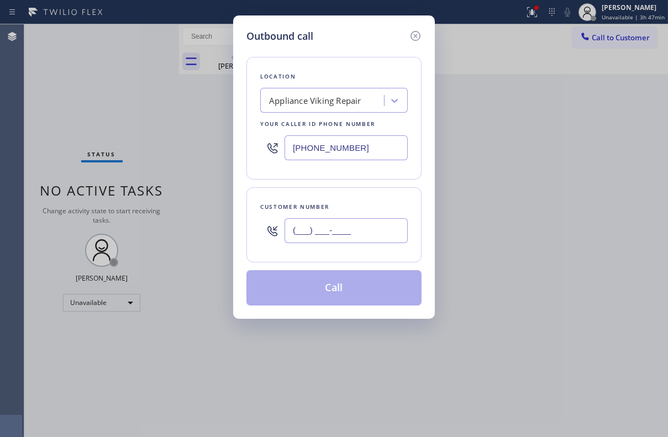
click at [342, 218] on input "(___) ___-____" at bounding box center [345, 230] width 123 height 25
paste input "917) 282-8046"
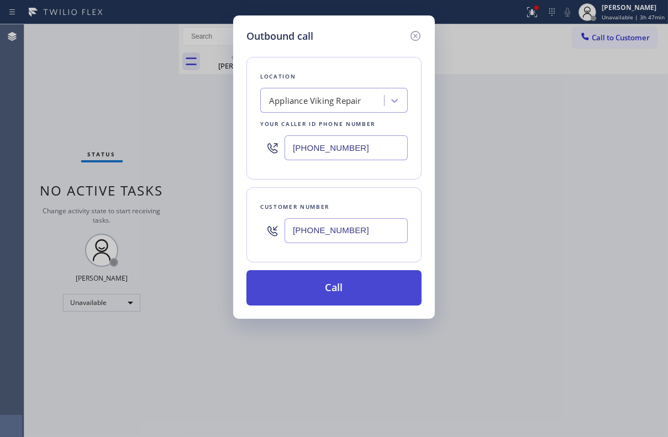
type input "[PHONE_NUMBER]"
click at [326, 283] on button "Call" at bounding box center [333, 287] width 175 height 35
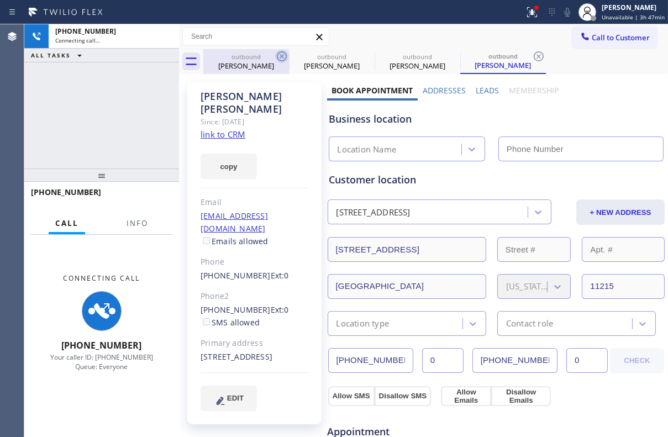
click at [283, 55] on icon at bounding box center [282, 56] width 10 height 10
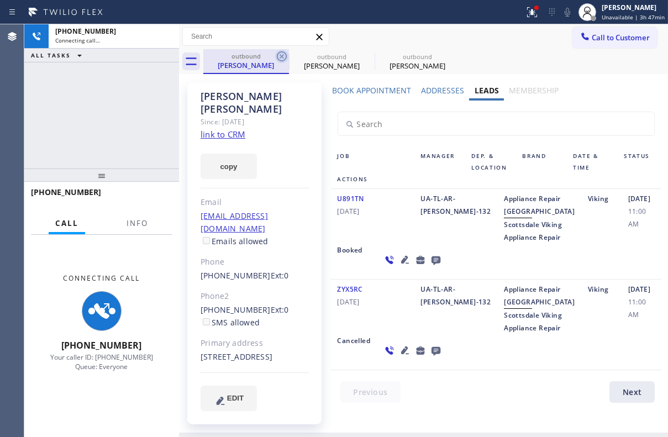
click at [282, 56] on icon at bounding box center [281, 56] width 13 height 13
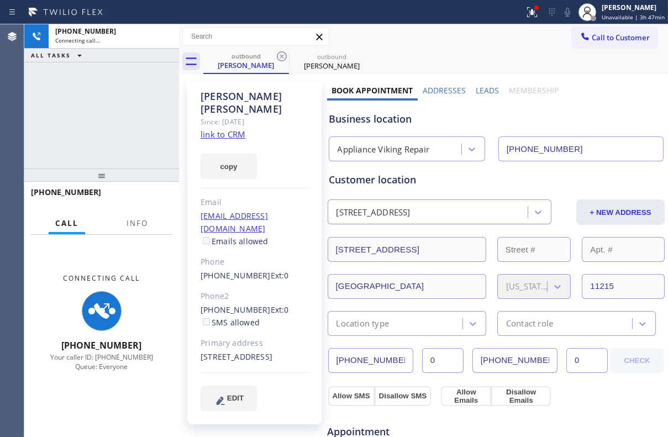
click at [488, 88] on label "Leads" at bounding box center [486, 90] width 23 height 10
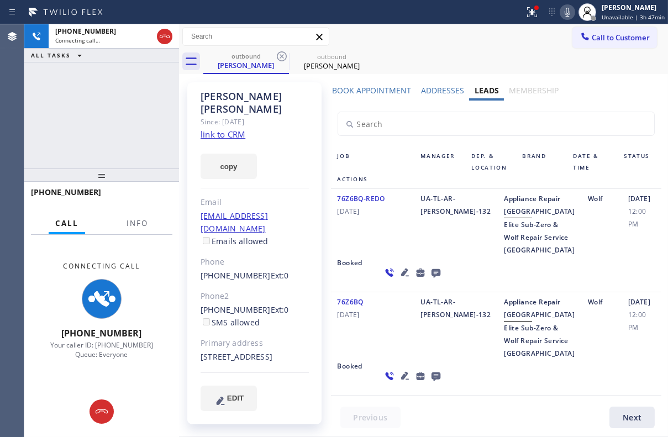
scroll to position [126, 0]
click at [400, 377] on icon at bounding box center [404, 376] width 8 height 8
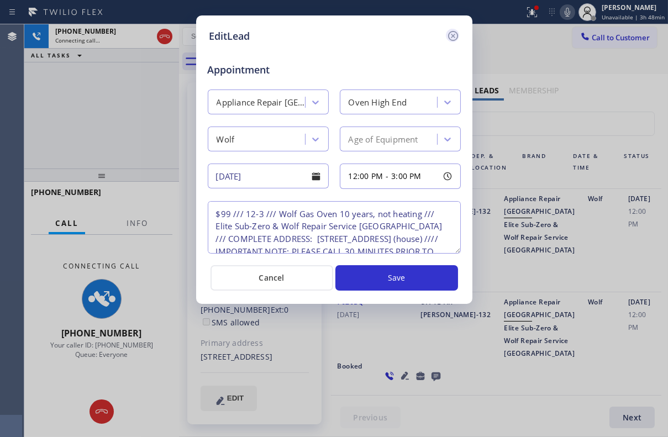
click at [453, 39] on icon at bounding box center [452, 35] width 13 height 13
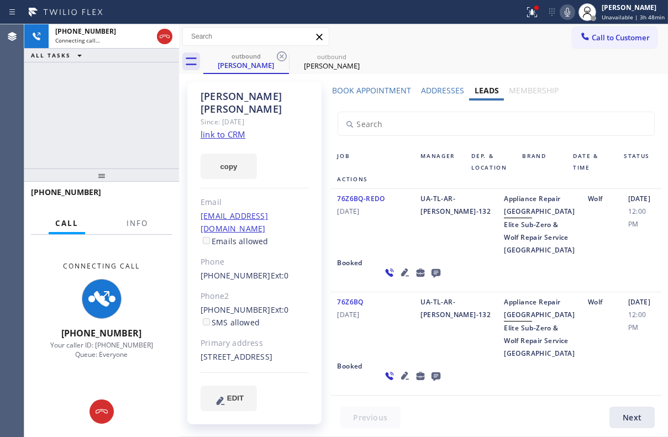
scroll to position [0, 0]
click at [408, 245] on div "76Z6BQ-REDO [DATE]" at bounding box center [372, 224] width 83 height 64
click at [391, 288] on div at bounding box center [412, 272] width 75 height 32
click at [431, 278] on icon at bounding box center [435, 273] width 9 height 9
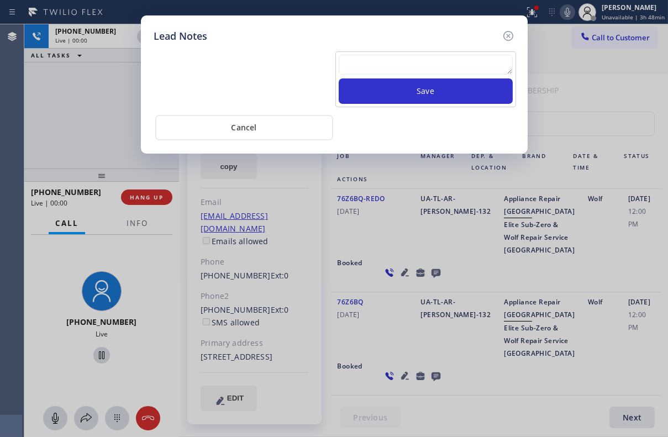
click at [441, 68] on textarea at bounding box center [426, 65] width 174 height 20
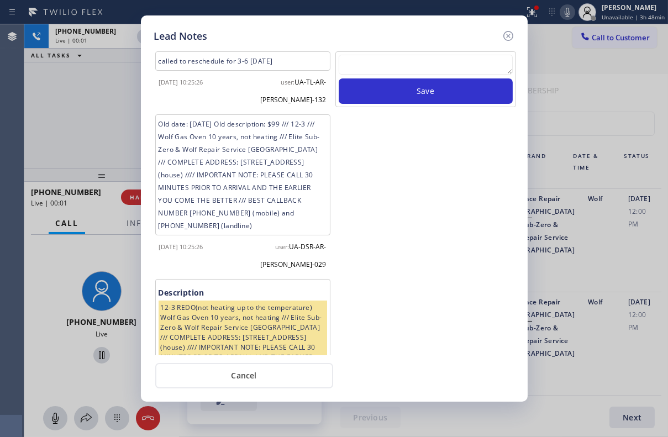
paste textarea "Routed to Voice mail// If CX will call back please transfer to me- Love:*"
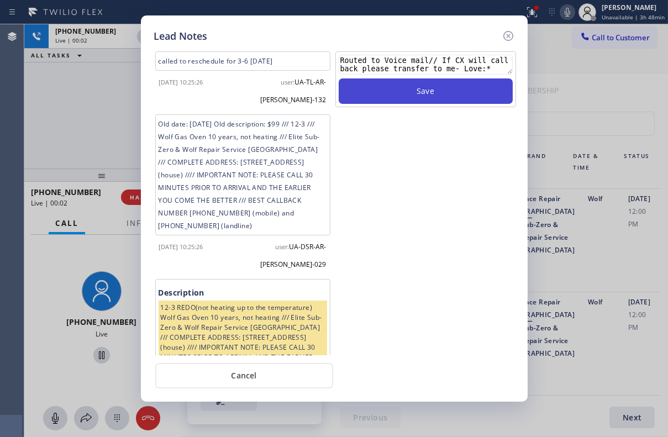
type textarea "Routed to Voice mail// If CX will call back please transfer to me- Love:*"
click at [443, 91] on button "Save" at bounding box center [426, 90] width 174 height 25
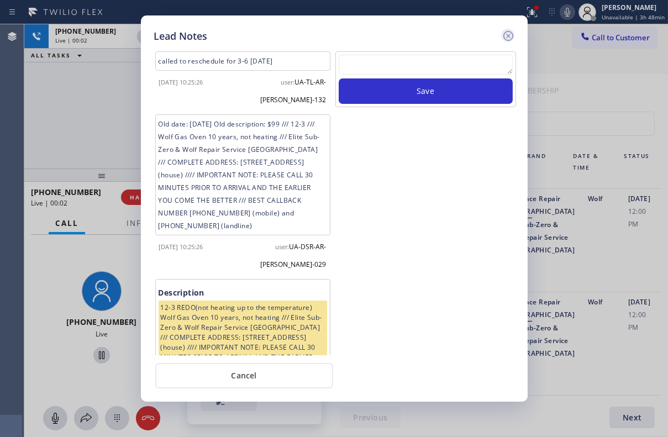
click at [510, 31] on icon at bounding box center [508, 36] width 10 height 10
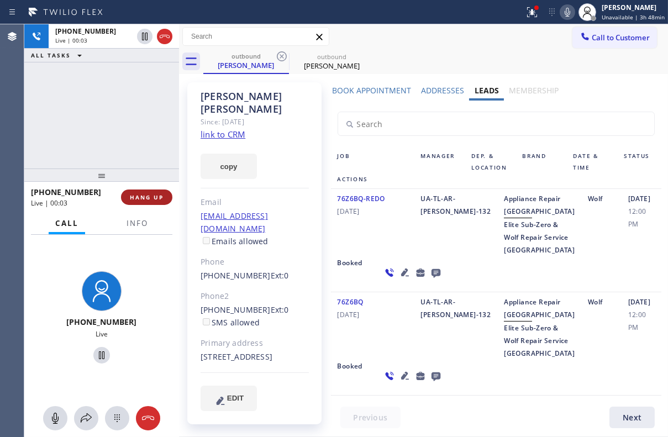
click at [142, 199] on span "HANG UP" at bounding box center [147, 197] width 34 height 8
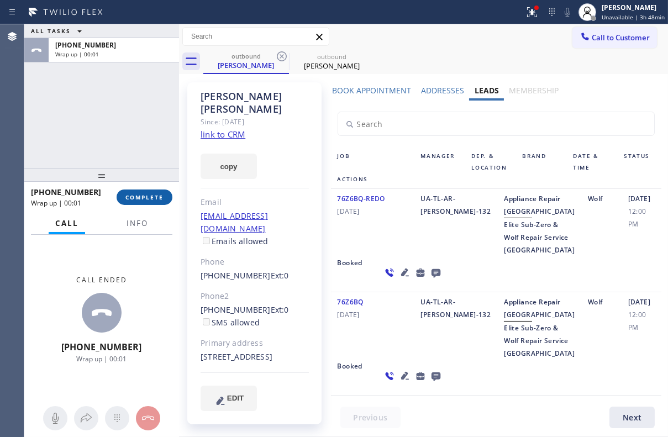
click at [154, 204] on button "COMPLETE" at bounding box center [145, 196] width 56 height 15
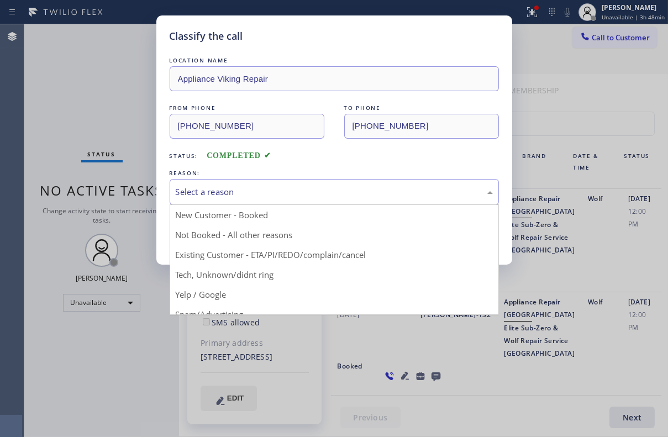
click at [228, 183] on div "Select a reason" at bounding box center [334, 192] width 329 height 26
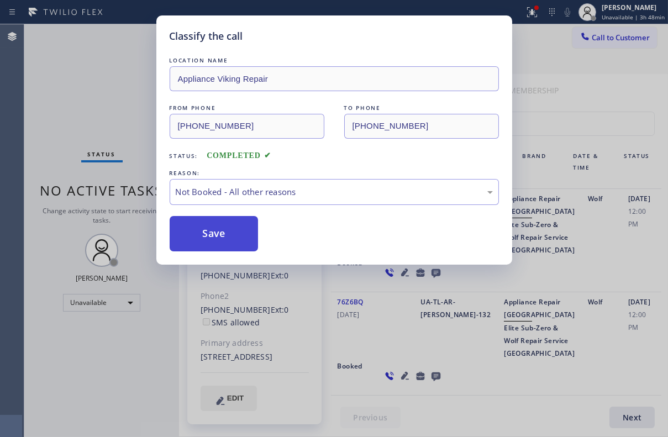
click at [216, 222] on button "Save" at bounding box center [214, 233] width 89 height 35
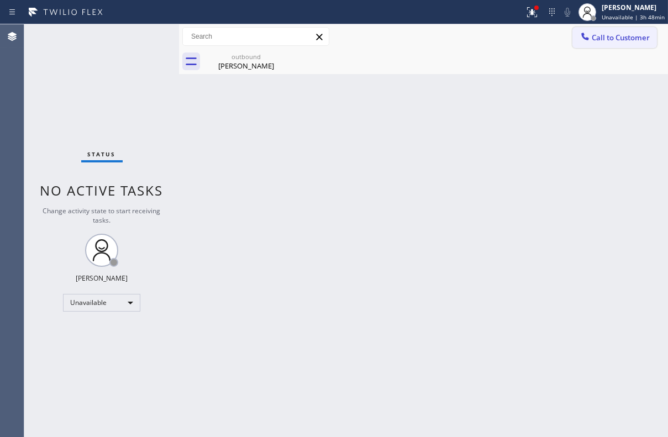
click at [600, 36] on span "Call to Customer" at bounding box center [620, 38] width 58 height 10
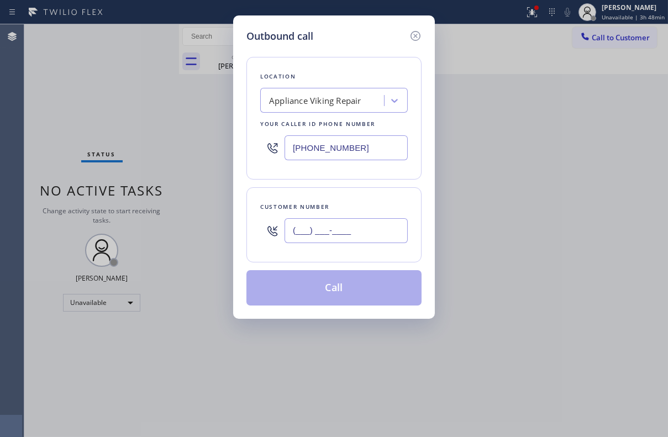
click at [340, 236] on input "(___) ___-____" at bounding box center [345, 230] width 123 height 25
paste input "315) 382-7169"
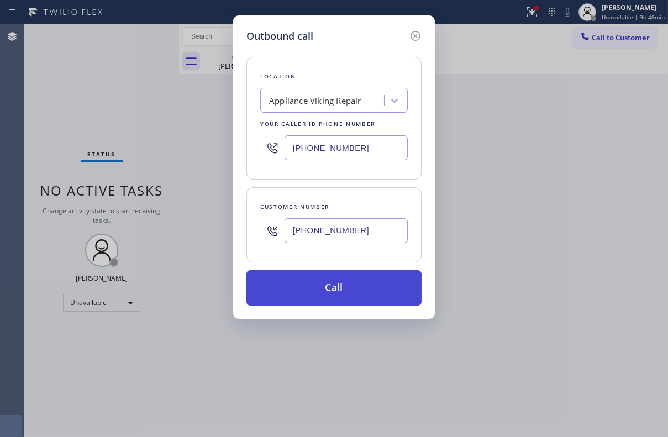
type input "[PHONE_NUMBER]"
click at [313, 292] on button "Call" at bounding box center [333, 287] width 175 height 35
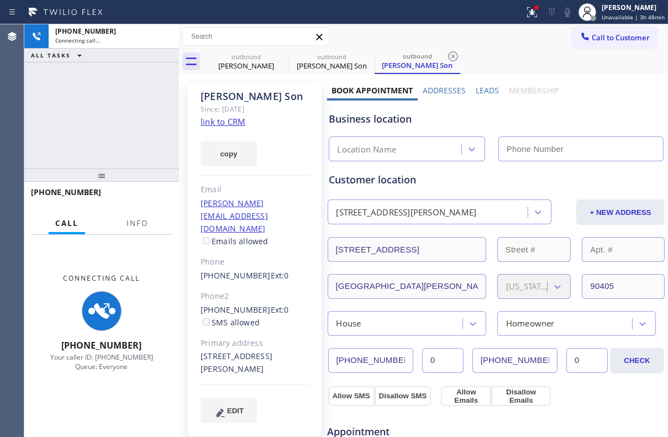
type input "[PHONE_NUMBER]"
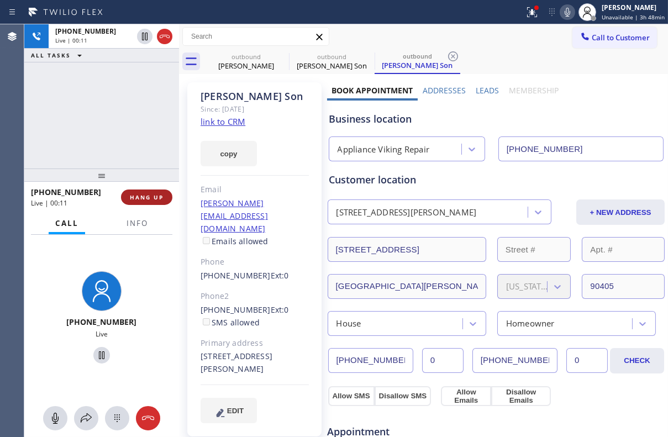
click at [160, 198] on span "HANG UP" at bounding box center [147, 197] width 34 height 8
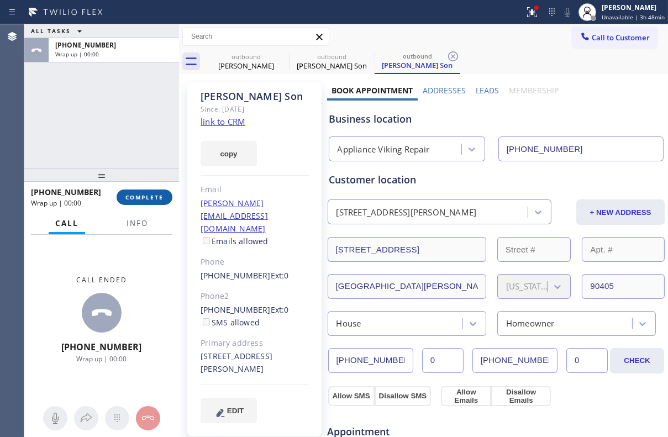
click at [152, 196] on span "COMPLETE" at bounding box center [144, 197] width 38 height 8
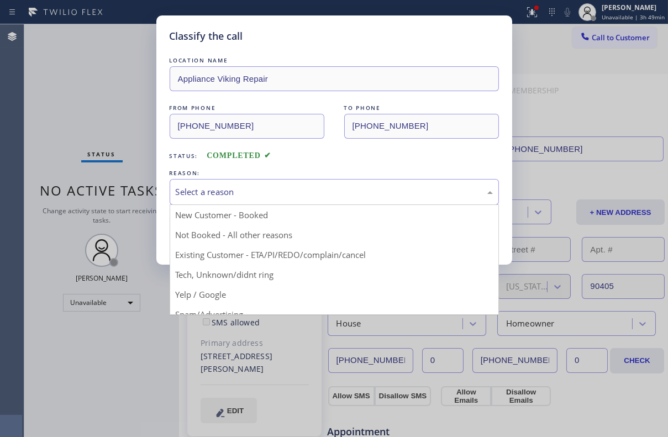
click at [211, 194] on div "Select a reason" at bounding box center [334, 192] width 317 height 13
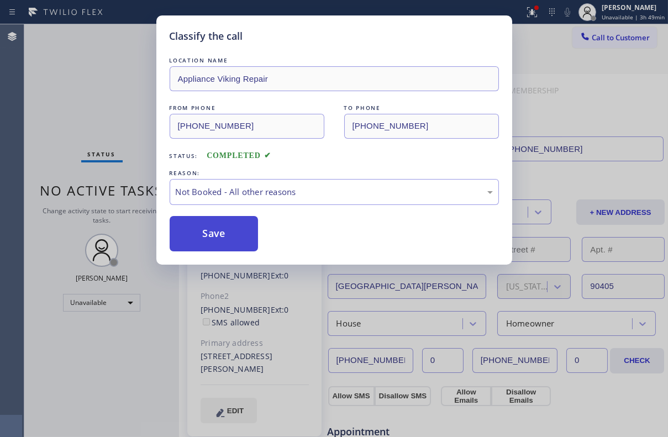
click at [205, 228] on button "Save" at bounding box center [214, 233] width 89 height 35
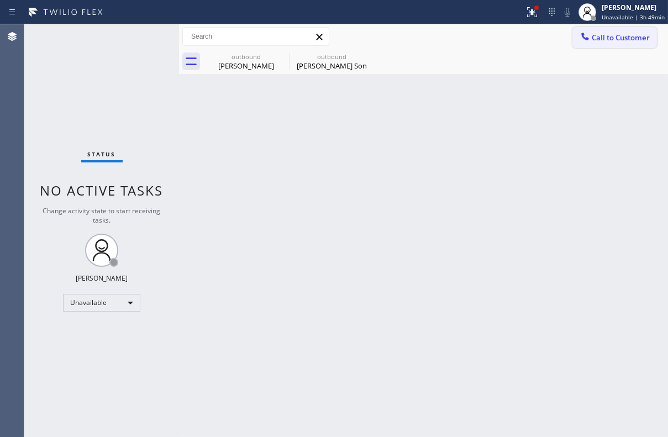
click at [599, 46] on button "Call to Customer" at bounding box center [614, 37] width 84 height 21
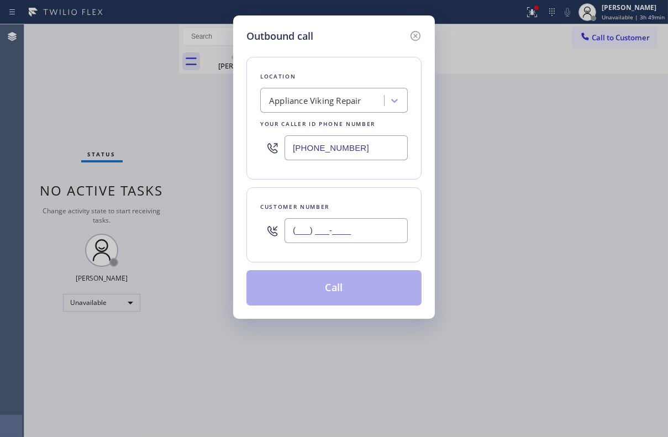
click at [337, 221] on input "(___) ___-____" at bounding box center [345, 230] width 123 height 25
paste input "646) 644-9810"
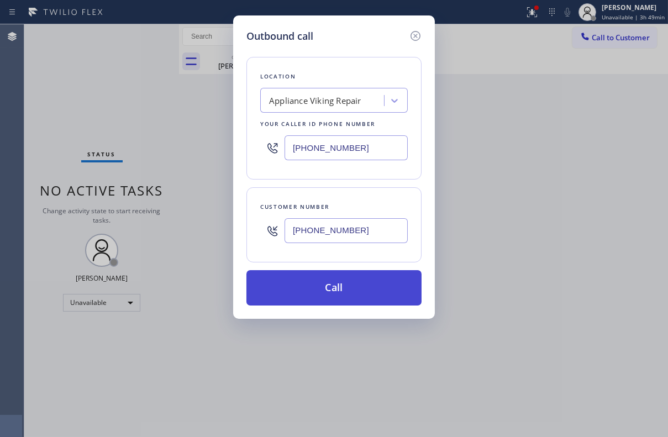
type input "[PHONE_NUMBER]"
click at [332, 285] on button "Call" at bounding box center [333, 287] width 175 height 35
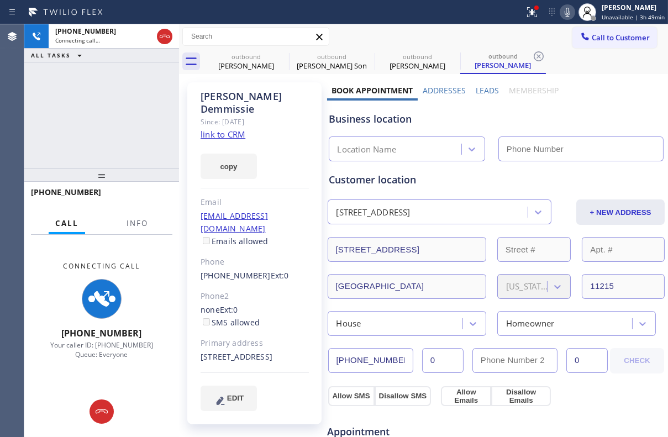
click at [483, 89] on label "Leads" at bounding box center [486, 90] width 23 height 10
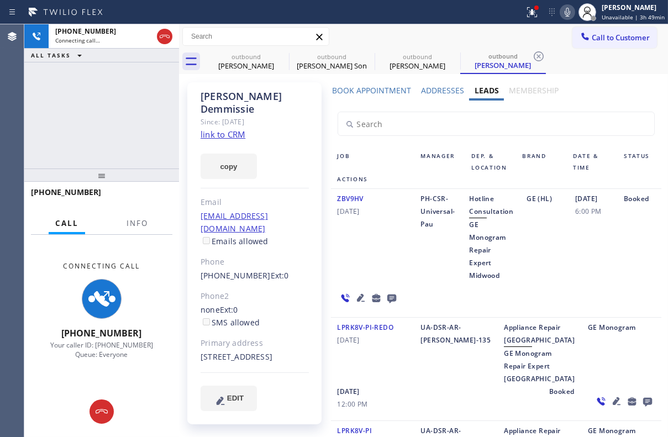
click at [358, 295] on icon at bounding box center [360, 298] width 8 height 8
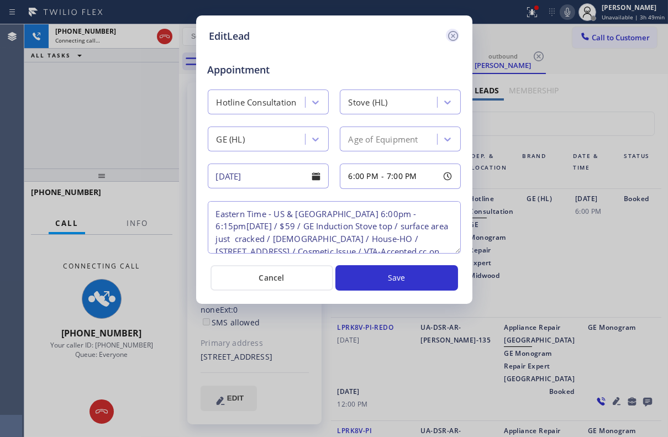
click at [454, 36] on icon at bounding box center [452, 35] width 13 height 13
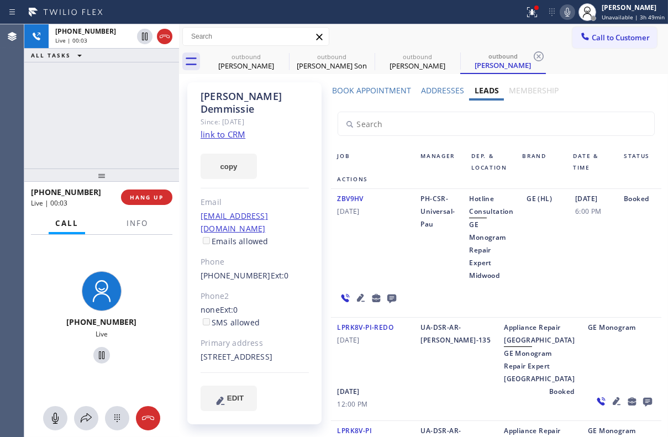
click at [391, 300] on icon at bounding box center [391, 298] width 9 height 9
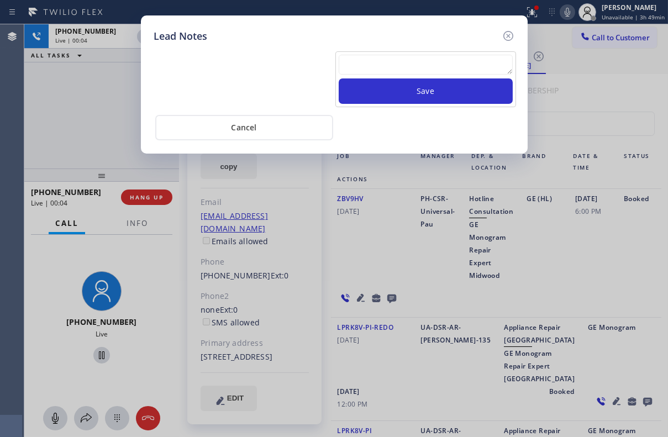
click at [403, 56] on textarea at bounding box center [426, 65] width 174 height 20
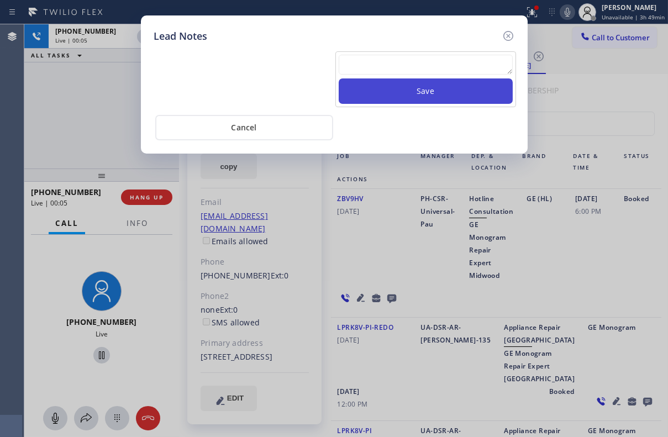
paste textarea "Routed to Voice mail// If CX will call back please transfer to me- Love:*"
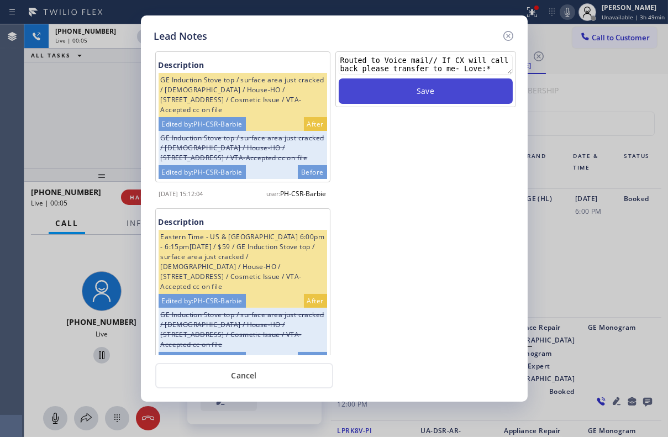
type textarea "Routed to Voice mail// If CX will call back please transfer to me- Love:*"
click at [419, 89] on button "Save" at bounding box center [426, 90] width 174 height 25
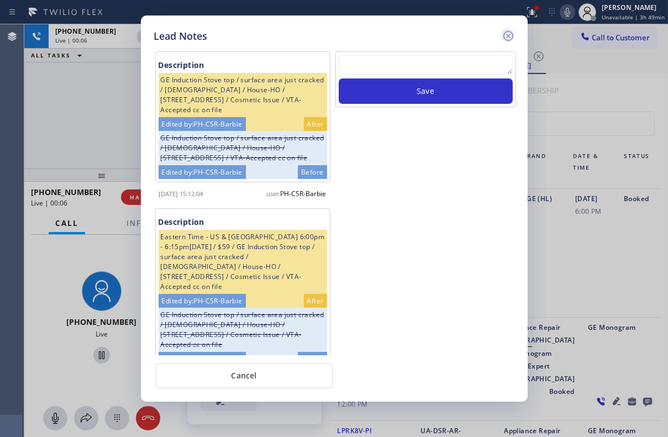
click at [509, 39] on icon at bounding box center [508, 36] width 10 height 10
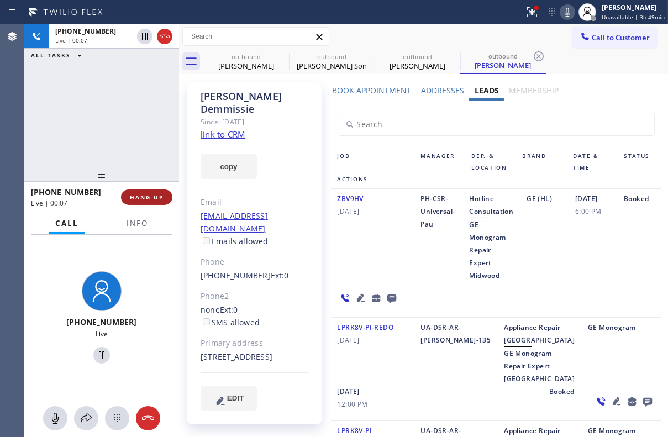
click at [137, 197] on span "HANG UP" at bounding box center [147, 197] width 34 height 8
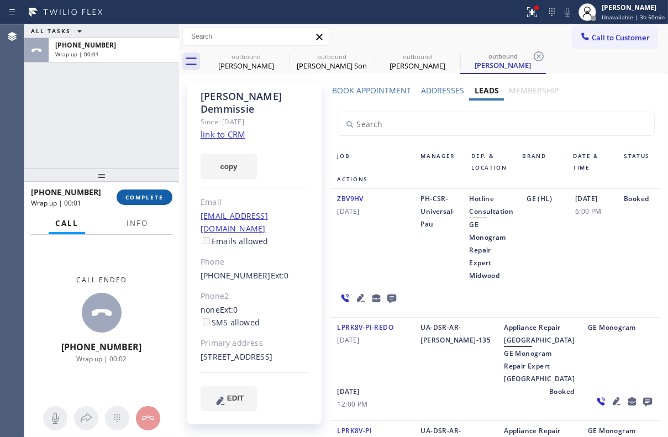
click at [136, 198] on span "COMPLETE" at bounding box center [144, 197] width 38 height 8
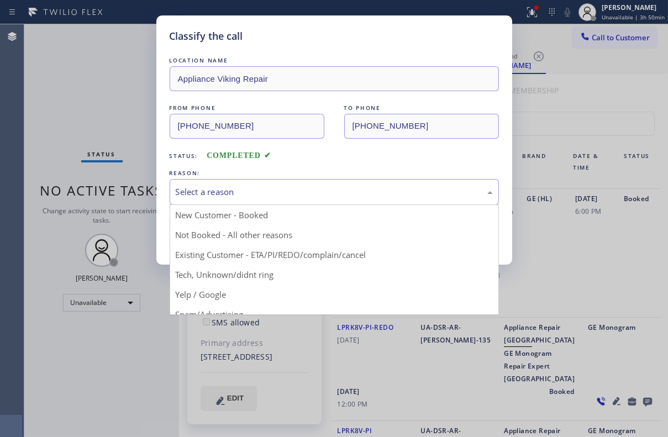
click at [229, 186] on div "Select a reason" at bounding box center [334, 192] width 317 height 13
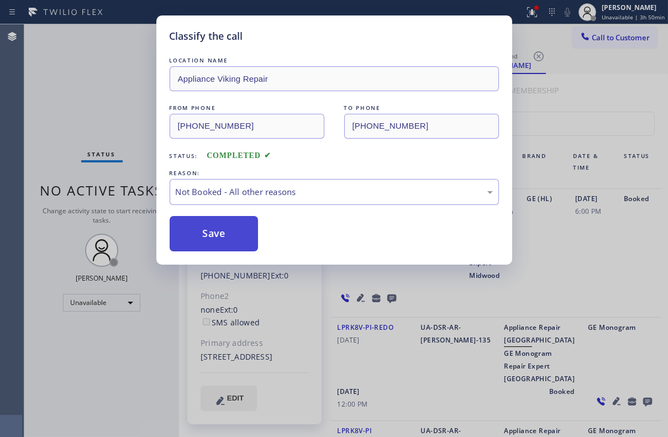
click at [221, 237] on button "Save" at bounding box center [214, 233] width 89 height 35
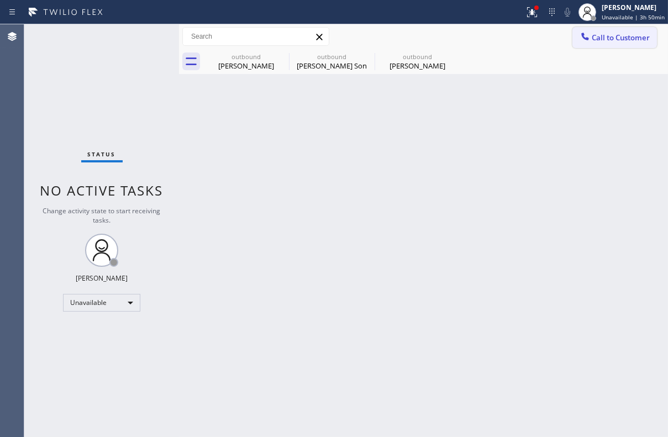
click at [630, 44] on button "Call to Customer" at bounding box center [614, 37] width 84 height 21
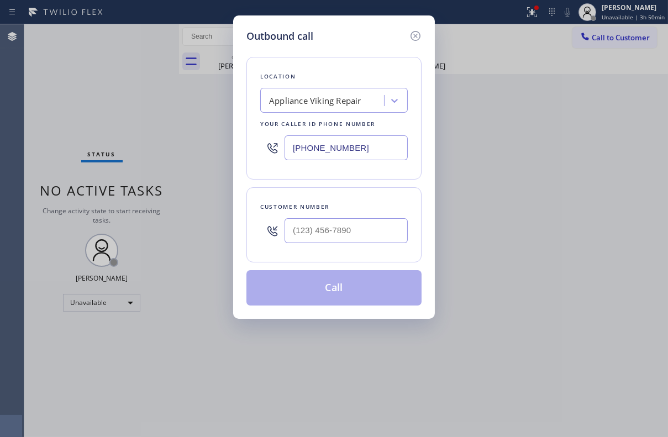
click at [372, 199] on div "Customer number" at bounding box center [333, 224] width 175 height 75
click at [363, 232] on input "(___) ___-____" at bounding box center [345, 230] width 123 height 25
paste input "480) 468-3676"
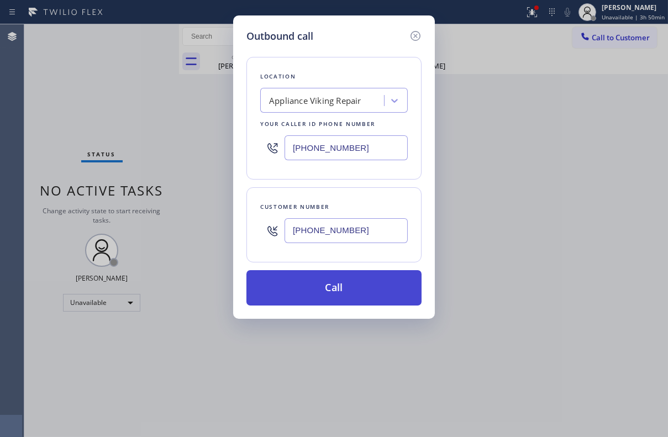
click at [337, 295] on button "Call" at bounding box center [333, 287] width 175 height 35
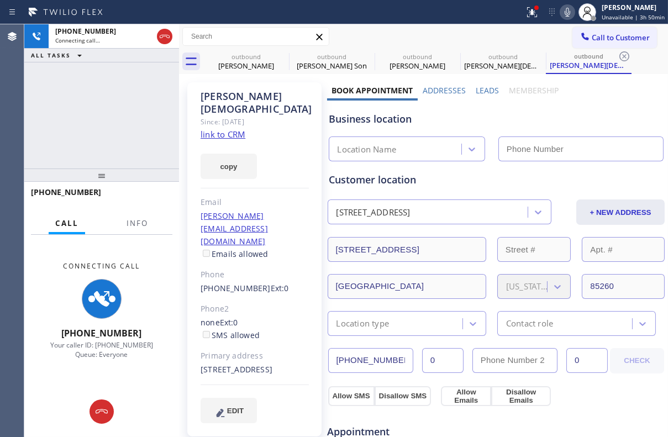
click at [484, 89] on label "Leads" at bounding box center [486, 90] width 23 height 10
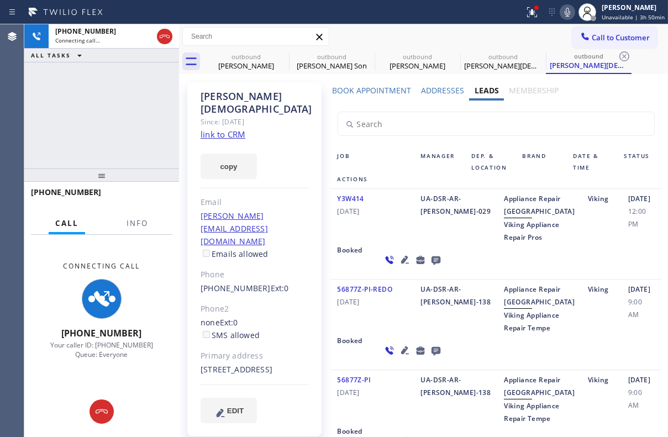
click at [398, 266] on icon at bounding box center [404, 259] width 13 height 13
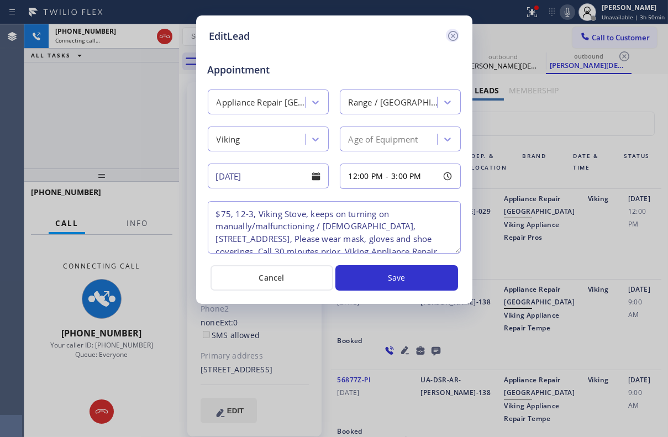
click at [455, 33] on icon at bounding box center [452, 35] width 13 height 13
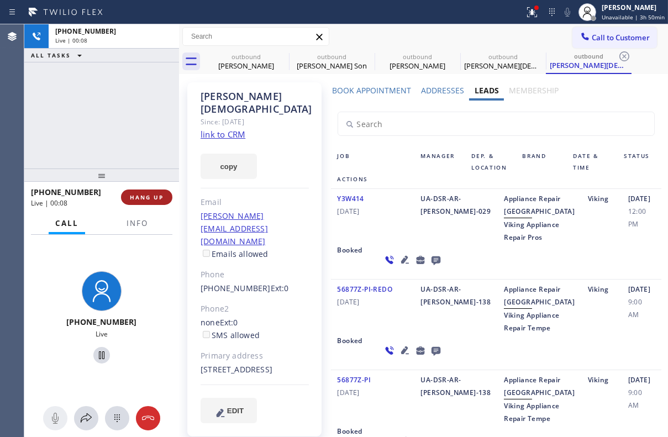
click at [139, 198] on span "HANG UP" at bounding box center [147, 197] width 34 height 8
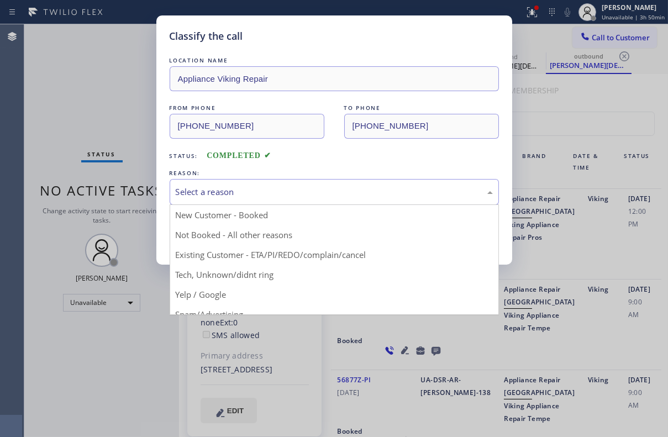
click at [232, 197] on div "Select a reason" at bounding box center [334, 192] width 317 height 13
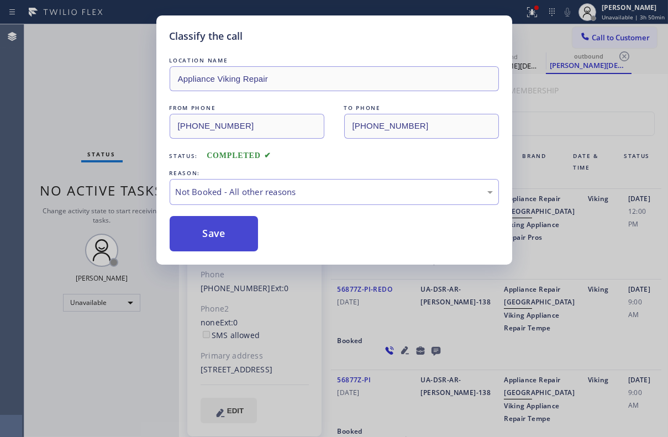
click at [199, 233] on button "Save" at bounding box center [214, 233] width 89 height 35
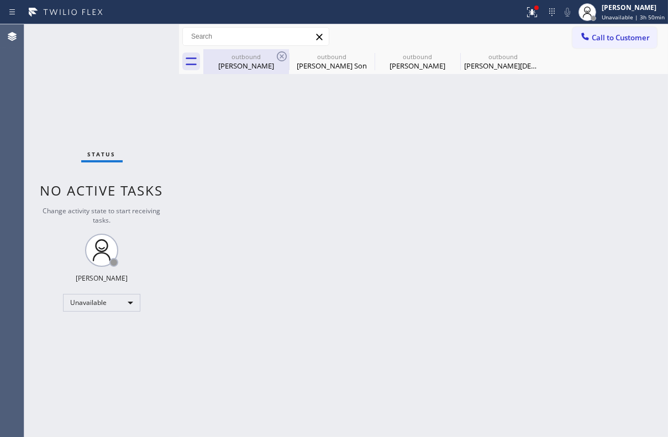
click at [279, 63] on div "[PERSON_NAME]" at bounding box center [245, 66] width 83 height 10
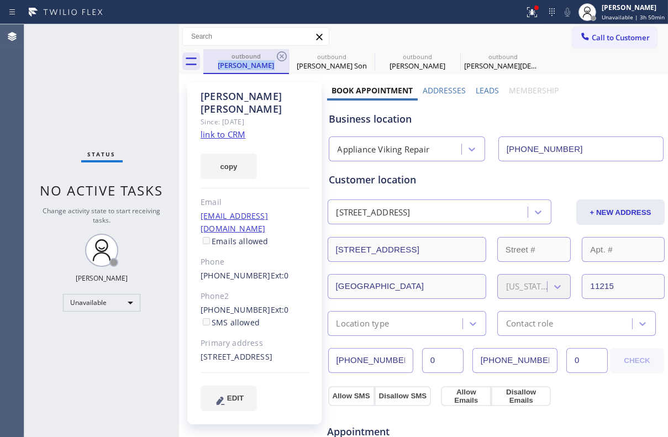
click at [278, 64] on div "[PERSON_NAME]" at bounding box center [245, 65] width 83 height 10
click at [279, 56] on icon at bounding box center [281, 56] width 13 height 13
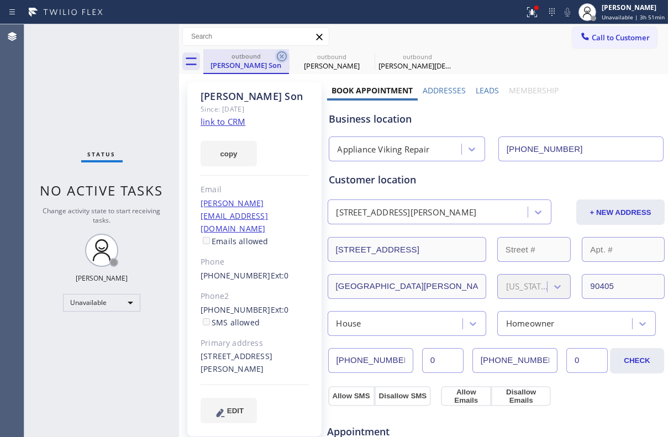
click at [279, 56] on icon at bounding box center [281, 56] width 13 height 13
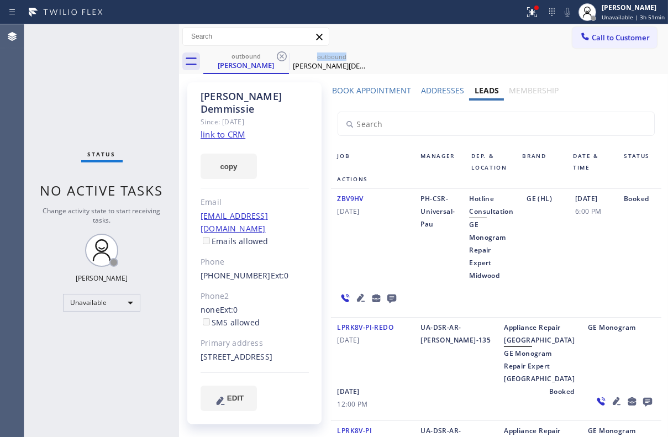
click at [279, 56] on icon at bounding box center [281, 56] width 13 height 13
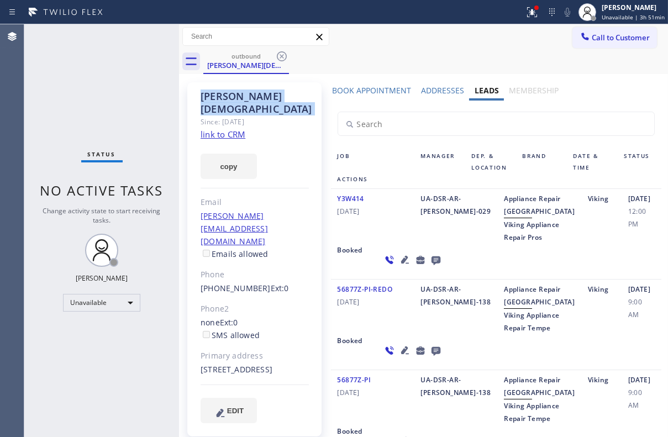
click at [279, 56] on icon at bounding box center [281, 56] width 13 height 13
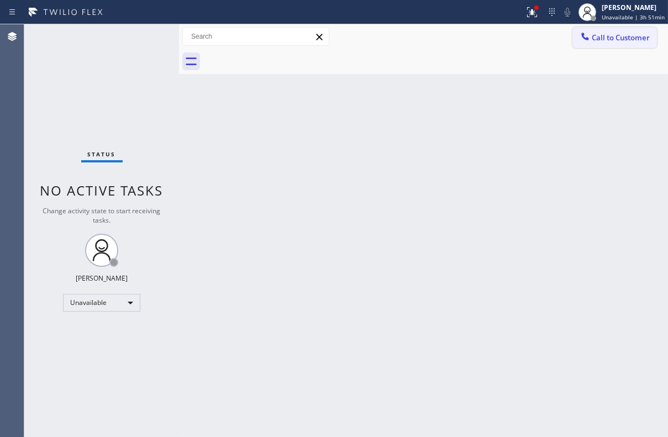
click at [605, 39] on span "Call to Customer" at bounding box center [620, 38] width 58 height 10
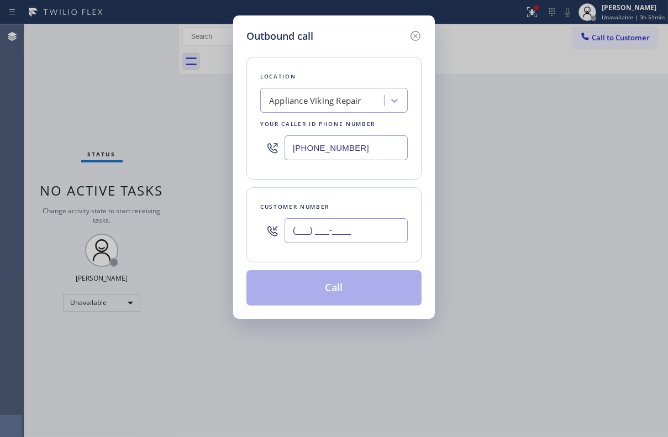
click at [363, 221] on input "(___) ___-____" at bounding box center [345, 230] width 123 height 25
paste input "661) 263-2011"
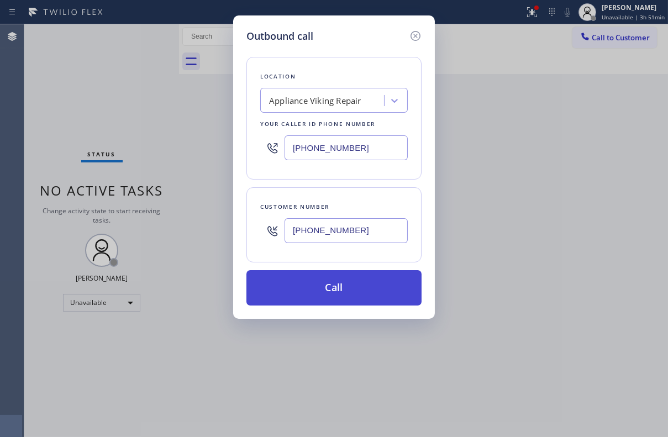
click at [358, 286] on button "Call" at bounding box center [333, 287] width 175 height 35
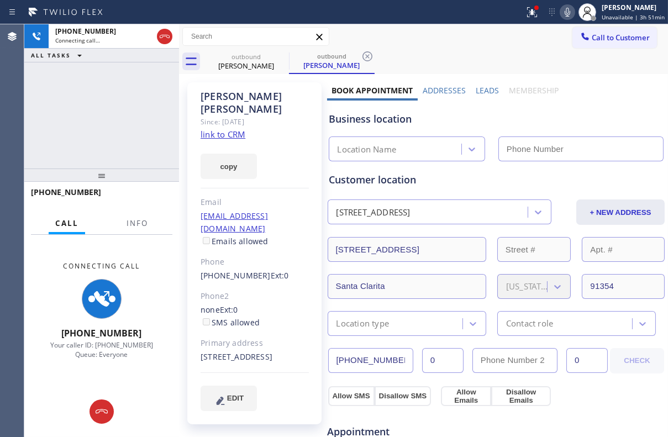
click at [480, 92] on label "Leads" at bounding box center [486, 90] width 23 height 10
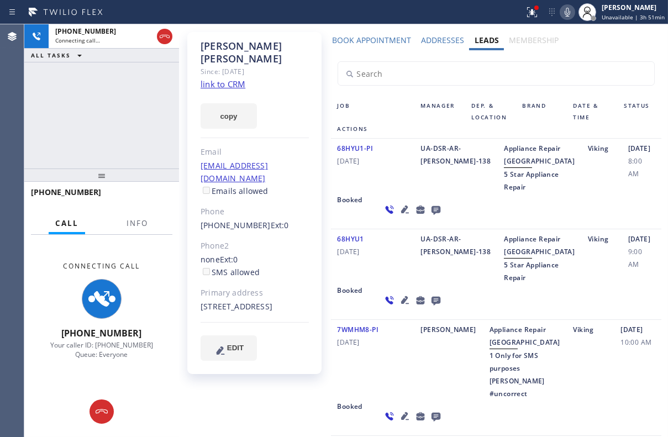
scroll to position [50, 0]
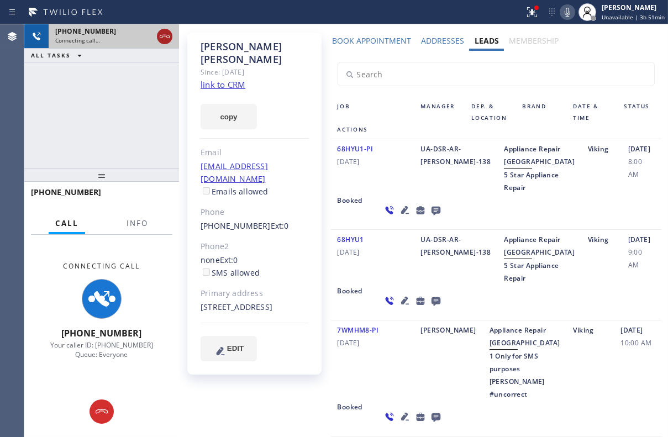
click at [161, 33] on icon at bounding box center [164, 36] width 13 height 13
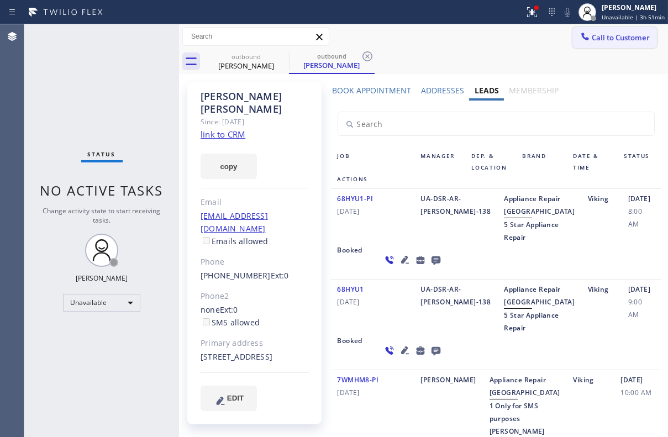
click at [607, 38] on span "Call to Customer" at bounding box center [620, 38] width 58 height 10
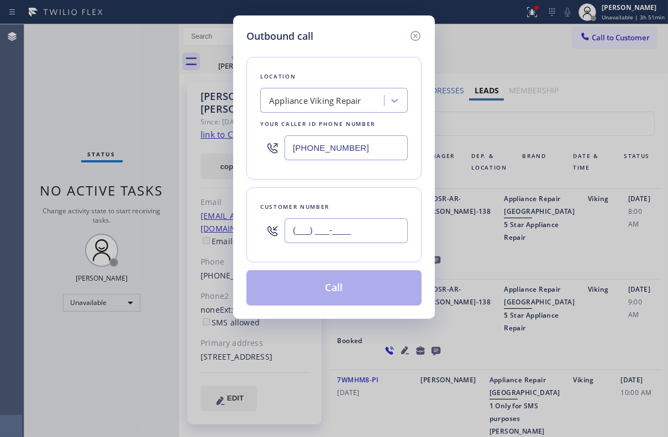
click at [357, 232] on input "(___) ___-____" at bounding box center [345, 230] width 123 height 25
paste input "310) 418-8413"
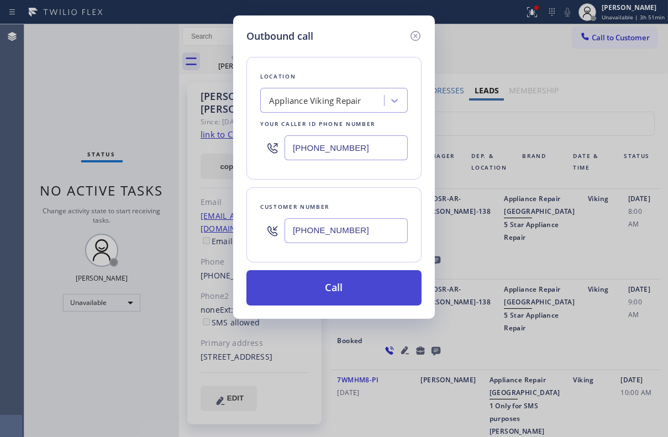
type input "[PHONE_NUMBER]"
click at [335, 289] on button "Call" at bounding box center [333, 287] width 175 height 35
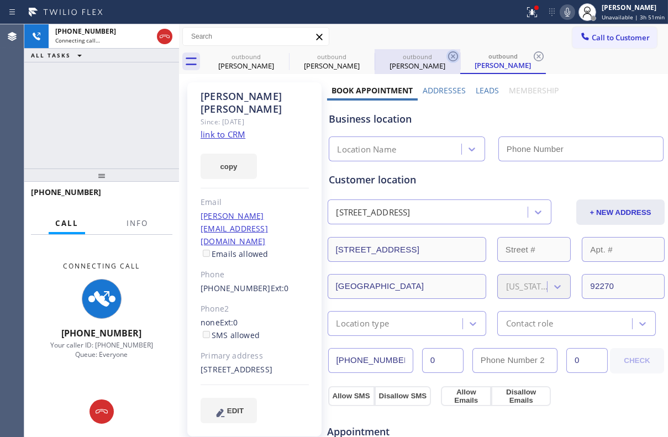
click at [453, 59] on icon at bounding box center [452, 56] width 13 height 13
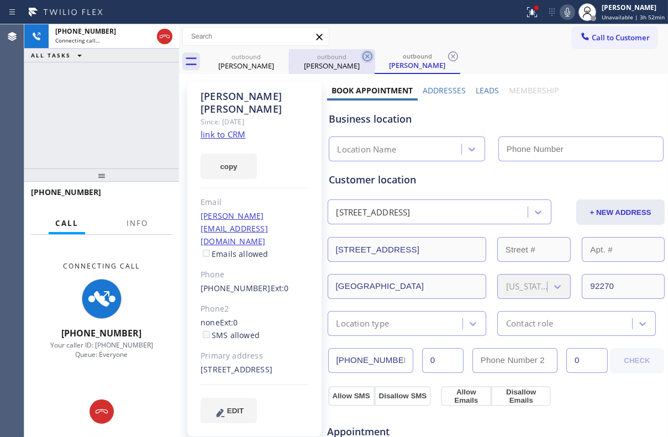
click at [366, 58] on icon at bounding box center [367, 56] width 13 height 13
type input "[PHONE_NUMBER]"
click at [366, 57] on icon at bounding box center [367, 56] width 13 height 13
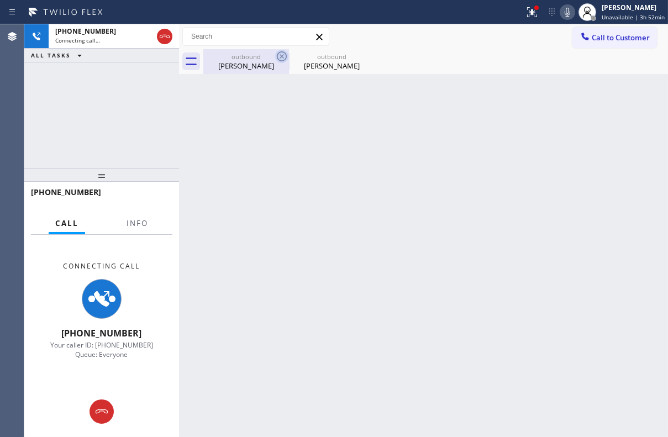
click at [278, 56] on icon at bounding box center [281, 56] width 13 height 13
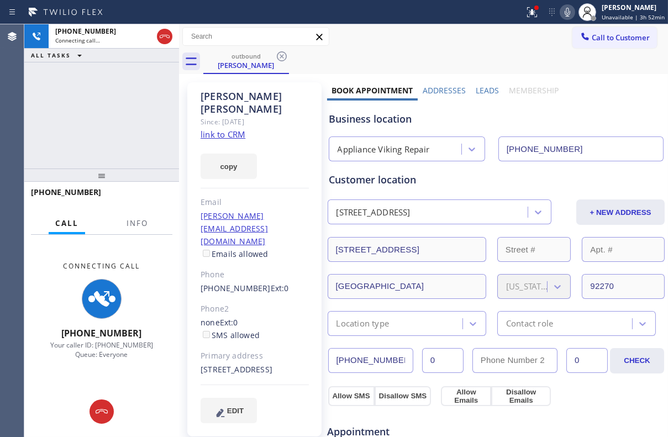
click at [480, 91] on label "Leads" at bounding box center [486, 90] width 23 height 10
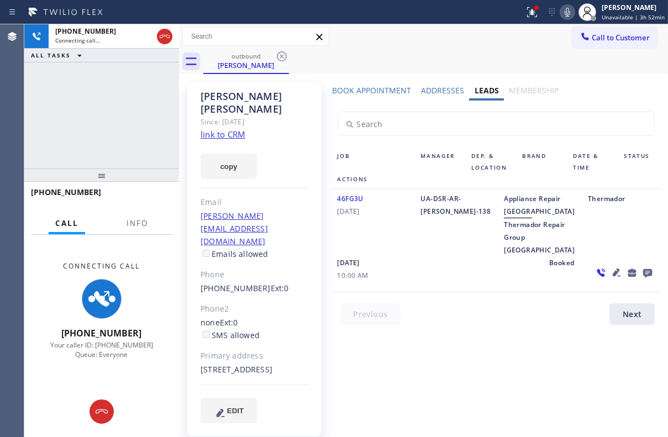
click at [612, 276] on icon at bounding box center [616, 272] width 8 height 8
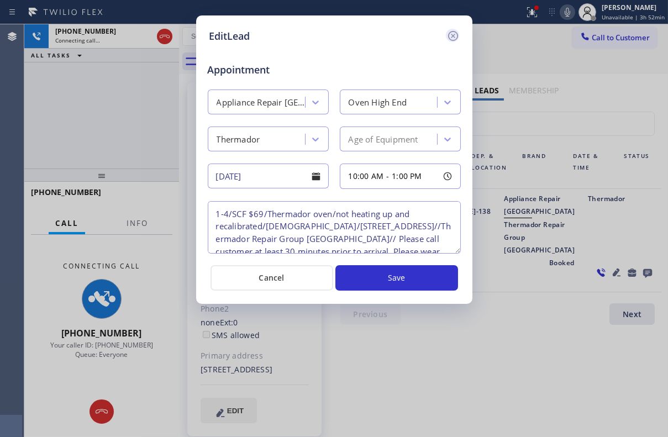
click at [451, 34] on icon at bounding box center [452, 36] width 10 height 10
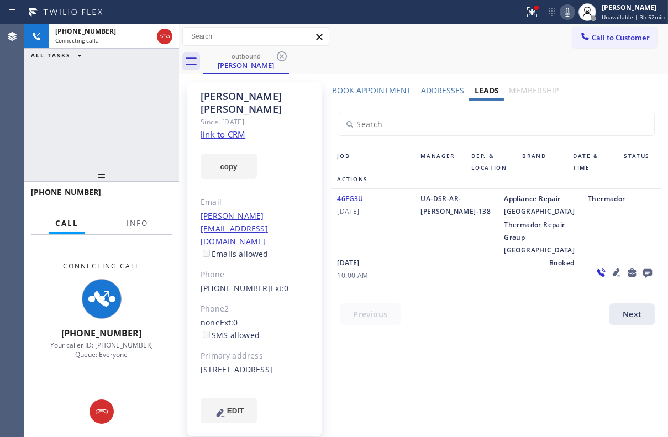
click at [643, 278] on icon at bounding box center [647, 273] width 9 height 9
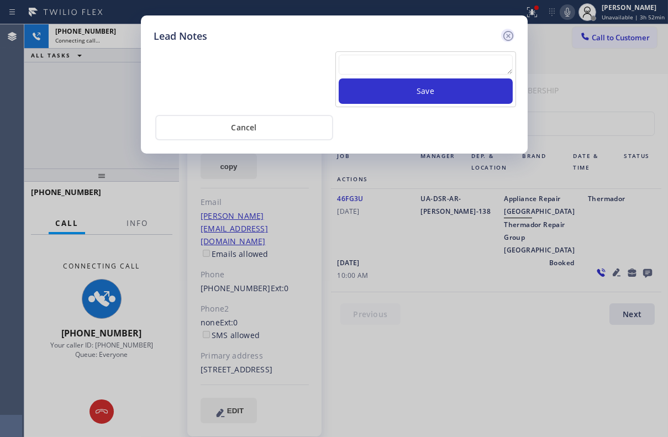
click at [504, 33] on icon at bounding box center [508, 36] width 10 height 10
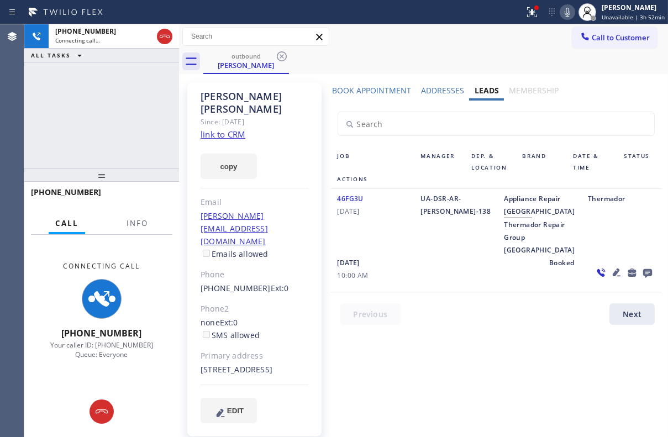
click at [643, 278] on icon at bounding box center [647, 273] width 9 height 9
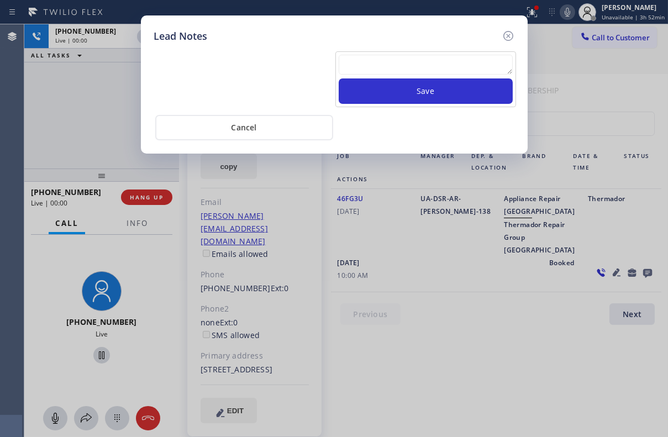
click at [404, 60] on textarea at bounding box center [426, 65] width 174 height 20
paste textarea "Routed to Voice mail// If CX will call back please transfer to me- Love:*"
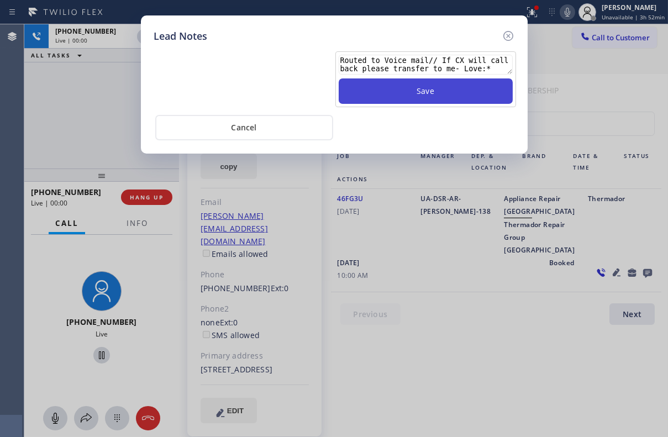
type textarea "Routed to Voice mail// If CX will call back please transfer to me- Love:*"
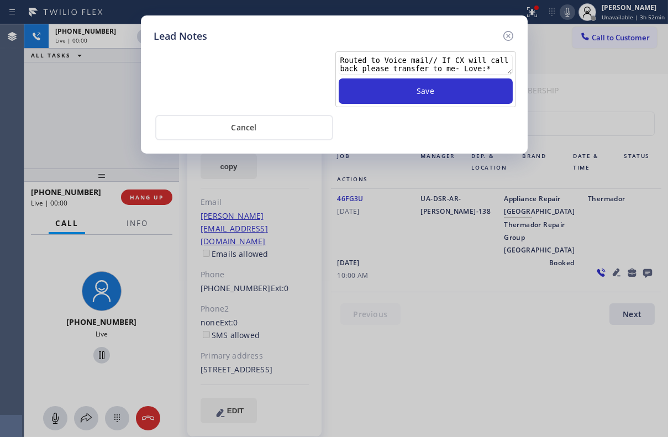
drag, startPoint x: 404, startPoint y: 89, endPoint x: 469, endPoint y: 63, distance: 70.1
click at [404, 89] on button "Save" at bounding box center [426, 90] width 174 height 25
click at [507, 39] on icon at bounding box center [507, 35] width 13 height 13
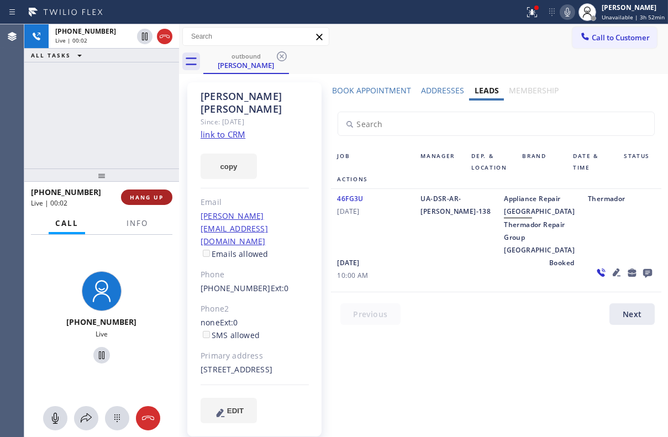
click at [146, 200] on span "HANG UP" at bounding box center [147, 197] width 34 height 8
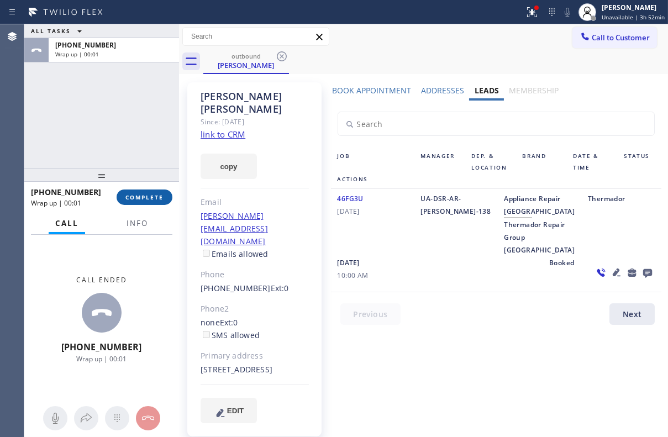
click at [145, 196] on span "COMPLETE" at bounding box center [144, 197] width 38 height 8
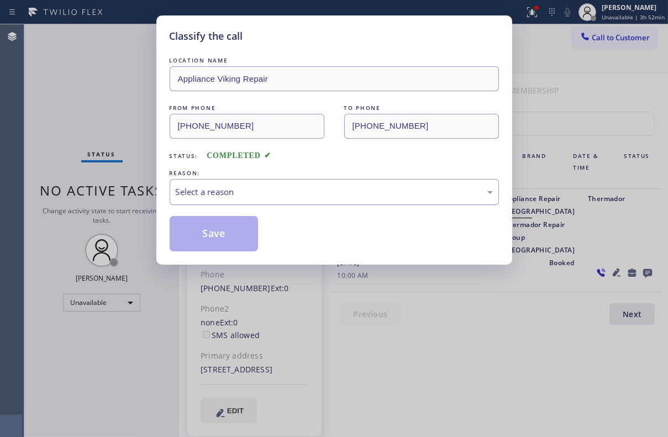
click at [250, 188] on div "Select a reason" at bounding box center [334, 192] width 317 height 13
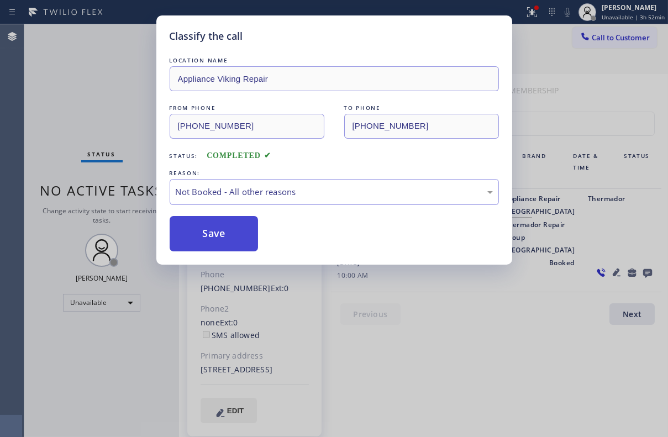
click at [210, 221] on button "Save" at bounding box center [214, 233] width 89 height 35
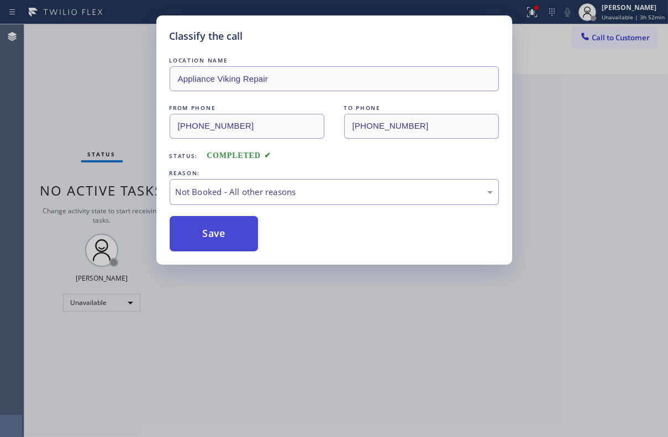
click at [210, 226] on button "Save" at bounding box center [214, 233] width 89 height 35
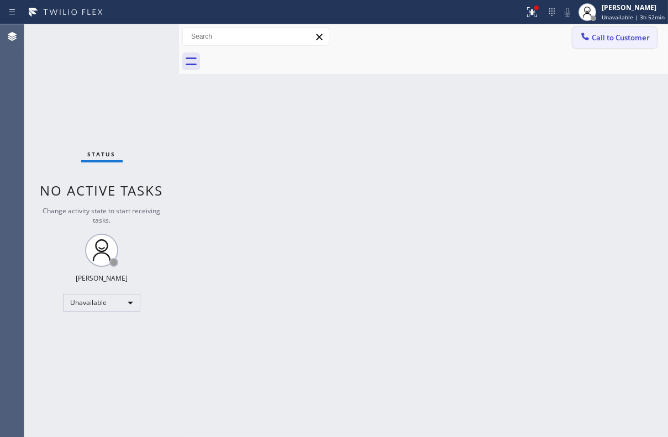
click at [621, 41] on span "Call to Customer" at bounding box center [620, 38] width 58 height 10
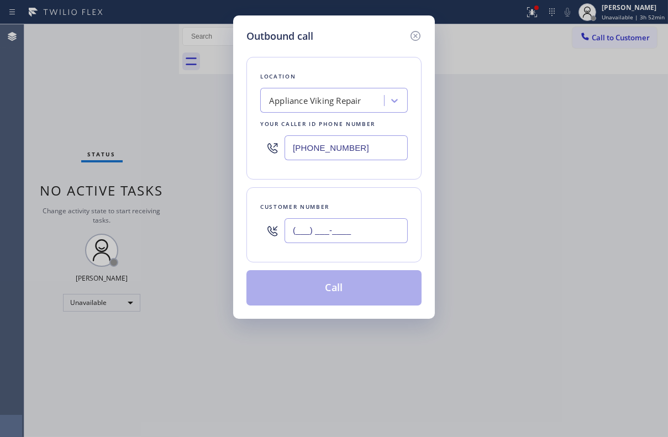
click at [354, 226] on input "(___) ___-____" at bounding box center [345, 230] width 123 height 25
paste input "949) 246-6320"
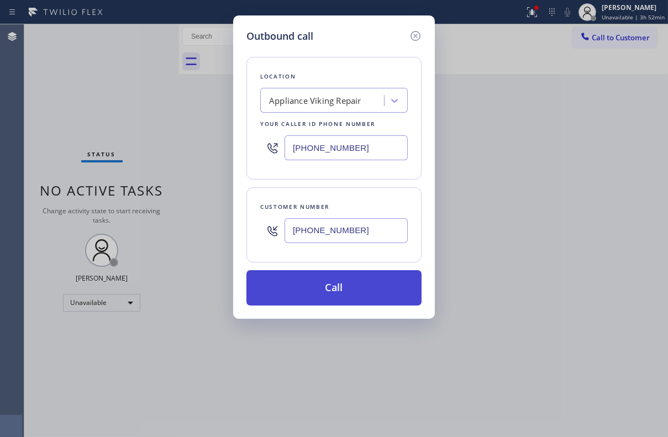
type input "[PHONE_NUMBER]"
click at [337, 290] on button "Call" at bounding box center [333, 287] width 175 height 35
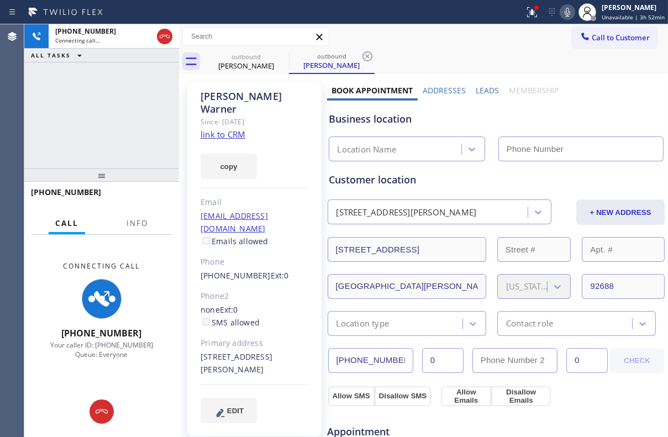
click at [493, 88] on label "Leads" at bounding box center [486, 90] width 23 height 10
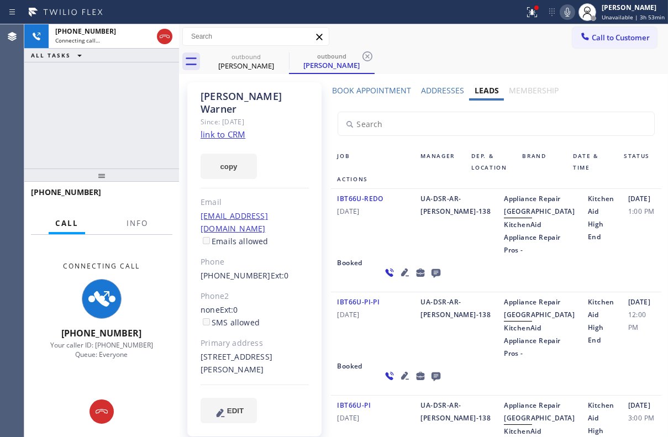
click at [395, 256] on div "IBT66U-REDO [DATE]" at bounding box center [372, 224] width 83 height 64
click at [429, 279] on icon at bounding box center [435, 273] width 13 height 14
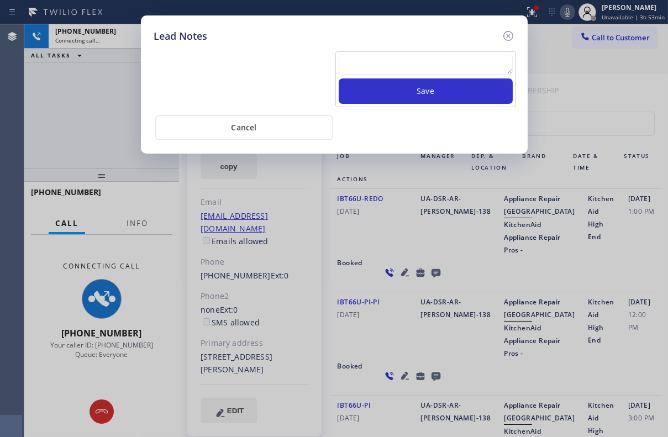
click at [408, 63] on textarea at bounding box center [426, 65] width 174 height 20
paste textarea "Routed to Voice mail// If CX will call back please transfer to me- Love:*"
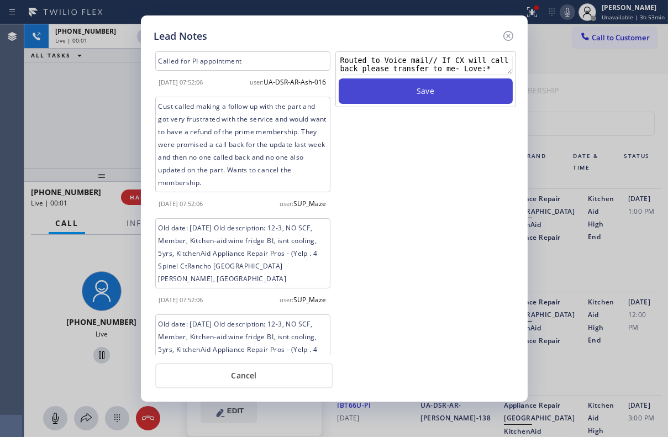
type textarea "Routed to Voice mail// If CX will call back please transfer to me- Love:*"
click at [399, 92] on button "Save" at bounding box center [426, 90] width 174 height 25
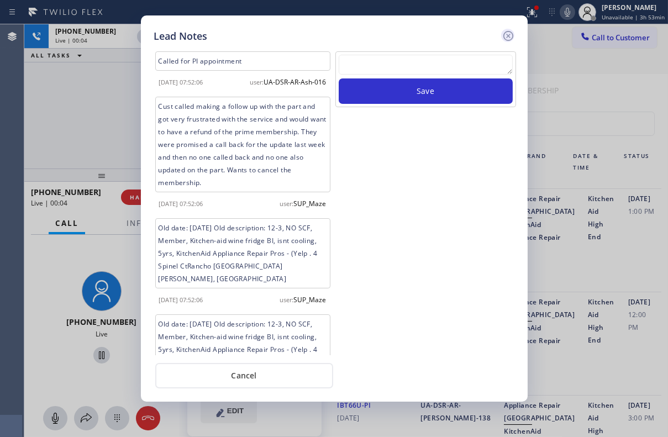
click at [507, 38] on icon at bounding box center [507, 35] width 13 height 13
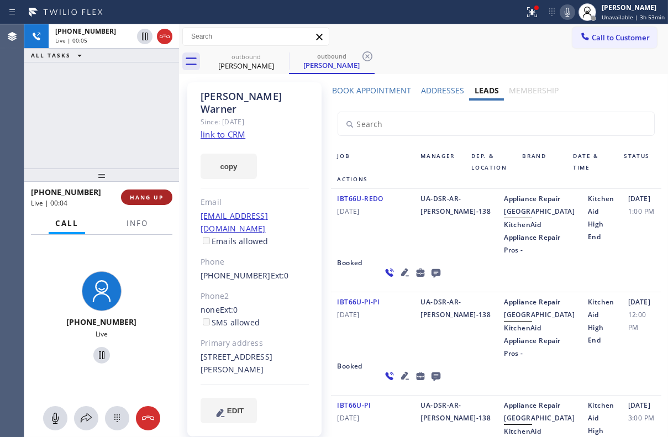
click at [137, 203] on button "HANG UP" at bounding box center [146, 196] width 51 height 15
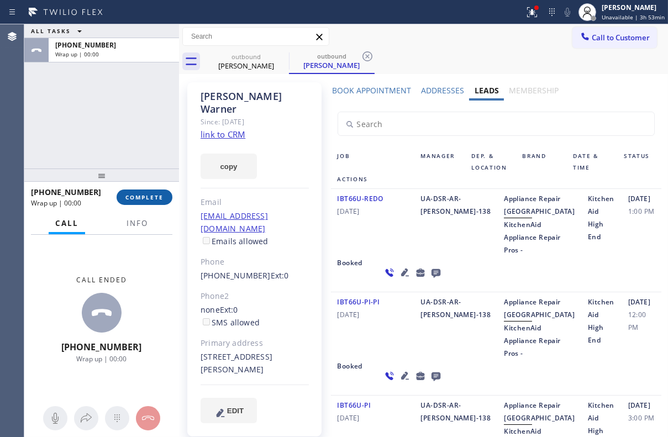
click at [148, 195] on span "COMPLETE" at bounding box center [144, 197] width 38 height 8
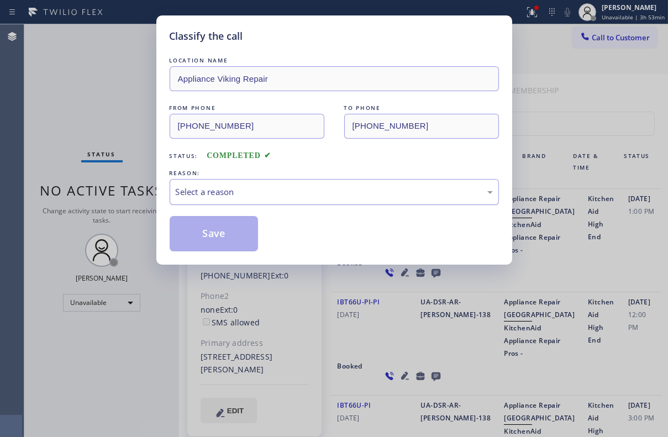
click at [244, 186] on div "Select a reason" at bounding box center [334, 192] width 317 height 13
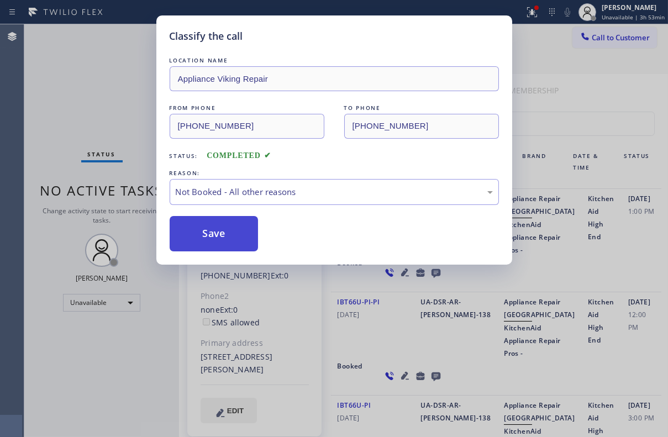
click at [197, 231] on button "Save" at bounding box center [214, 233] width 89 height 35
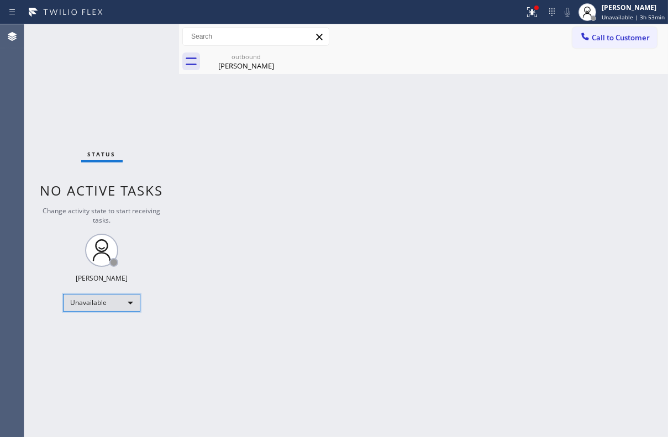
click at [100, 299] on div "Unavailable" at bounding box center [101, 303] width 77 height 18
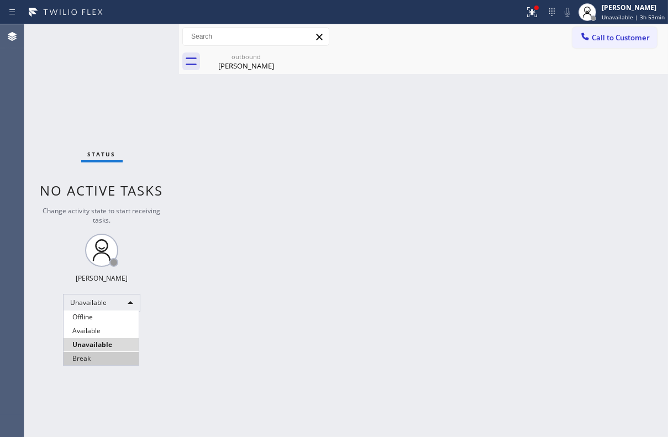
click at [92, 361] on li "Break" at bounding box center [101, 358] width 75 height 13
